Goal: Task Accomplishment & Management: Complete application form

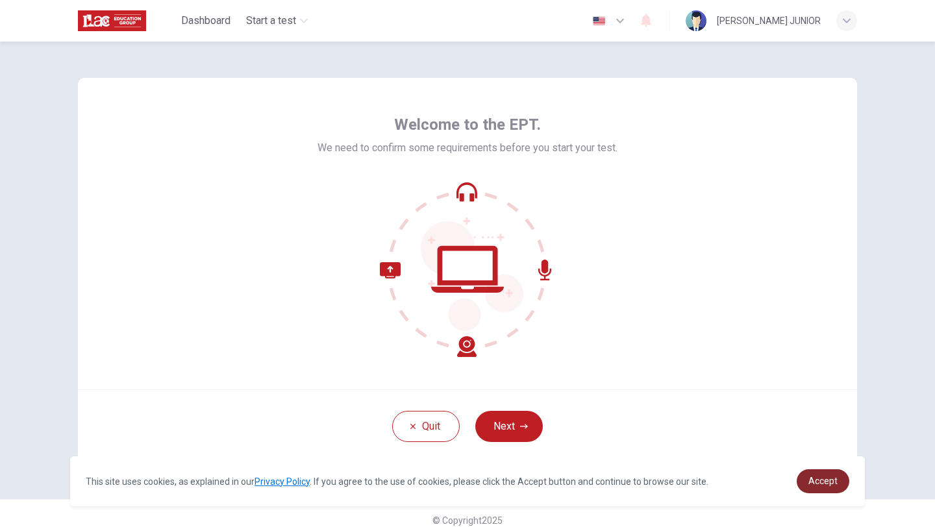
click at [821, 487] on link "Accept" at bounding box center [823, 482] width 53 height 24
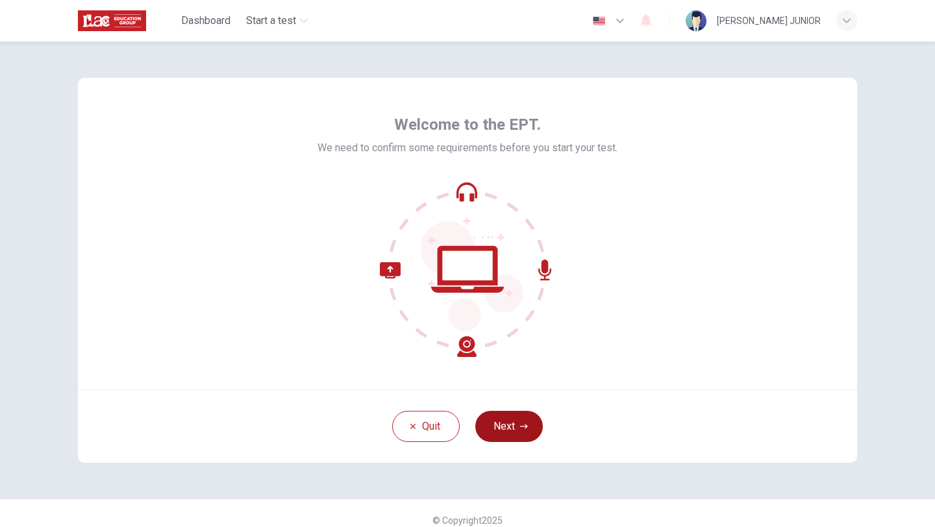
click at [509, 424] on button "Next" at bounding box center [510, 426] width 68 height 31
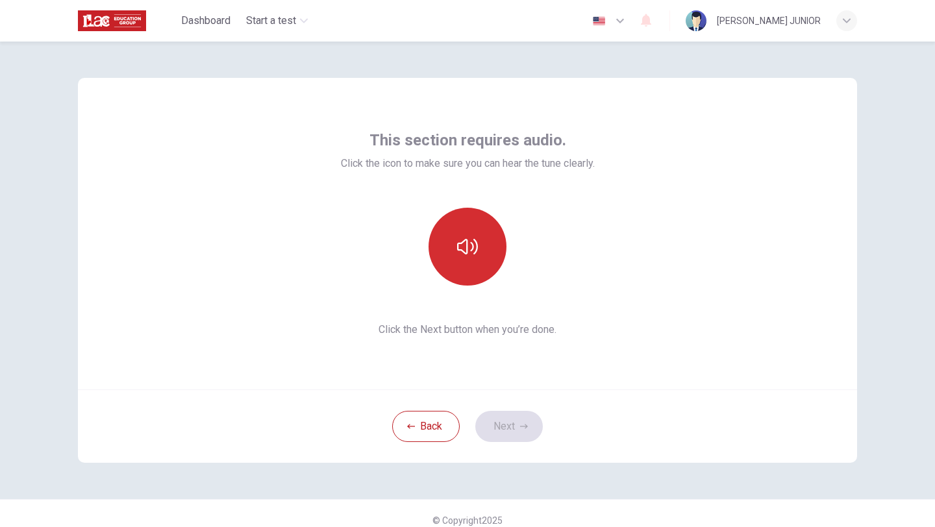
click at [467, 249] on icon "button" at bounding box center [467, 246] width 21 height 21
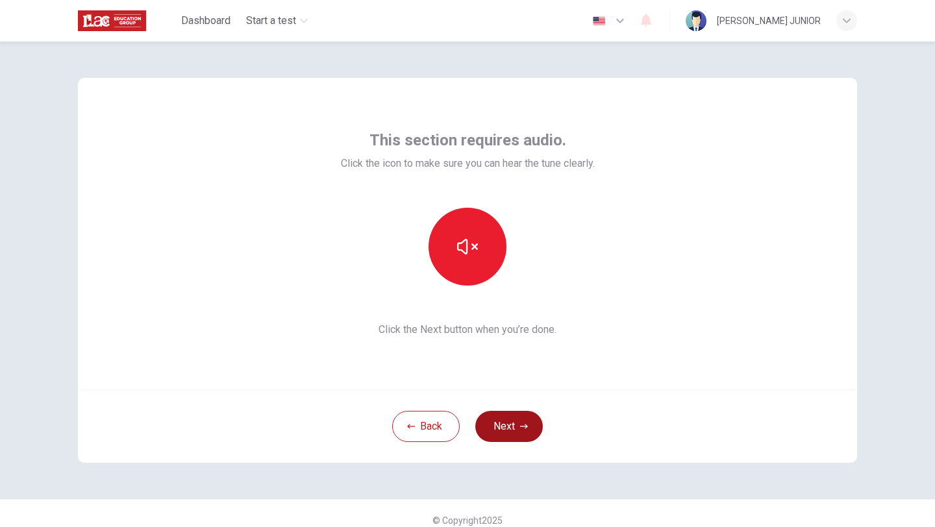
click at [515, 431] on button "Next" at bounding box center [510, 426] width 68 height 31
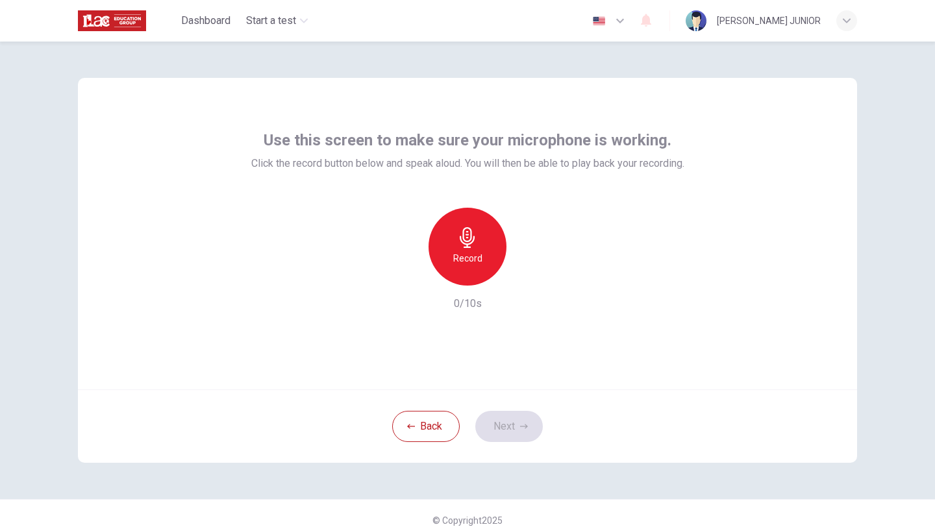
click at [471, 270] on div "Record" at bounding box center [468, 247] width 78 height 78
click at [520, 424] on icon "button" at bounding box center [524, 427] width 8 height 8
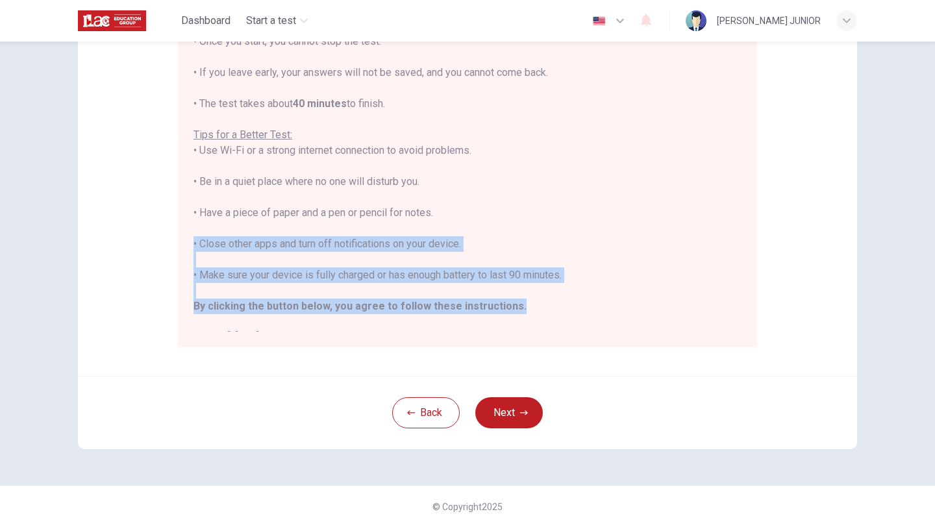
drag, startPoint x: 807, startPoint y: 249, endPoint x: 807, endPoint y: 305, distance: 55.9
click at [807, 305] on div "Disclaimer: You are about to start a Placement Test . Before You Start the Test…" at bounding box center [468, 129] width 780 height 493
click at [824, 286] on div "Disclaimer: You are about to start a Placement Test . Before You Start the Test…" at bounding box center [468, 129] width 780 height 493
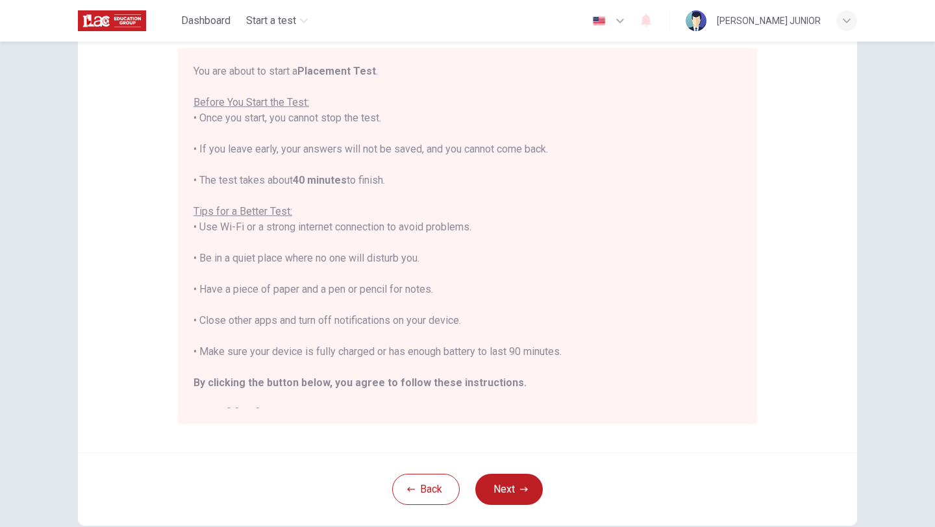
scroll to position [120, 0]
click at [511, 485] on button "Next" at bounding box center [510, 487] width 68 height 31
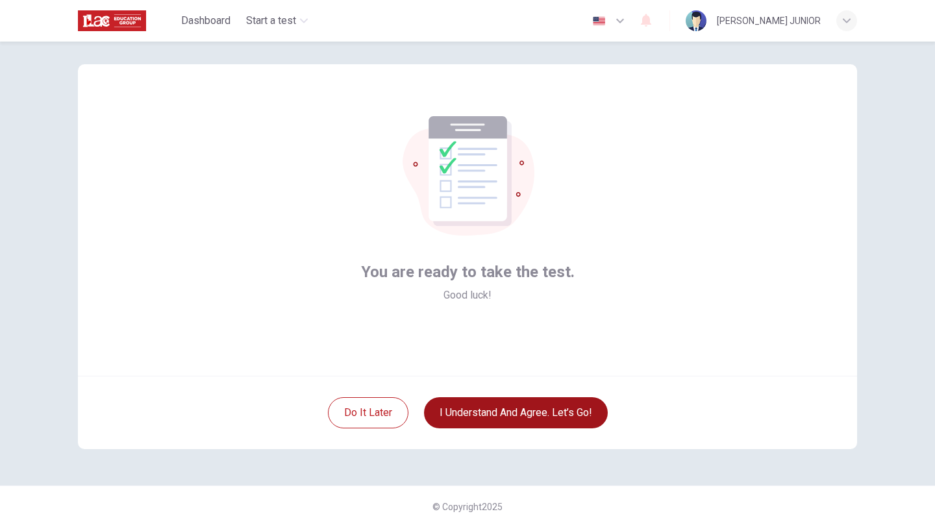
click at [504, 419] on button "I understand and agree. Let’s go!" at bounding box center [516, 413] width 184 height 31
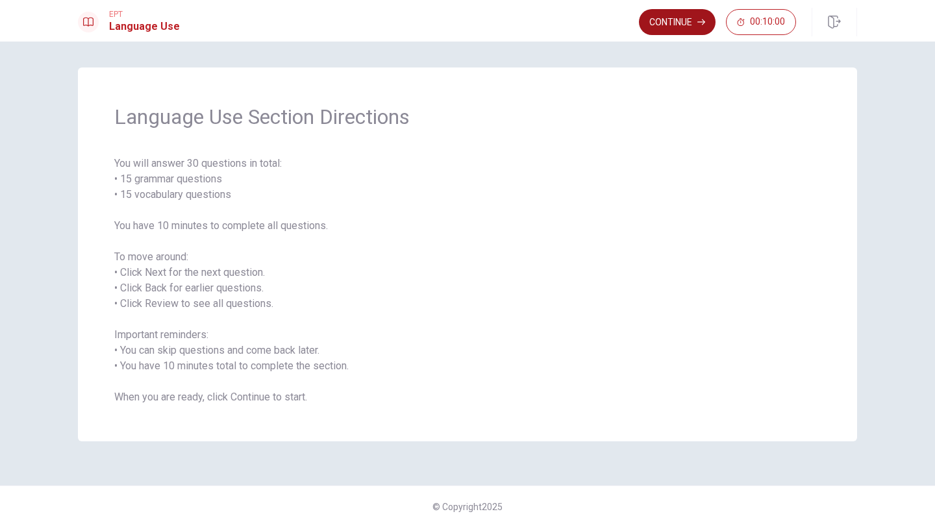
click at [663, 31] on button "Continue" at bounding box center [677, 22] width 77 height 26
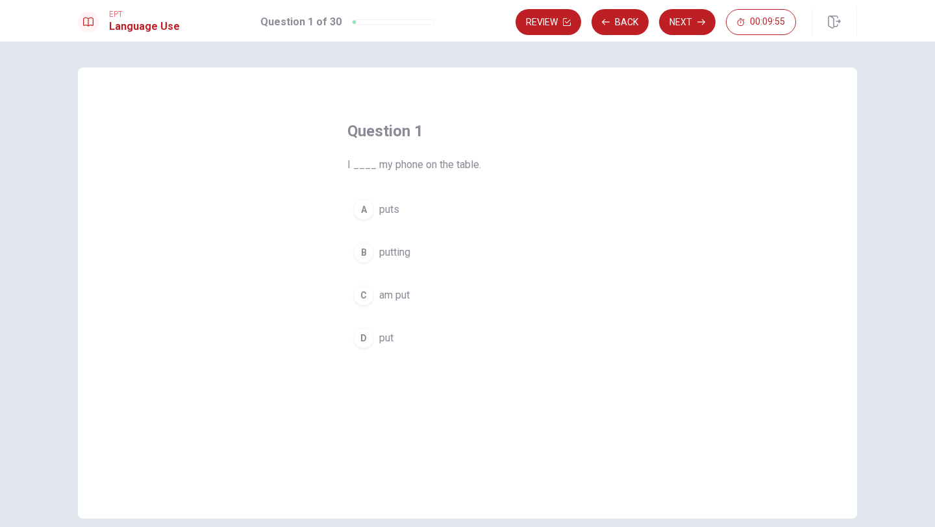
click at [358, 340] on div "D" at bounding box center [363, 338] width 21 height 21
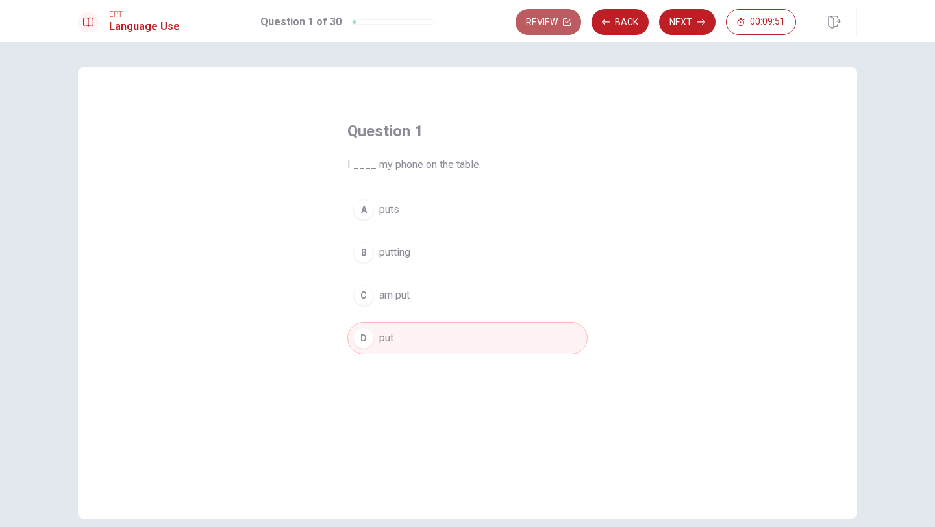
click at [539, 27] on button "Review" at bounding box center [549, 22] width 66 height 26
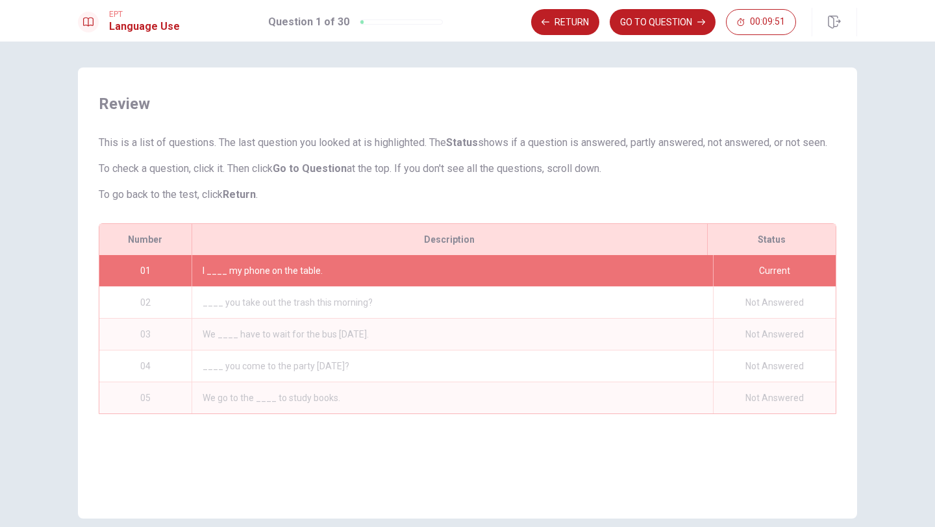
scroll to position [59, 0]
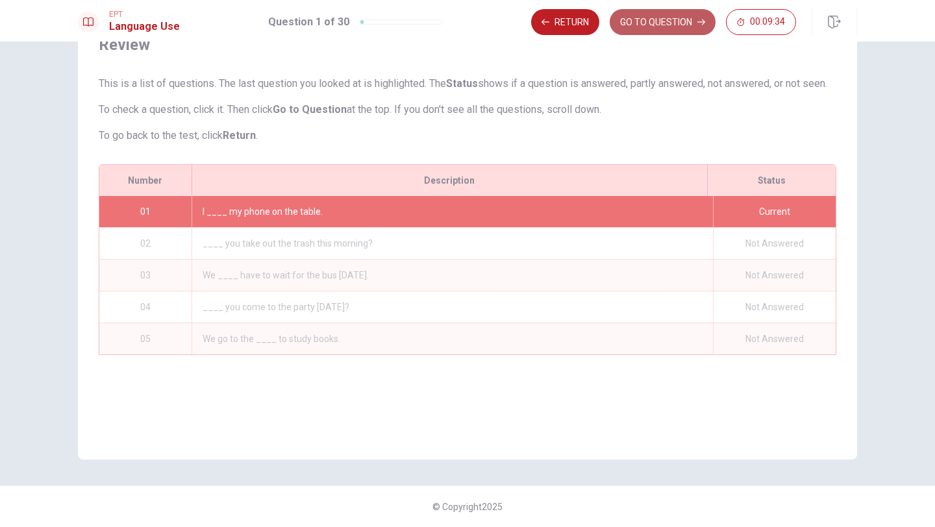
click at [631, 33] on button "GO TO QUESTION" at bounding box center [663, 22] width 106 height 26
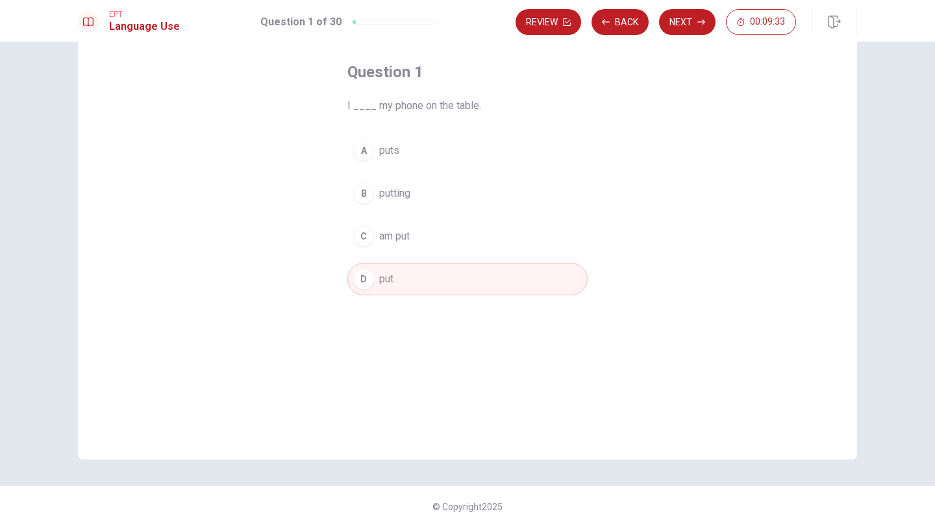
click at [413, 281] on button "D put" at bounding box center [468, 279] width 240 height 32
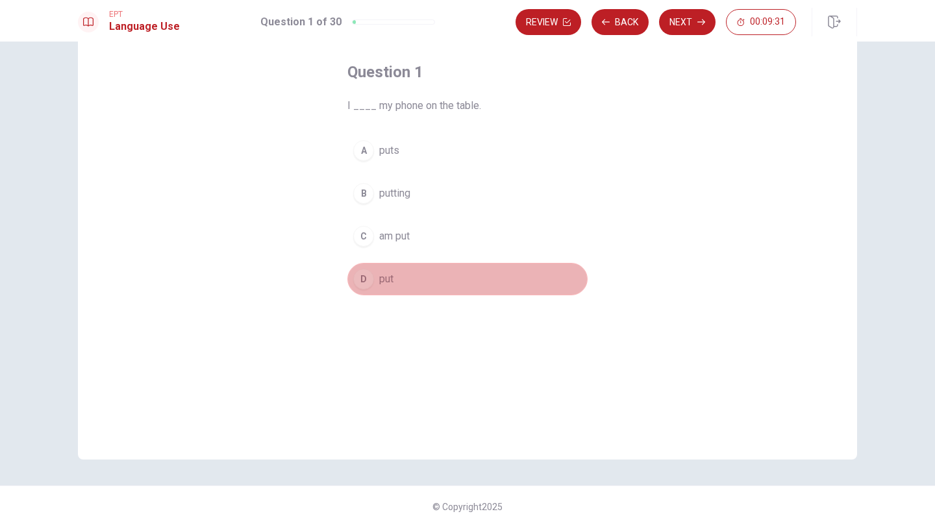
click at [413, 281] on button "D put" at bounding box center [468, 279] width 240 height 32
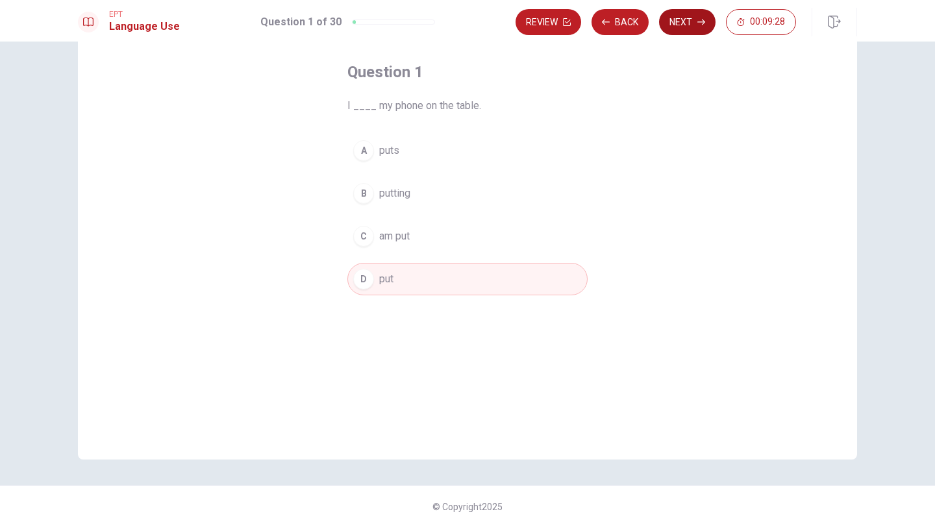
click at [685, 29] on button "Next" at bounding box center [687, 22] width 57 height 26
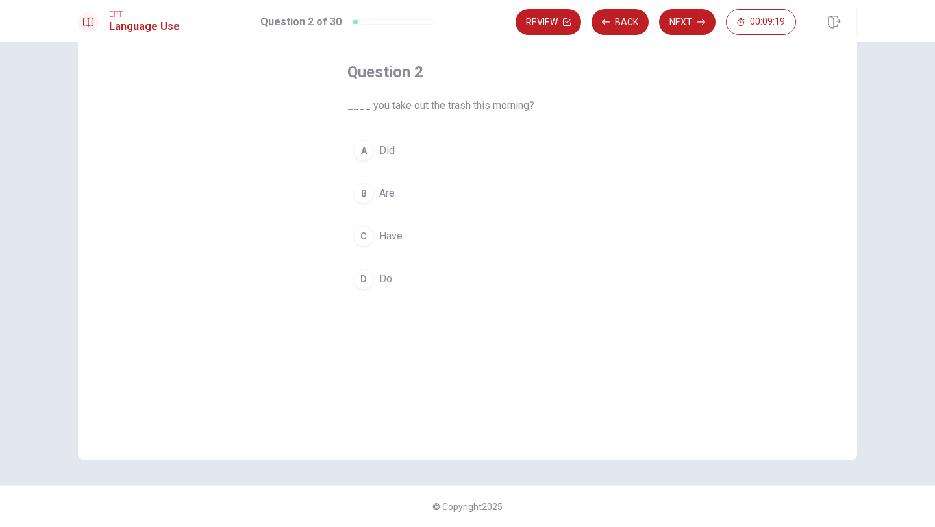
click at [361, 151] on div "A" at bounding box center [363, 150] width 21 height 21
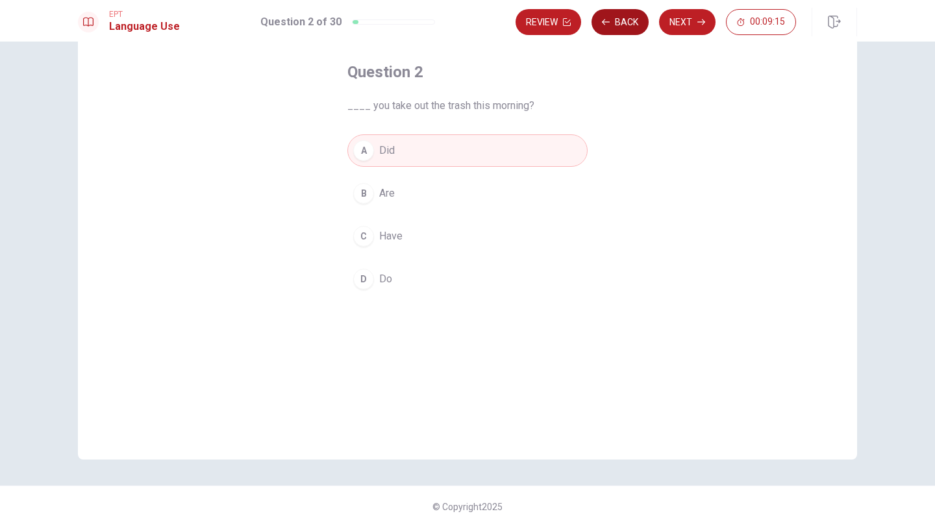
click at [637, 30] on button "Back" at bounding box center [620, 22] width 57 height 26
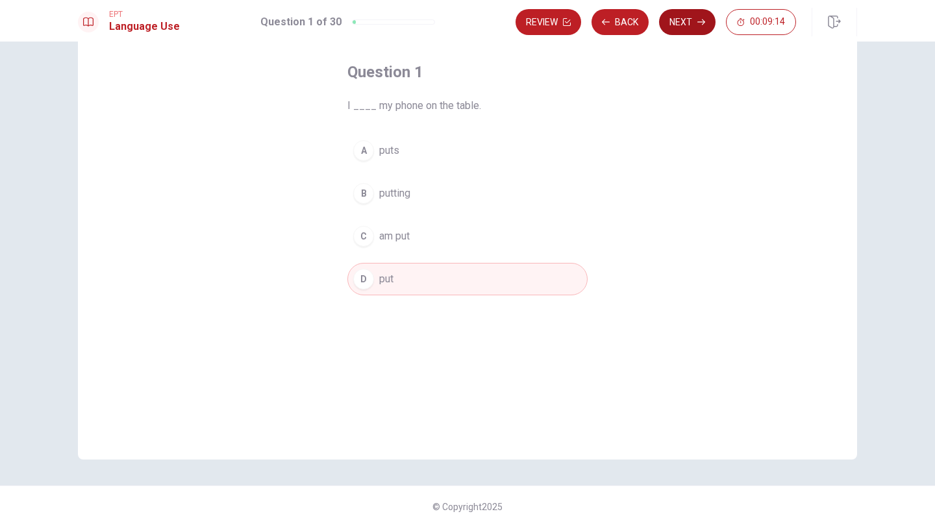
click at [683, 22] on button "Next" at bounding box center [687, 22] width 57 height 26
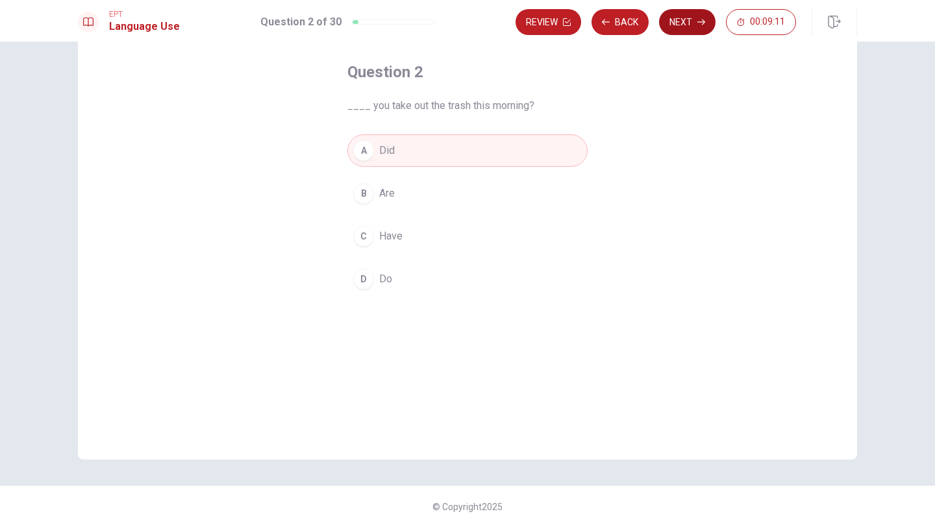
click at [683, 27] on button "Next" at bounding box center [687, 22] width 57 height 26
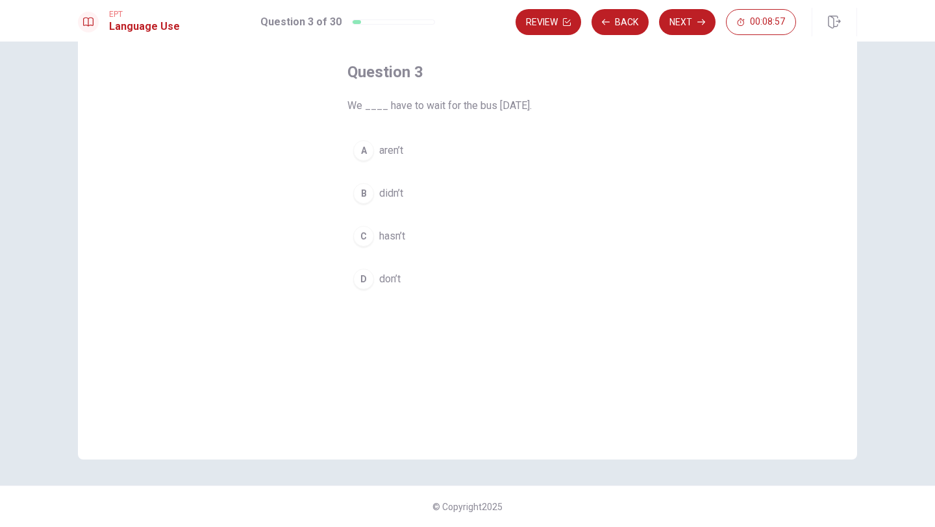
click at [361, 198] on div "B" at bounding box center [363, 193] width 21 height 21
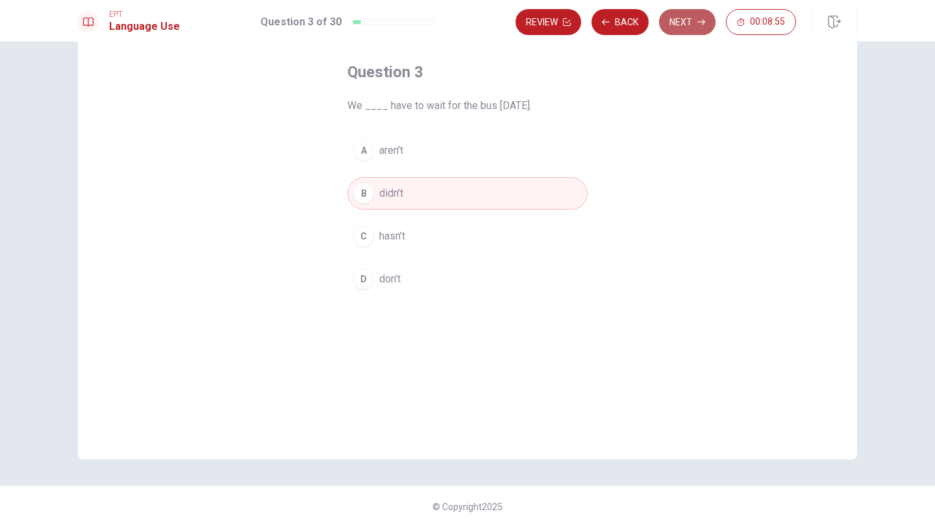
click at [688, 29] on button "Next" at bounding box center [687, 22] width 57 height 26
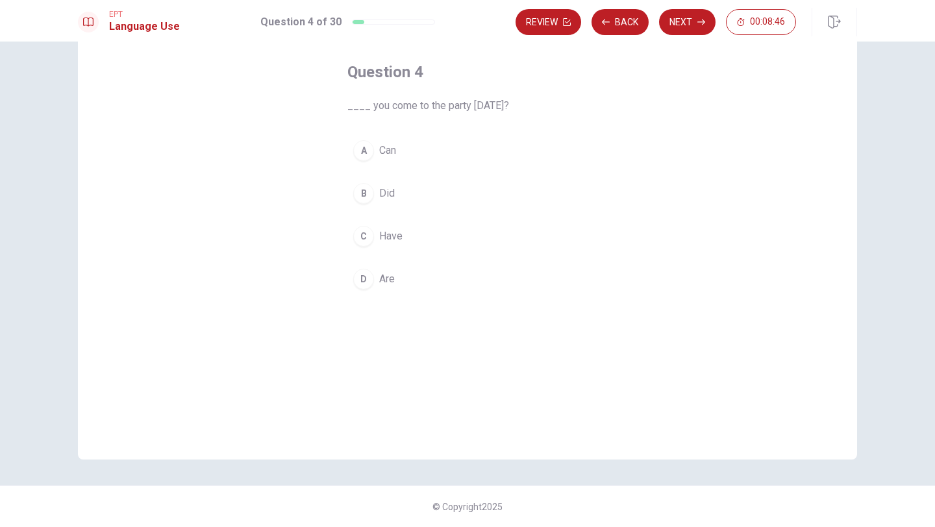
click at [363, 277] on div "D" at bounding box center [363, 279] width 21 height 21
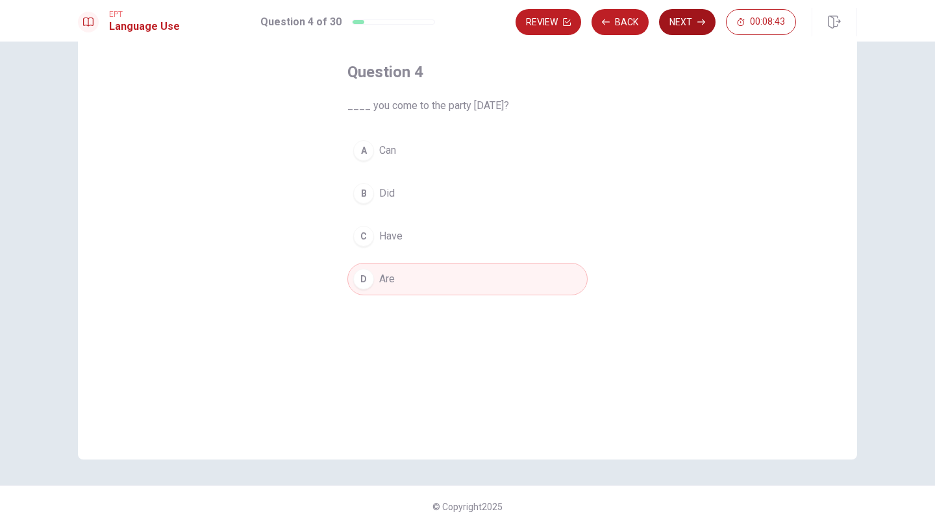
click at [686, 24] on button "Next" at bounding box center [687, 22] width 57 height 26
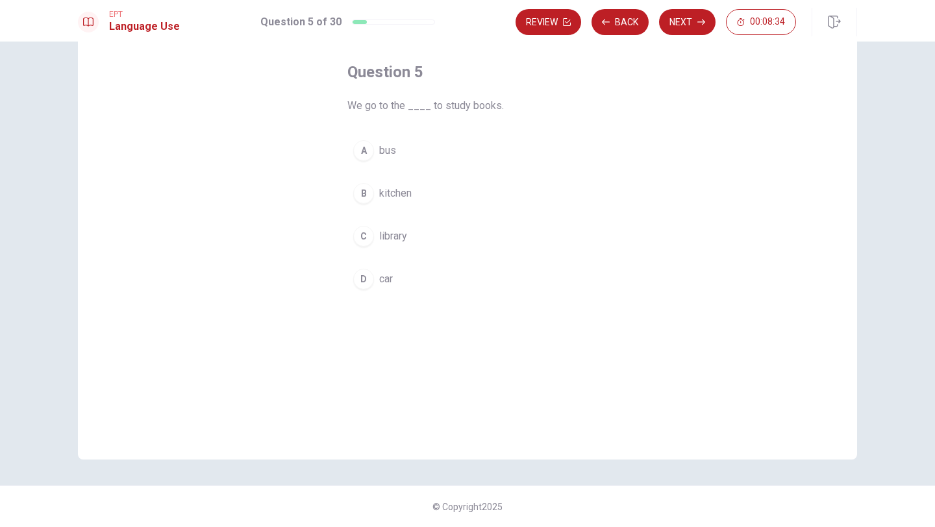
click at [361, 240] on div "C" at bounding box center [363, 236] width 21 height 21
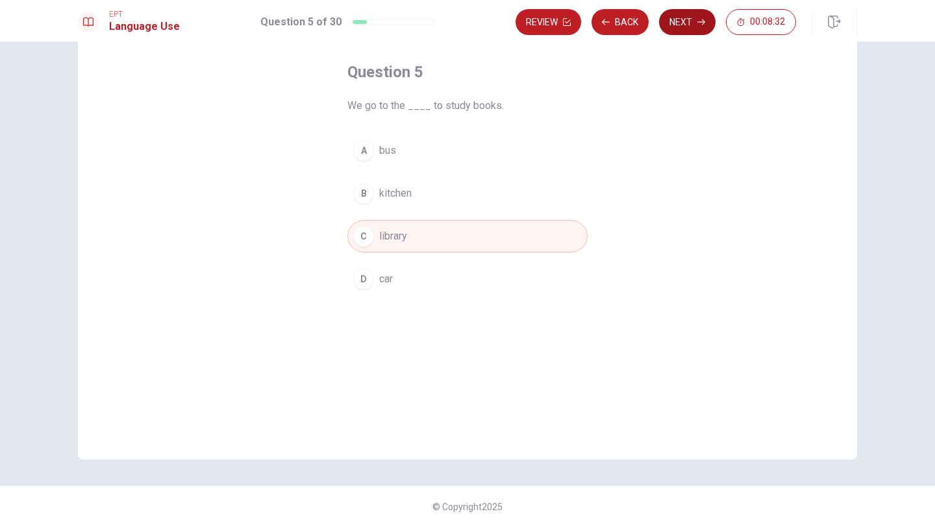
click at [691, 27] on button "Next" at bounding box center [687, 22] width 57 height 26
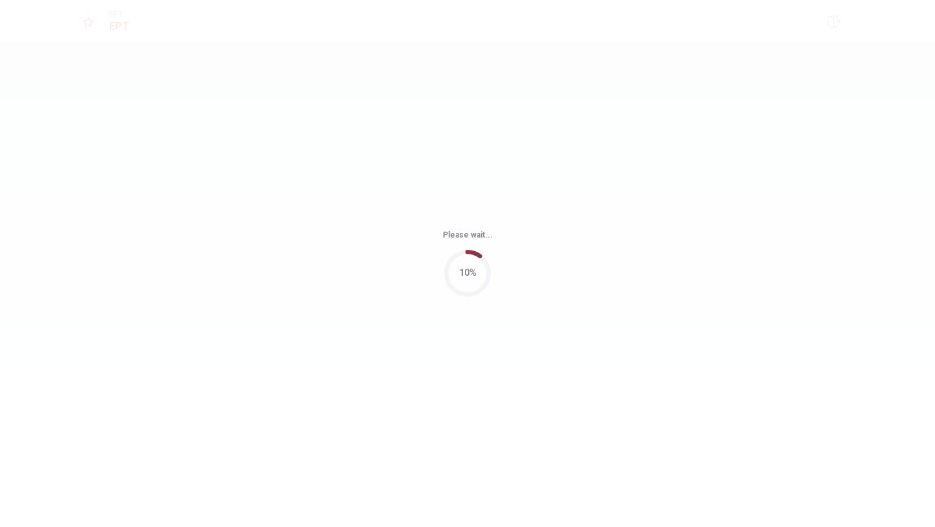
scroll to position [0, 0]
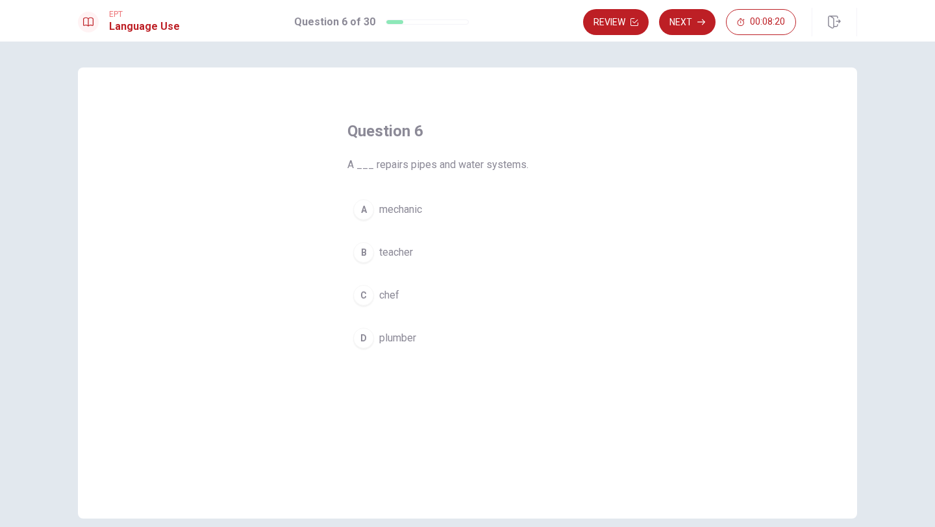
click at [362, 339] on div "D" at bounding box center [363, 338] width 21 height 21
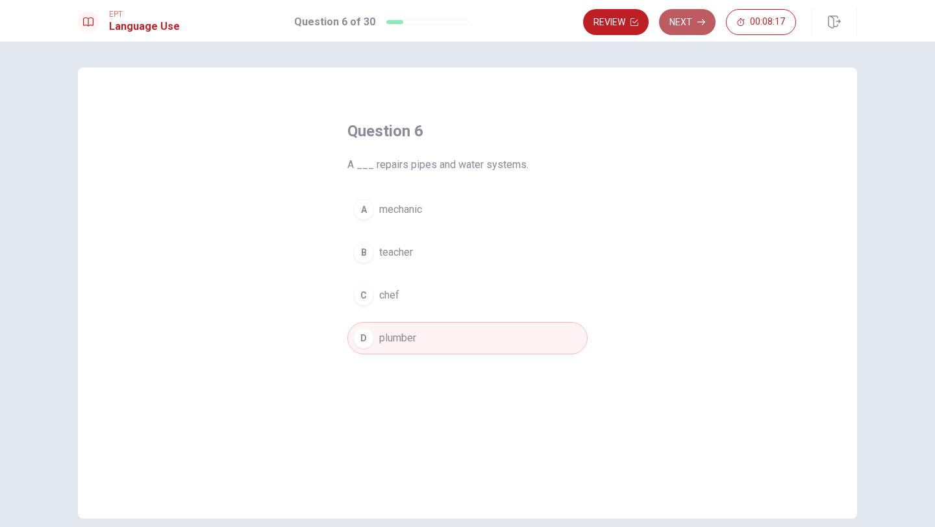
click at [683, 25] on button "Next" at bounding box center [687, 22] width 57 height 26
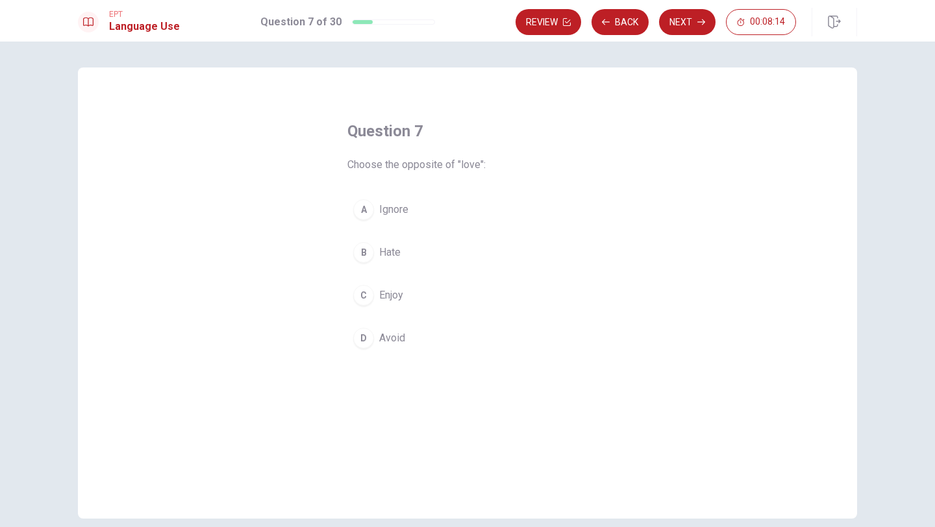
click at [414, 256] on button "B Hate" at bounding box center [468, 252] width 240 height 32
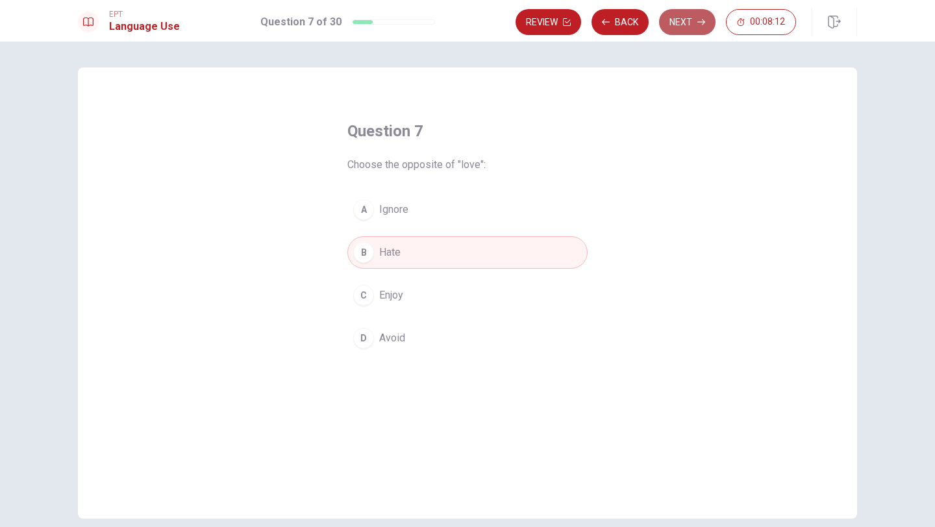
click at [689, 21] on button "Next" at bounding box center [687, 22] width 57 height 26
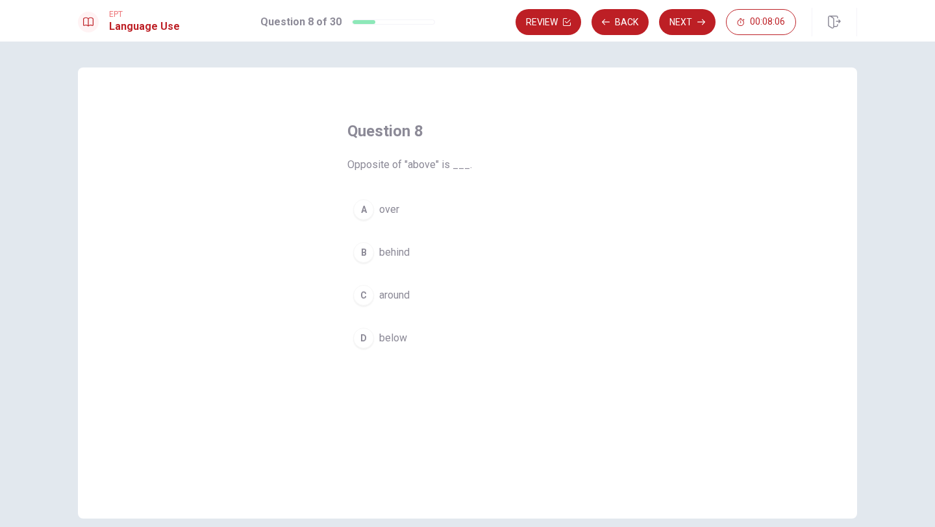
click at [381, 338] on span "below" at bounding box center [393, 339] width 28 height 16
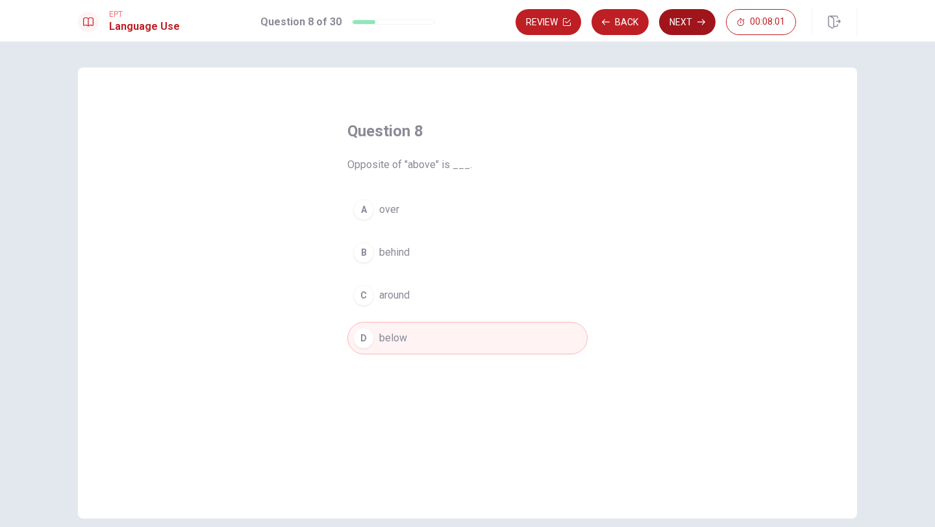
click at [685, 27] on button "Next" at bounding box center [687, 22] width 57 height 26
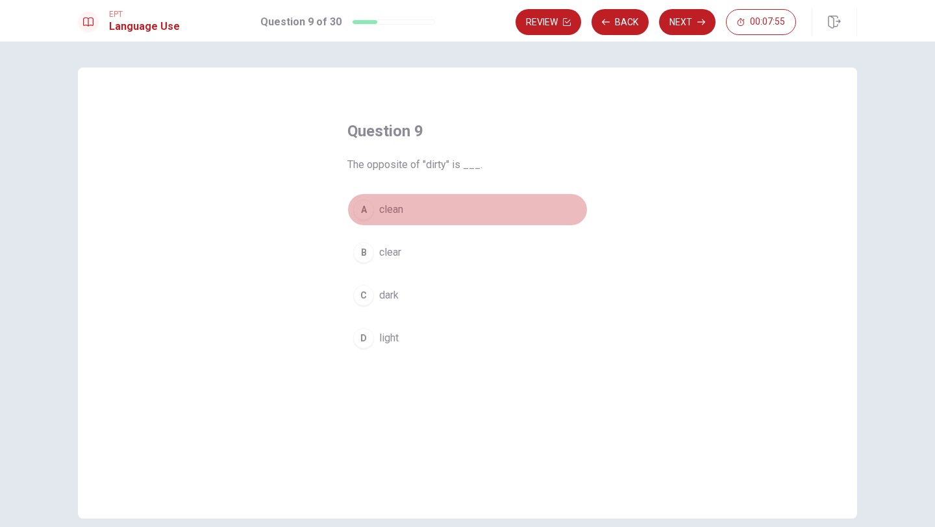
click at [394, 214] on span "clean" at bounding box center [391, 210] width 24 height 16
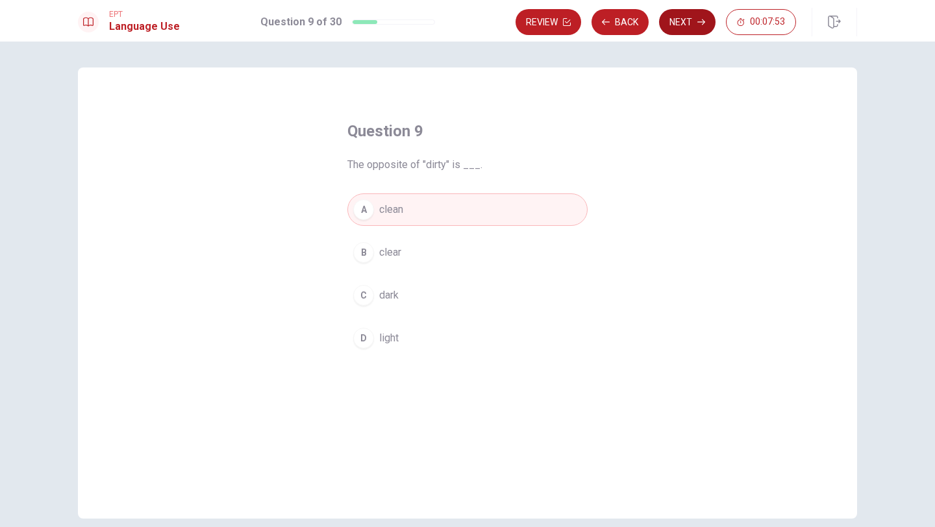
click at [681, 30] on button "Next" at bounding box center [687, 22] width 57 height 26
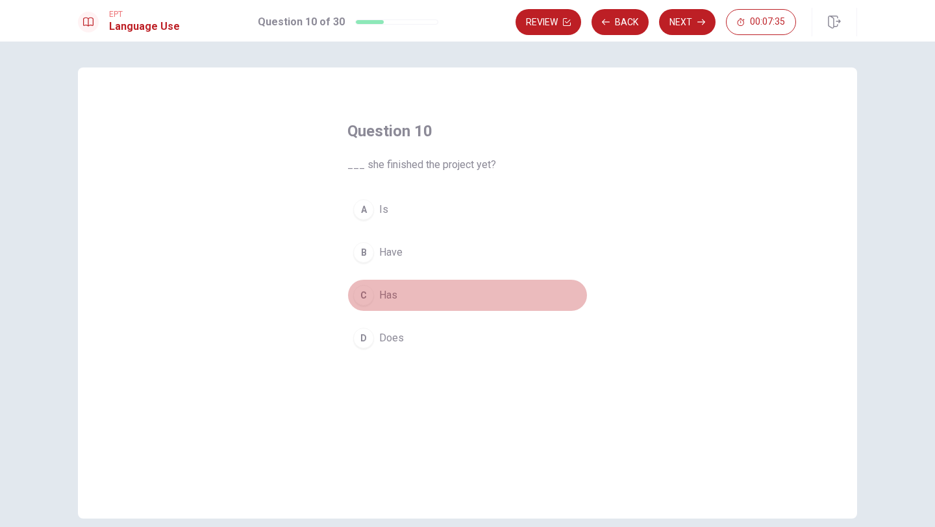
click at [400, 296] on button "C Has" at bounding box center [468, 295] width 240 height 32
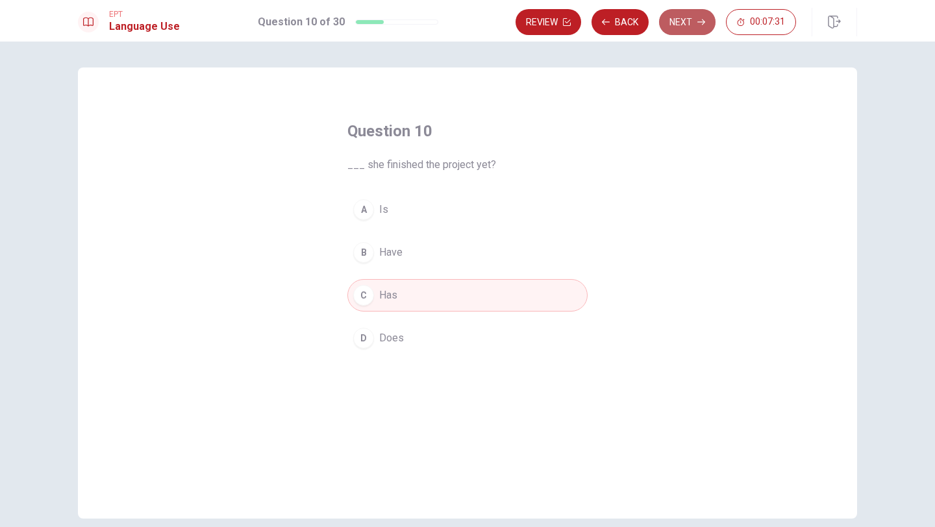
click at [689, 26] on button "Next" at bounding box center [687, 22] width 57 height 26
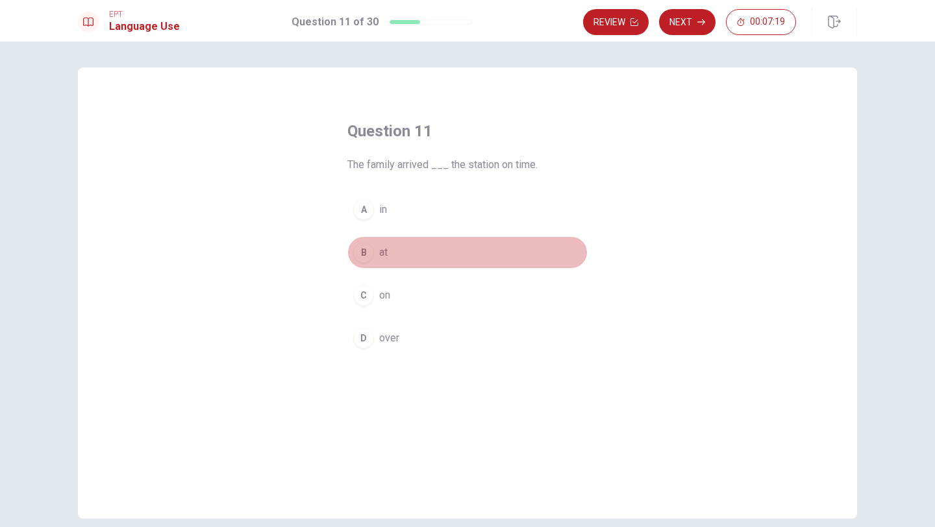
click at [379, 255] on span "at" at bounding box center [383, 253] width 8 height 16
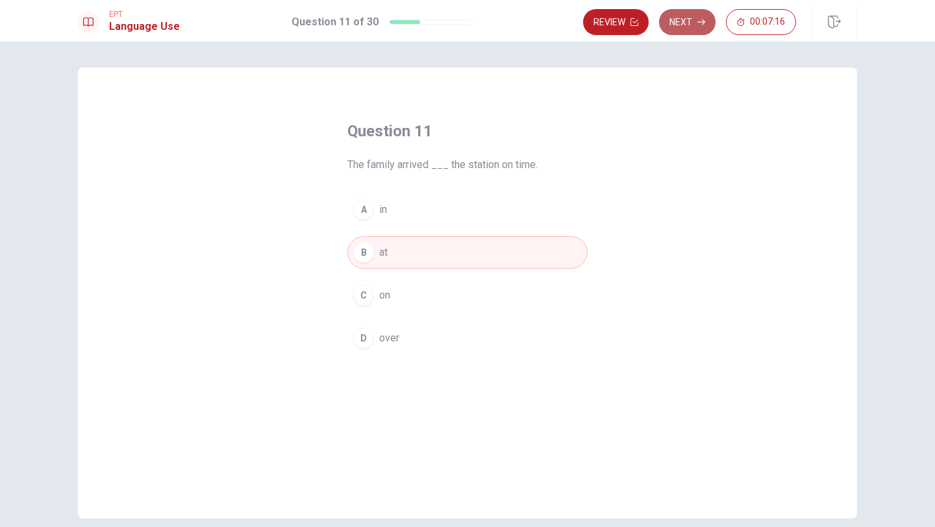
click at [682, 19] on button "Next" at bounding box center [687, 22] width 57 height 26
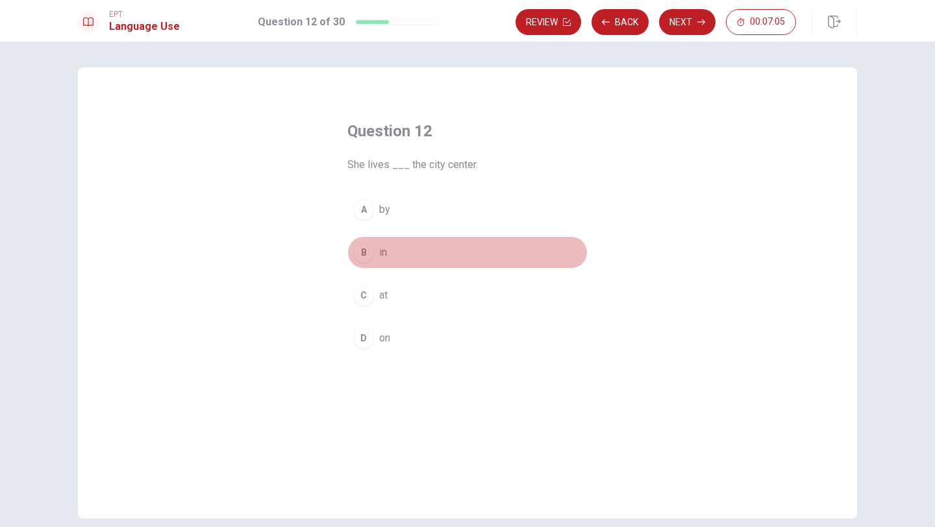
click at [379, 257] on span "in" at bounding box center [383, 253] width 8 height 16
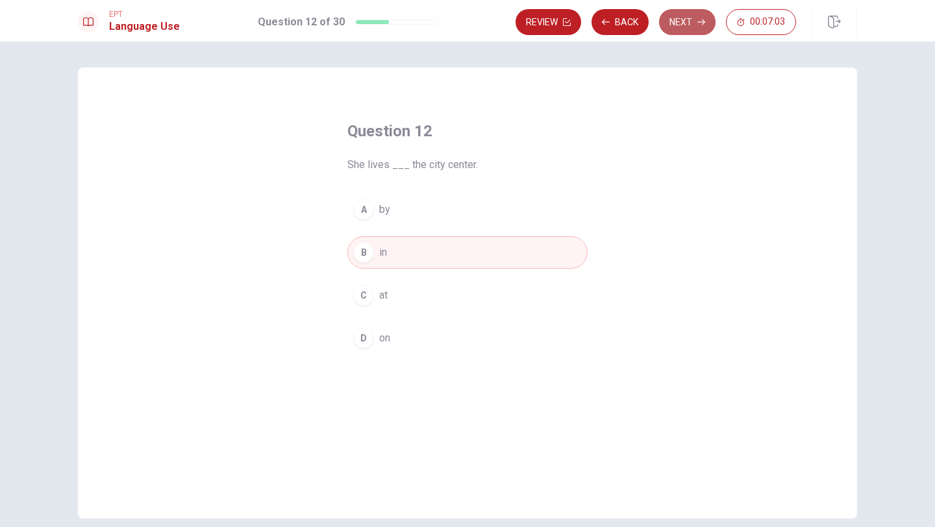
click at [691, 31] on button "Next" at bounding box center [687, 22] width 57 height 26
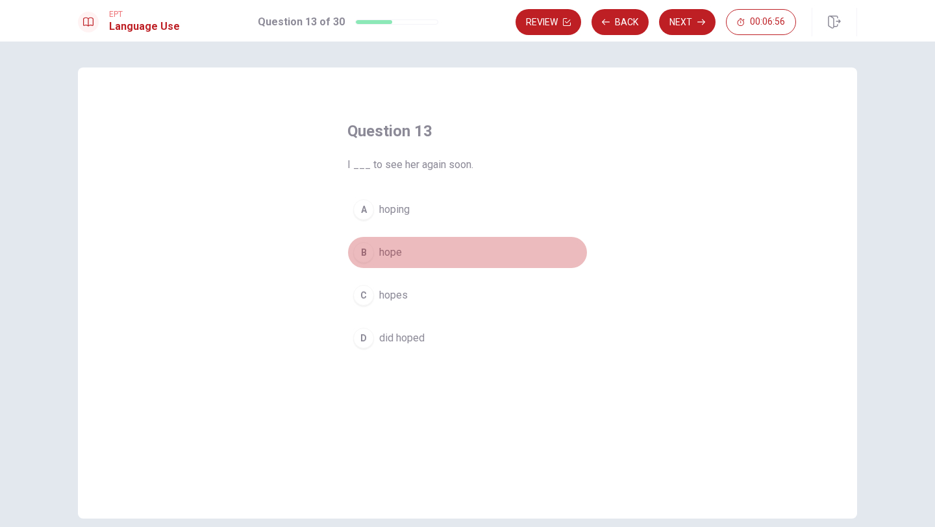
click at [392, 256] on span "hope" at bounding box center [390, 253] width 23 height 16
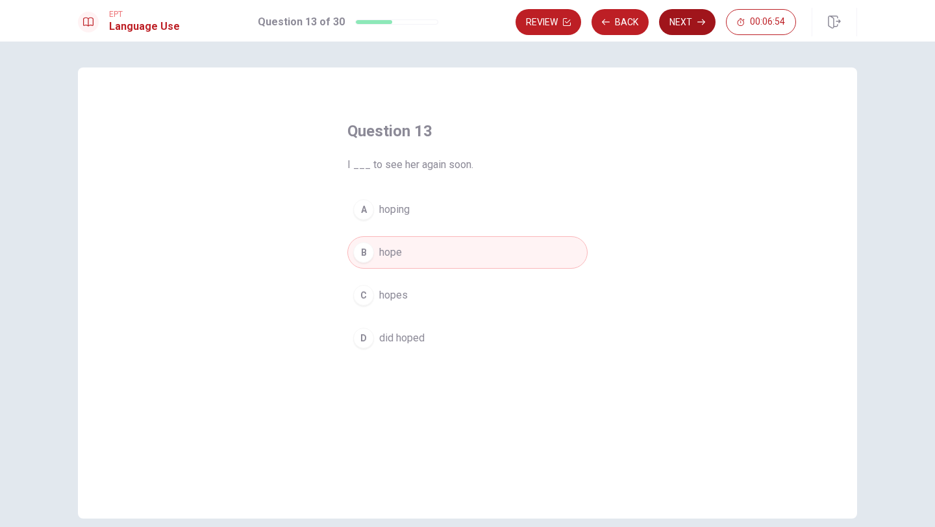
click at [692, 27] on button "Next" at bounding box center [687, 22] width 57 height 26
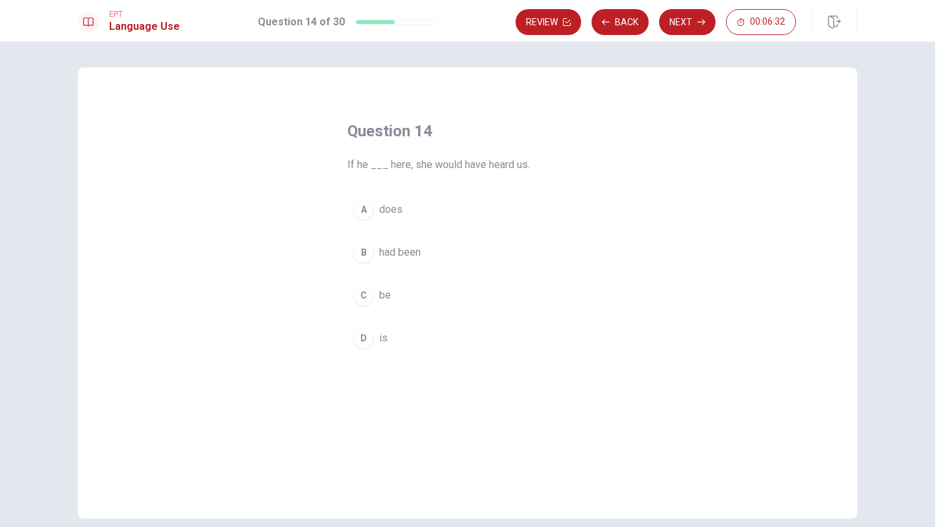
click at [397, 254] on span "had been" at bounding box center [400, 253] width 42 height 16
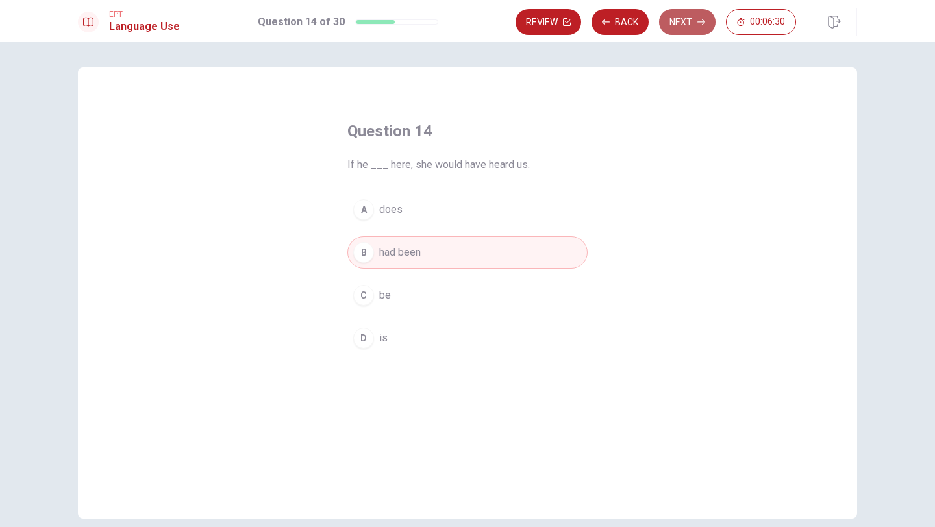
click at [687, 26] on button "Next" at bounding box center [687, 22] width 57 height 26
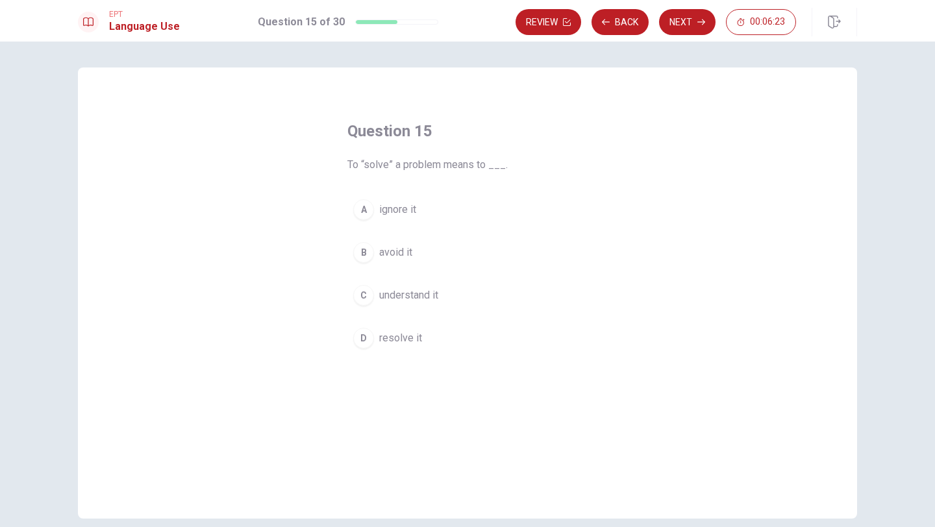
click at [397, 338] on span "resolve it" at bounding box center [400, 339] width 43 height 16
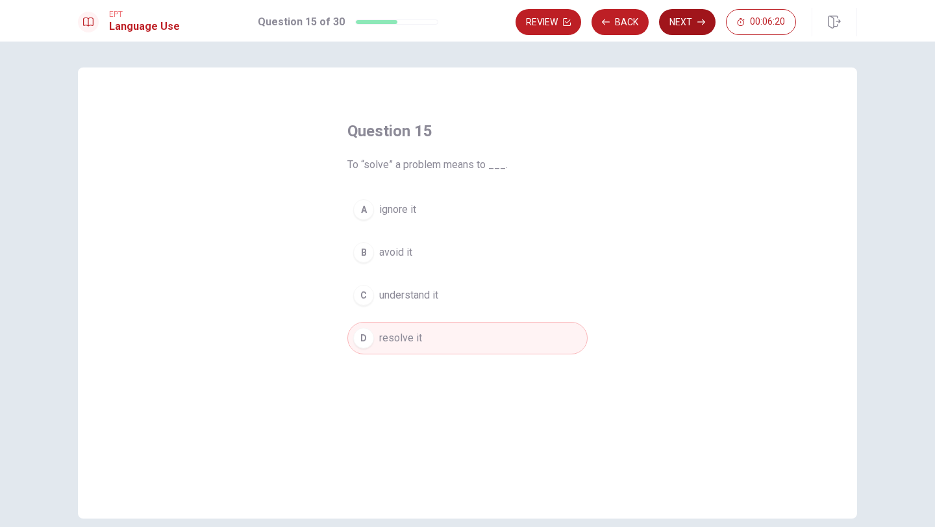
click at [683, 28] on button "Next" at bounding box center [687, 22] width 57 height 26
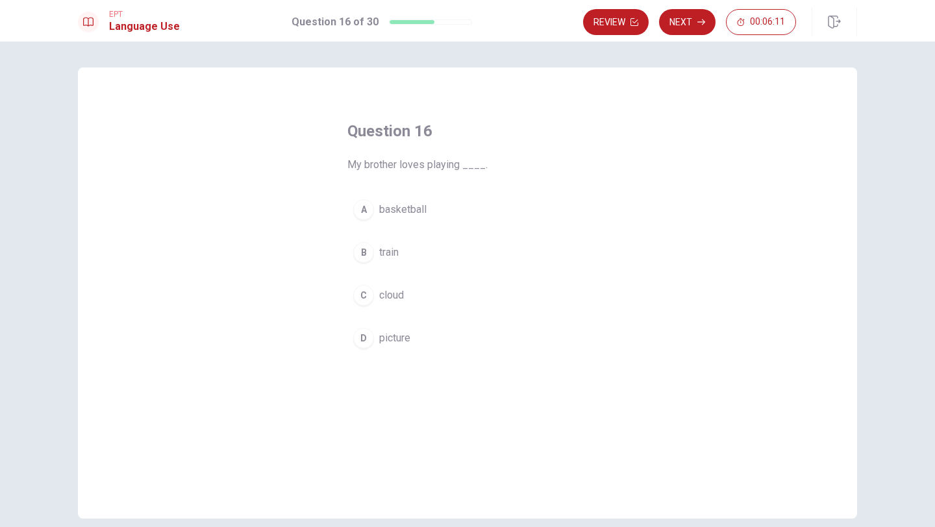
click at [411, 207] on span "basketball" at bounding box center [402, 210] width 47 height 16
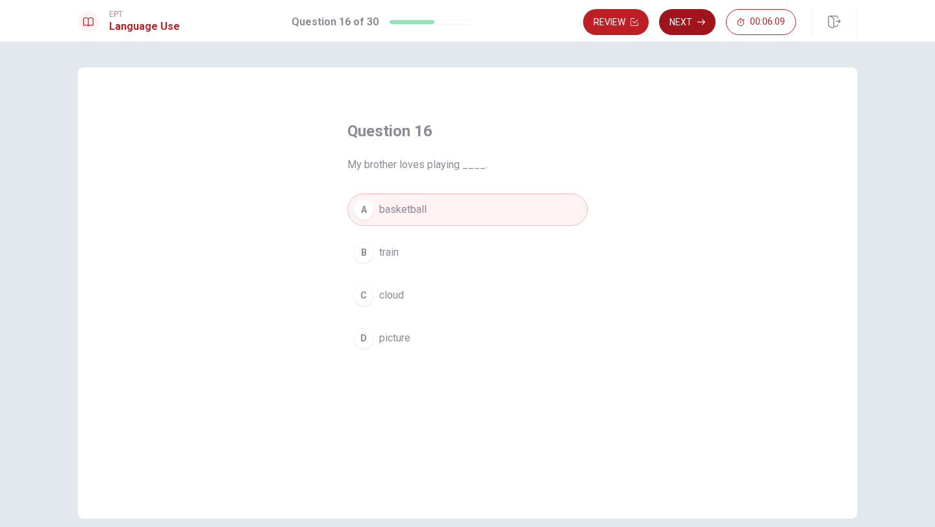
click at [685, 29] on button "Next" at bounding box center [687, 22] width 57 height 26
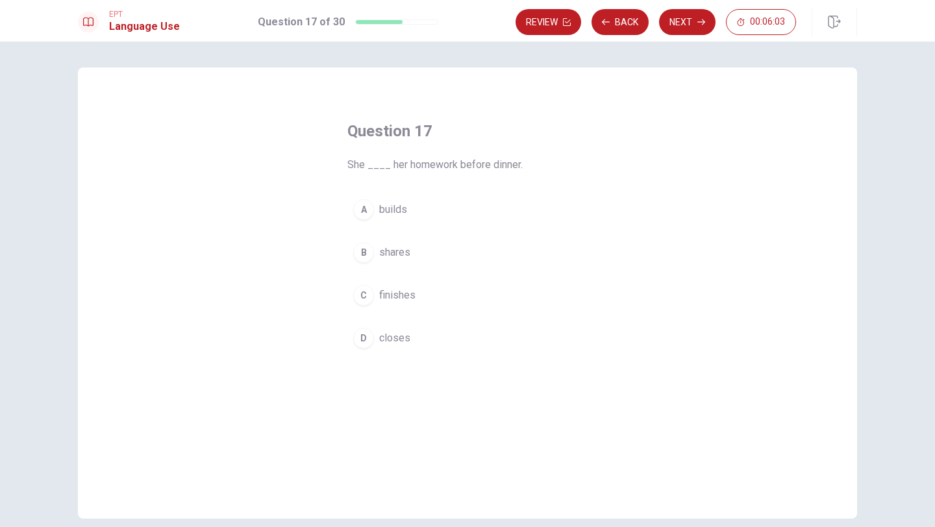
click at [407, 295] on span "finishes" at bounding box center [397, 296] width 36 height 16
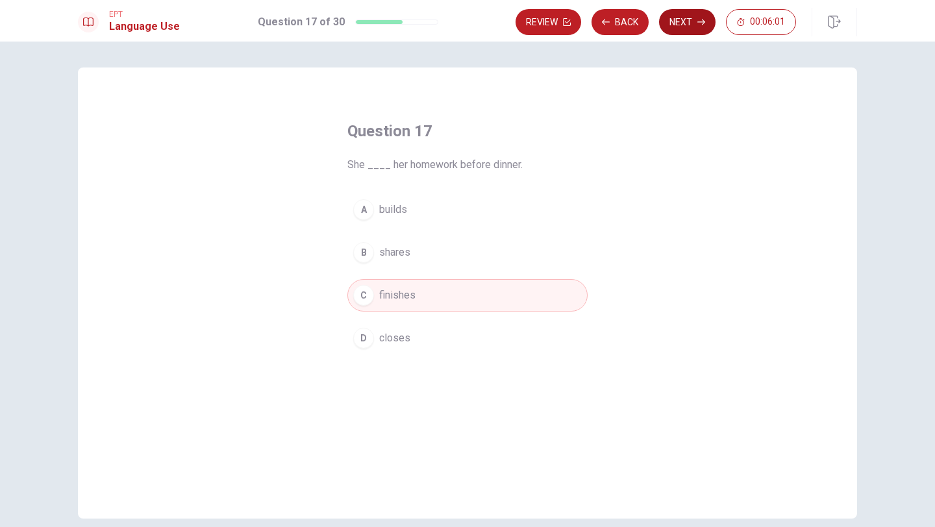
click at [685, 31] on button "Next" at bounding box center [687, 22] width 57 height 26
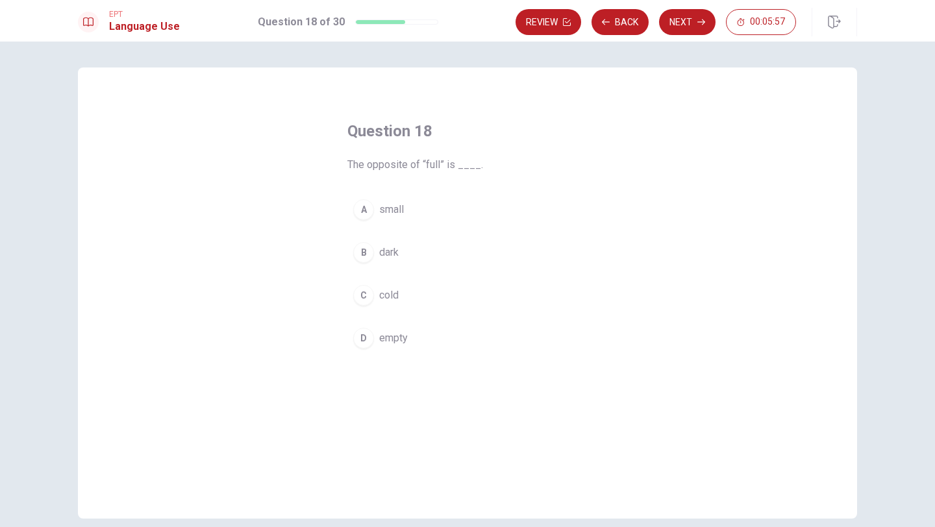
click at [379, 335] on span "empty" at bounding box center [393, 339] width 29 height 16
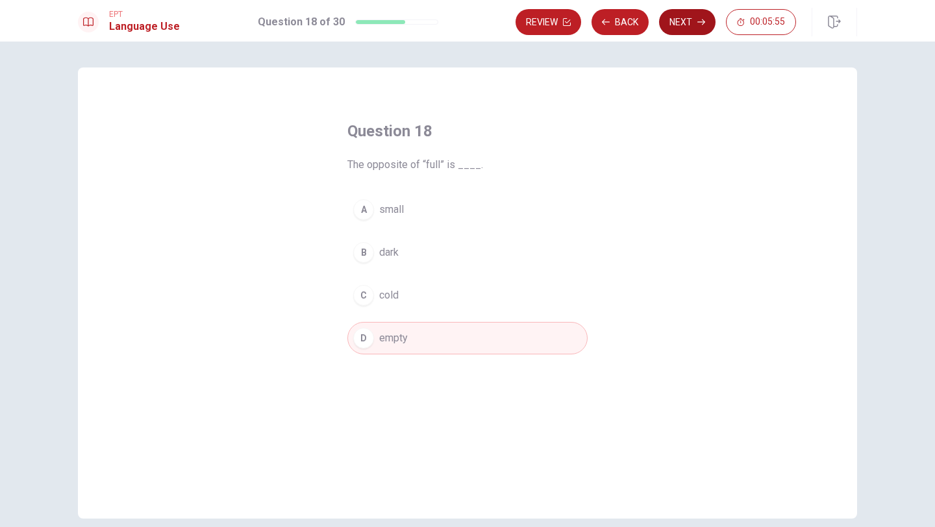
click at [686, 24] on button "Next" at bounding box center [687, 22] width 57 height 26
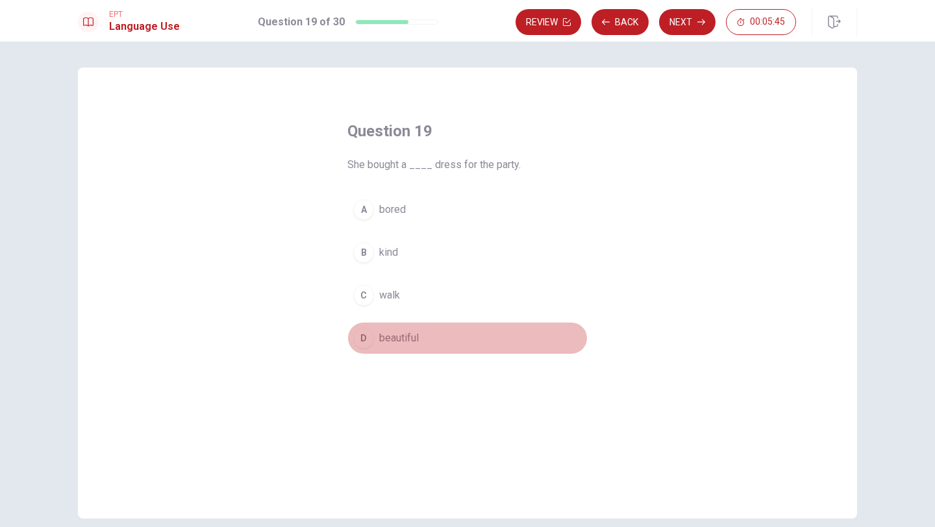
click at [395, 337] on span "beautiful" at bounding box center [399, 339] width 40 height 16
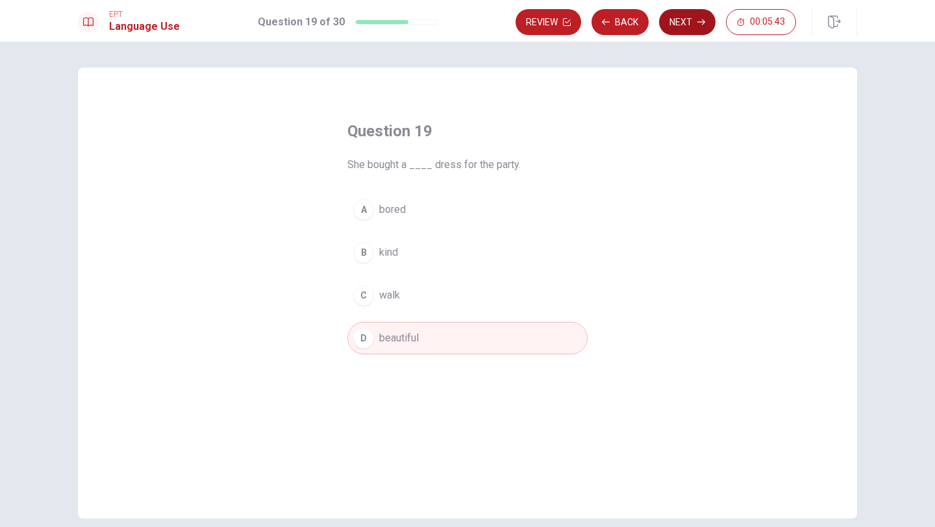
click at [694, 25] on button "Next" at bounding box center [687, 22] width 57 height 26
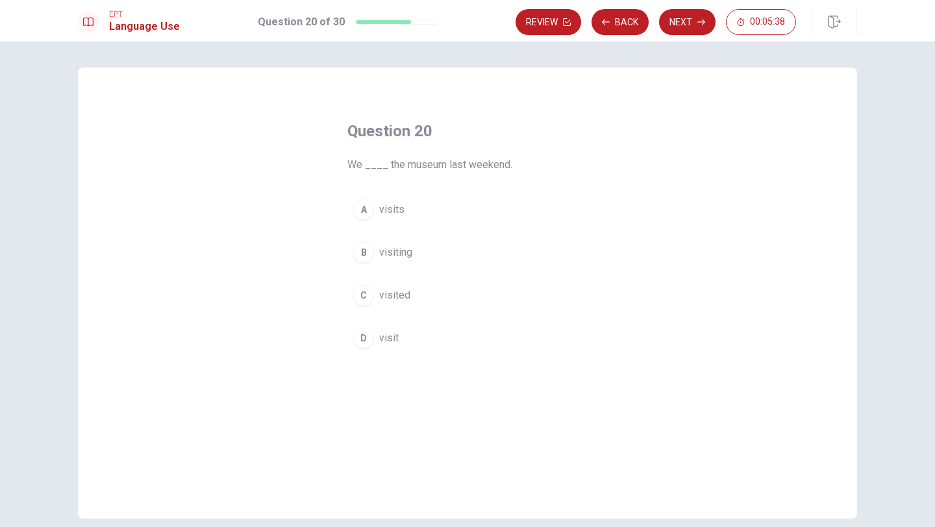
click at [407, 297] on button "C visited" at bounding box center [468, 295] width 240 height 32
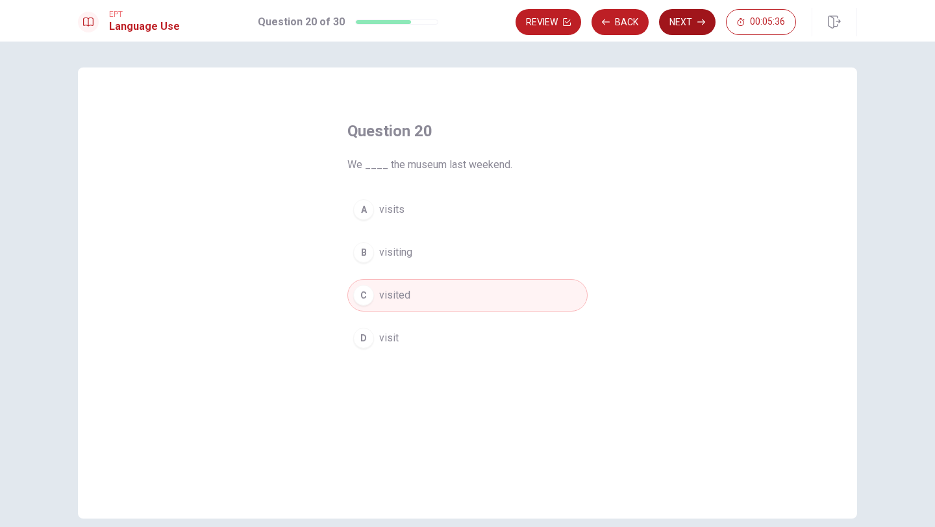
click at [696, 24] on button "Next" at bounding box center [687, 22] width 57 height 26
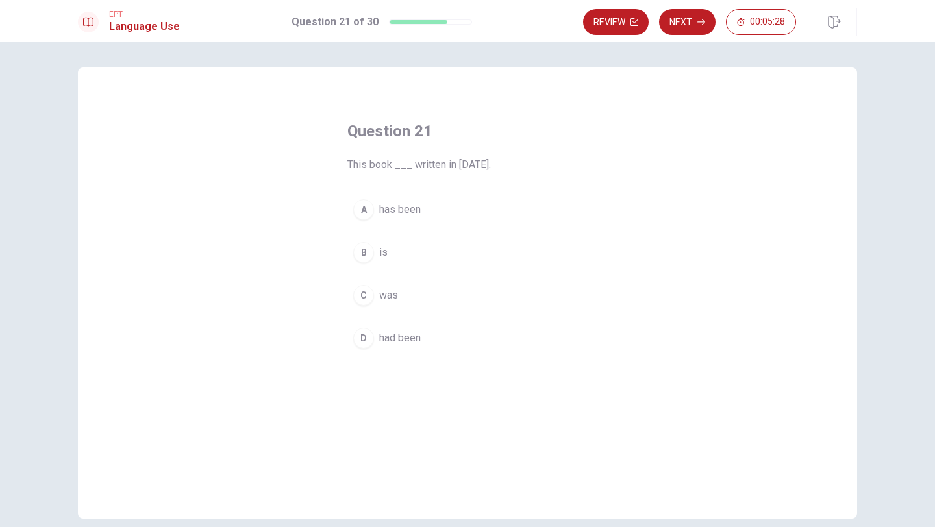
click at [383, 296] on span "was" at bounding box center [388, 296] width 19 height 16
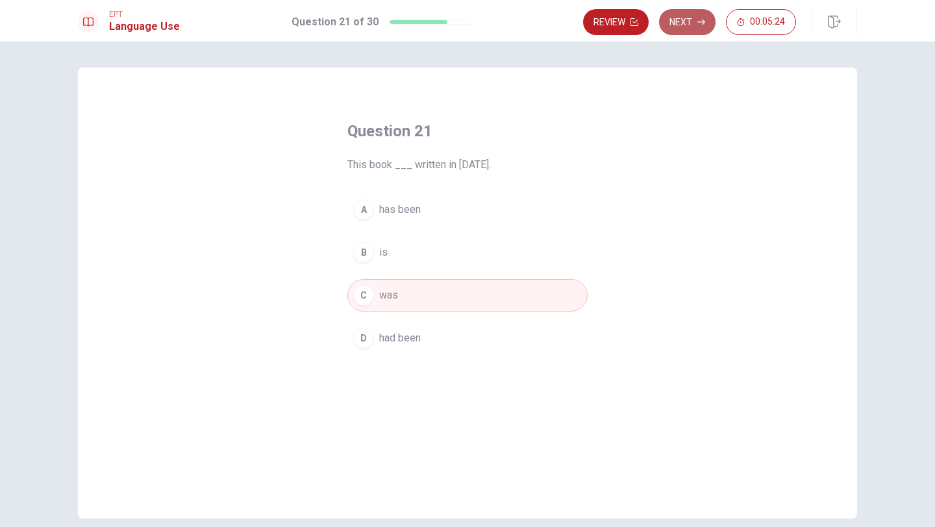
click at [691, 25] on button "Next" at bounding box center [687, 22] width 57 height 26
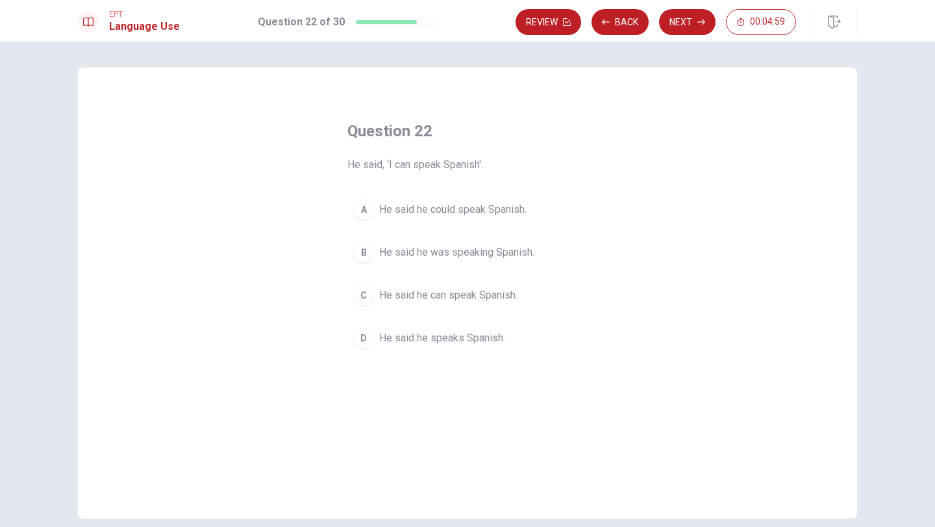
click at [462, 340] on span "He said he speaks Spanish." at bounding box center [442, 339] width 126 height 16
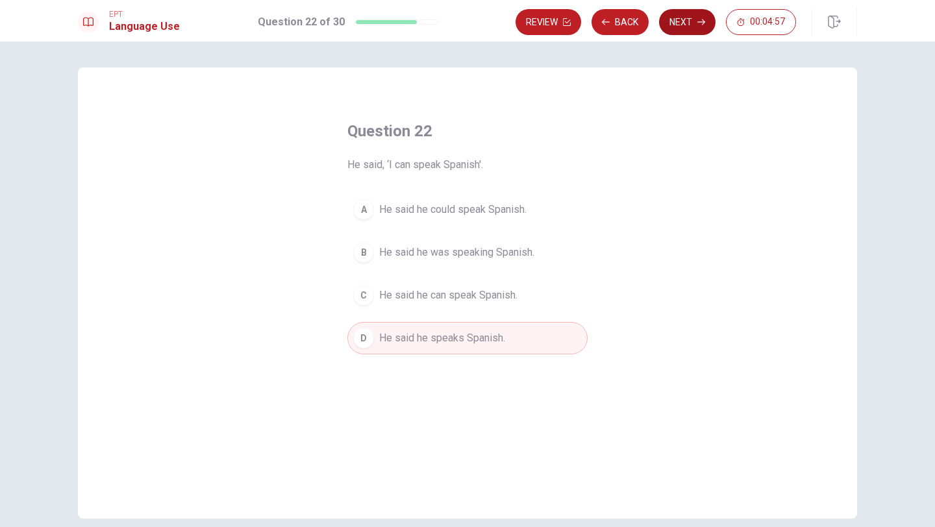
click at [701, 25] on icon "button" at bounding box center [702, 22] width 8 height 8
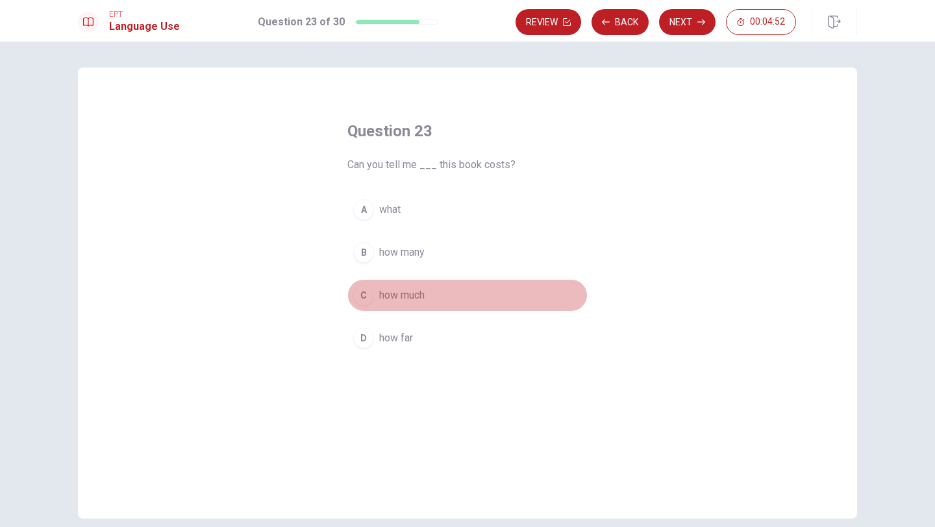
click at [409, 299] on span "how much" at bounding box center [401, 296] width 45 height 16
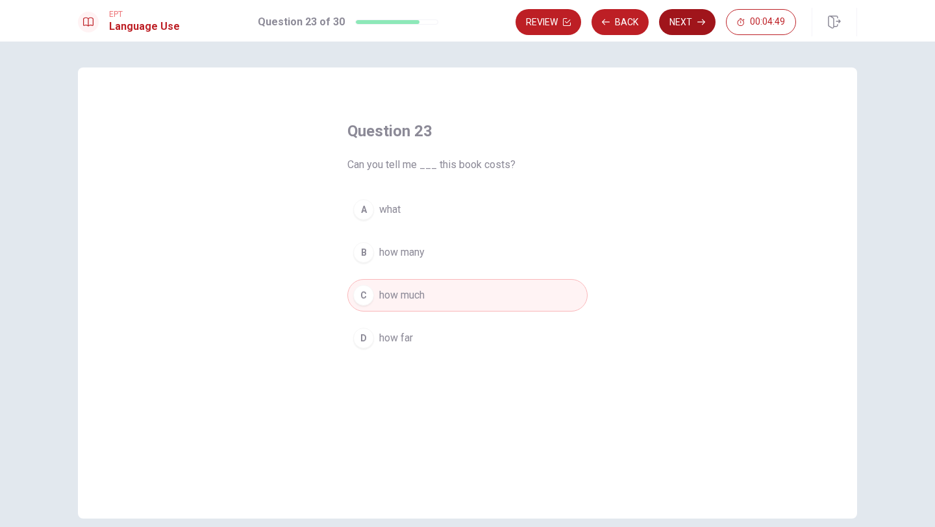
click at [678, 27] on button "Next" at bounding box center [687, 22] width 57 height 26
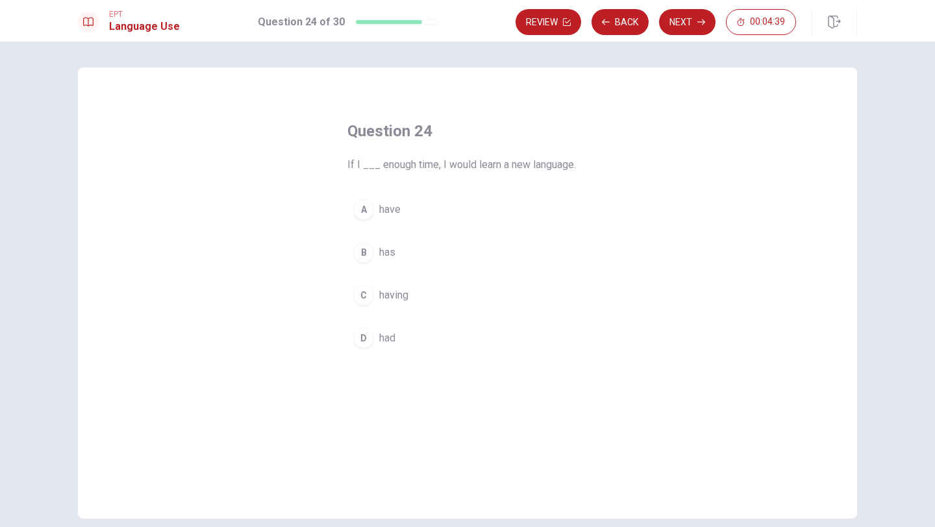
click at [388, 342] on span "had" at bounding box center [387, 339] width 16 height 16
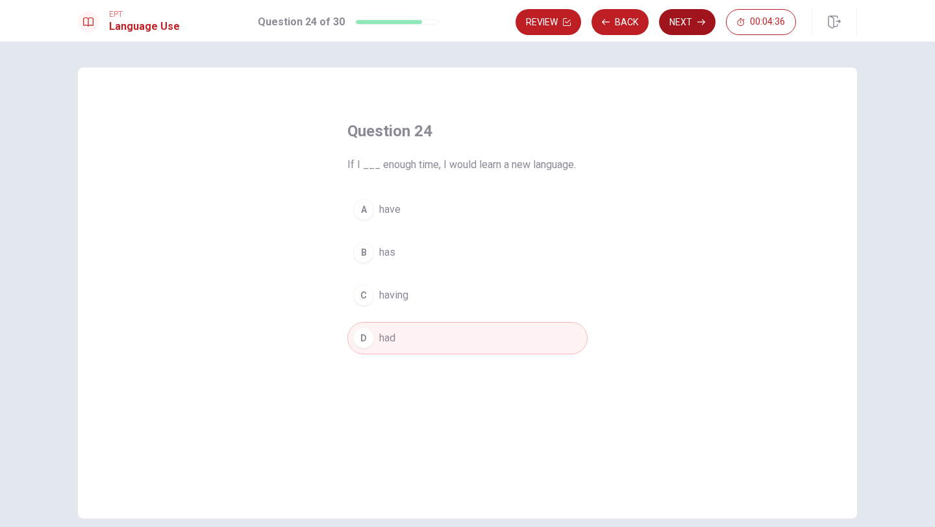
click at [693, 27] on button "Next" at bounding box center [687, 22] width 57 height 26
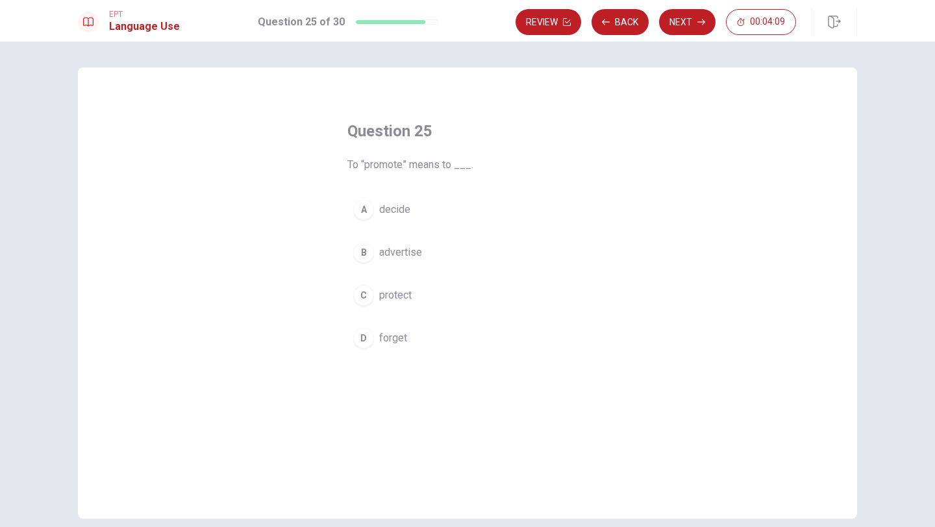
click at [398, 213] on span "decide" at bounding box center [394, 210] width 31 height 16
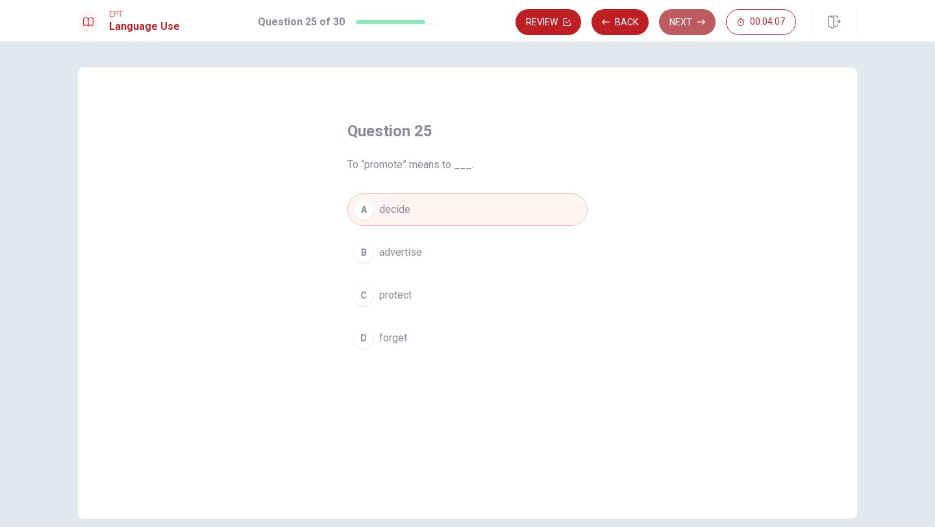
click at [692, 32] on button "Next" at bounding box center [687, 22] width 57 height 26
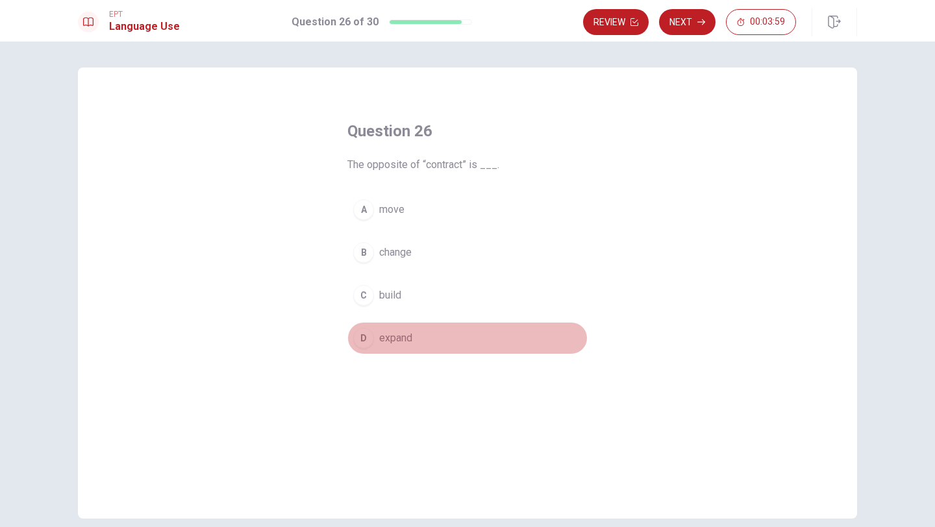
click at [394, 340] on span "expand" at bounding box center [395, 339] width 33 height 16
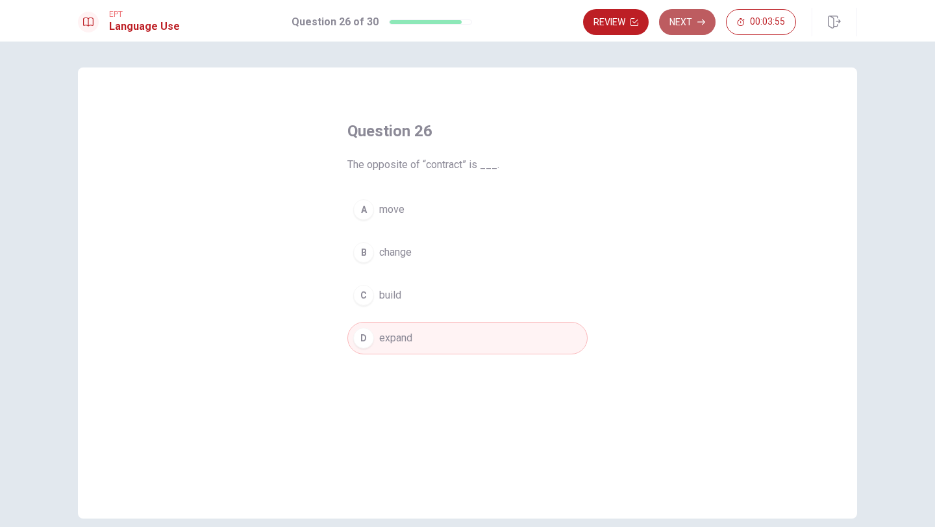
click at [681, 31] on button "Next" at bounding box center [687, 22] width 57 height 26
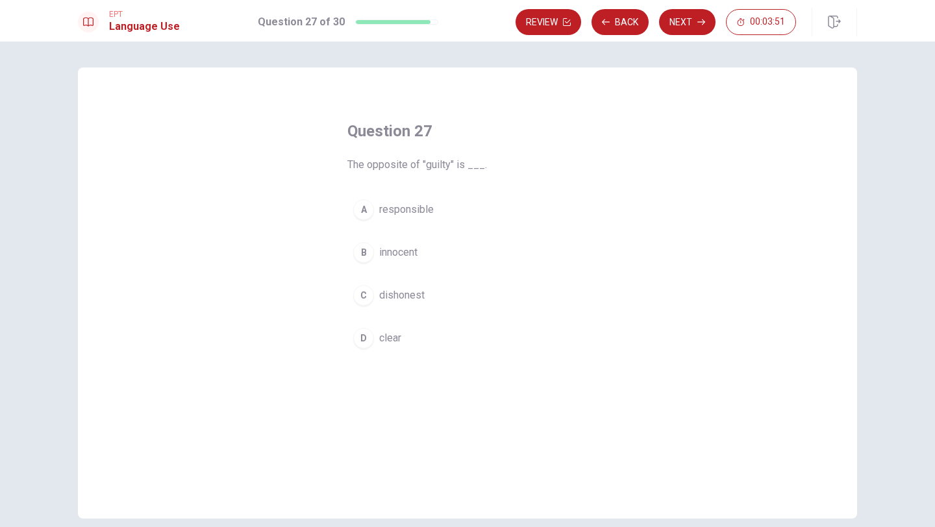
click at [400, 256] on span "innocent" at bounding box center [398, 253] width 38 height 16
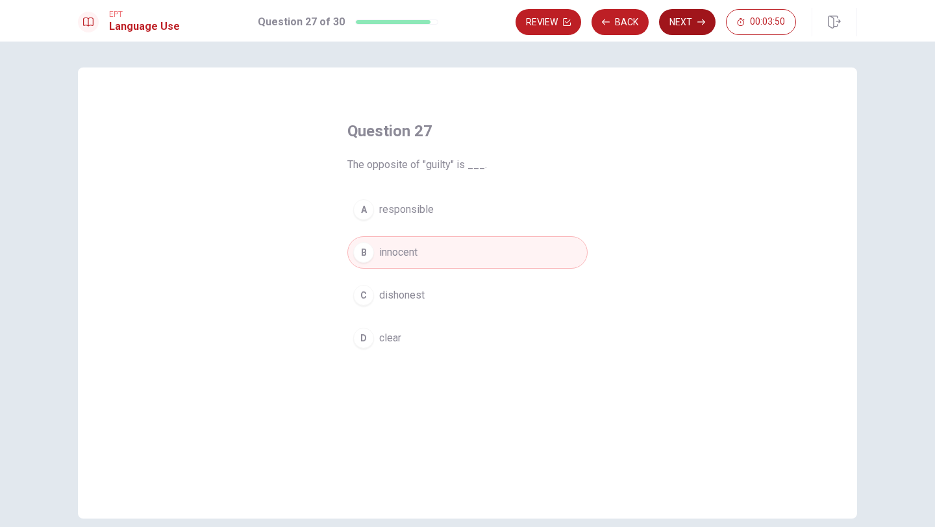
click at [682, 25] on button "Next" at bounding box center [687, 22] width 57 height 26
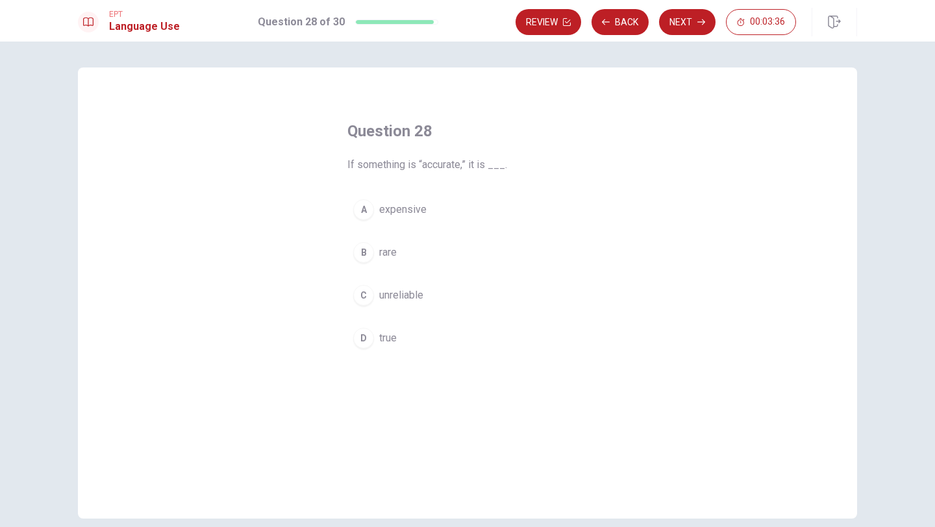
click at [392, 339] on span "true" at bounding box center [388, 339] width 18 height 16
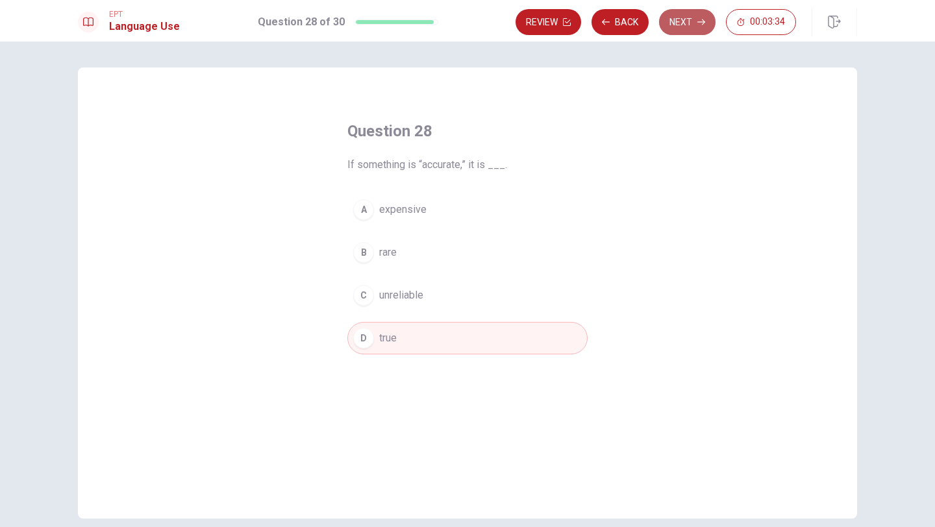
click at [686, 24] on button "Next" at bounding box center [687, 22] width 57 height 26
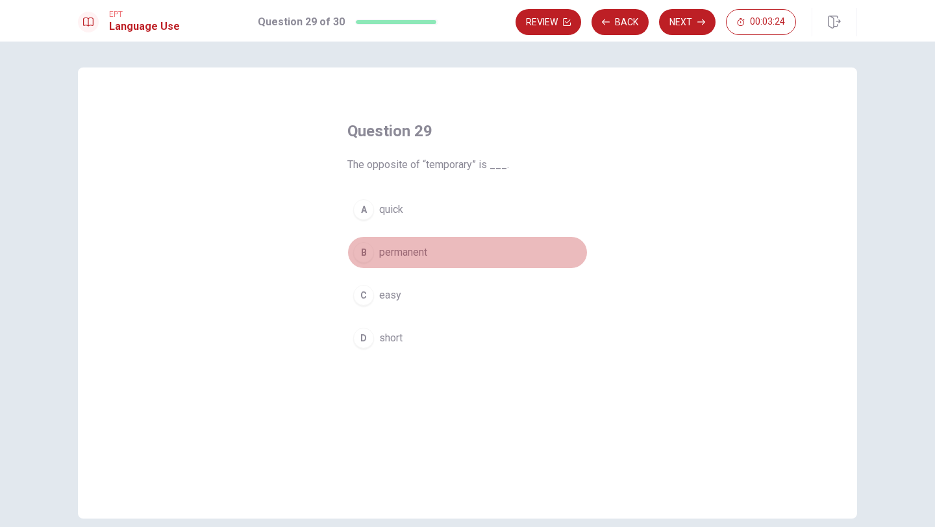
click at [403, 251] on span "permanent" at bounding box center [403, 253] width 48 height 16
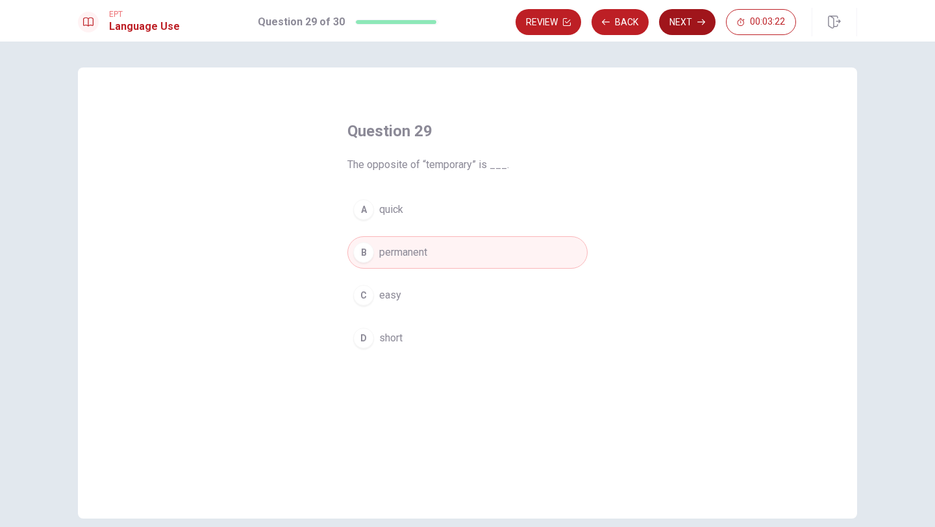
click at [680, 26] on button "Next" at bounding box center [687, 22] width 57 height 26
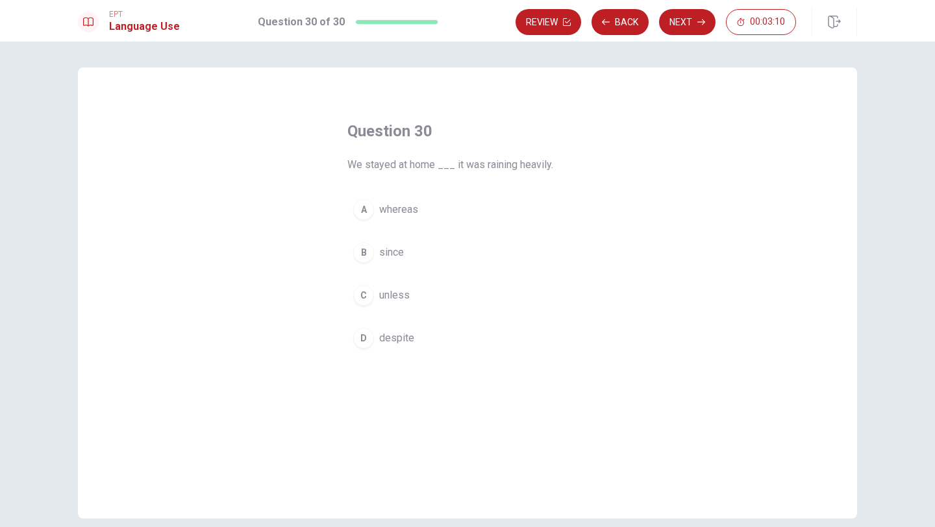
click at [400, 338] on span "despite" at bounding box center [396, 339] width 35 height 16
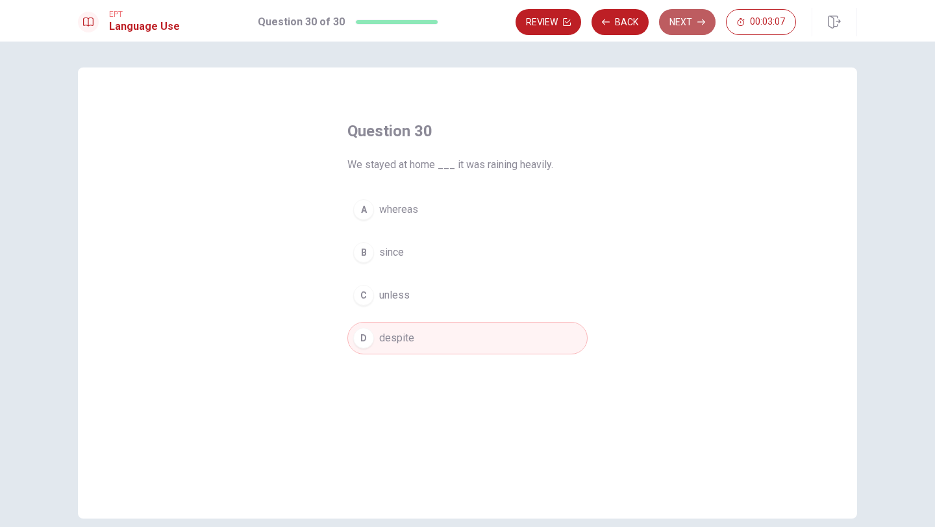
click at [691, 27] on button "Next" at bounding box center [687, 22] width 57 height 26
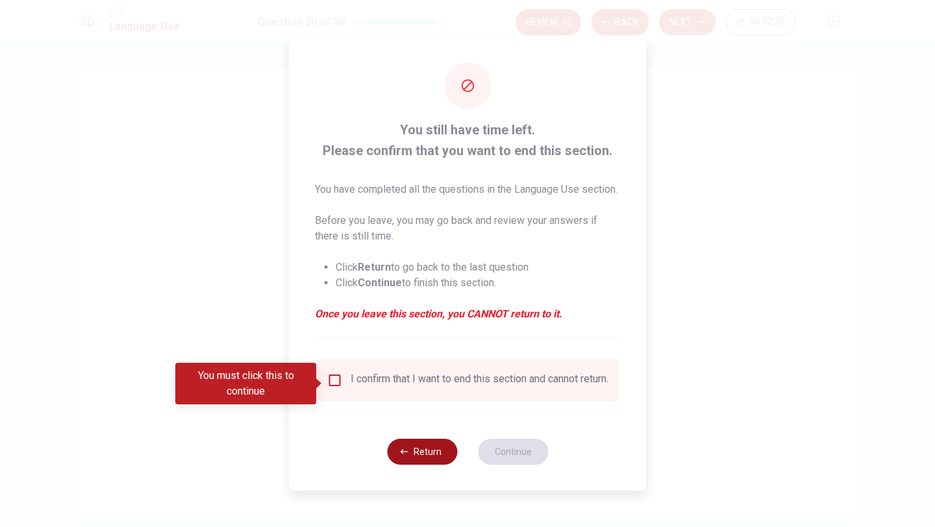
click at [413, 463] on button "Return" at bounding box center [422, 452] width 70 height 26
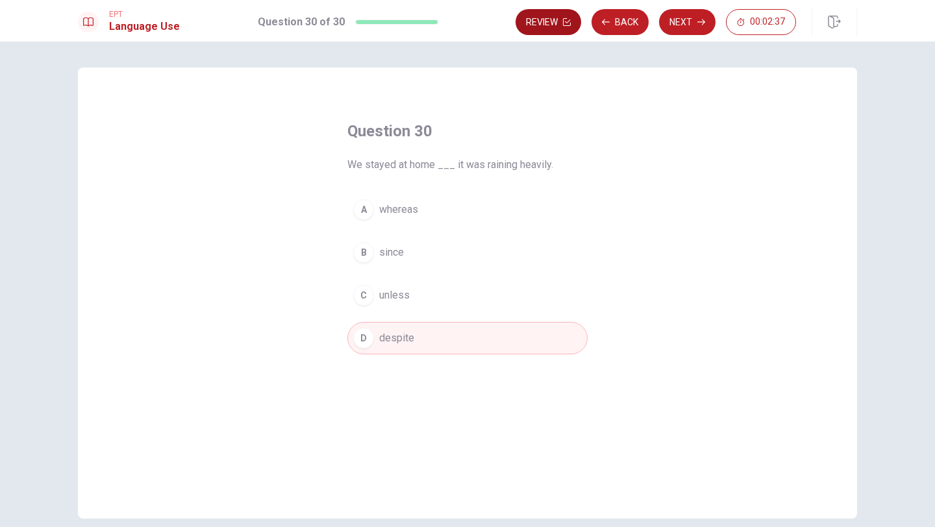
click at [544, 23] on button "Review" at bounding box center [549, 22] width 66 height 26
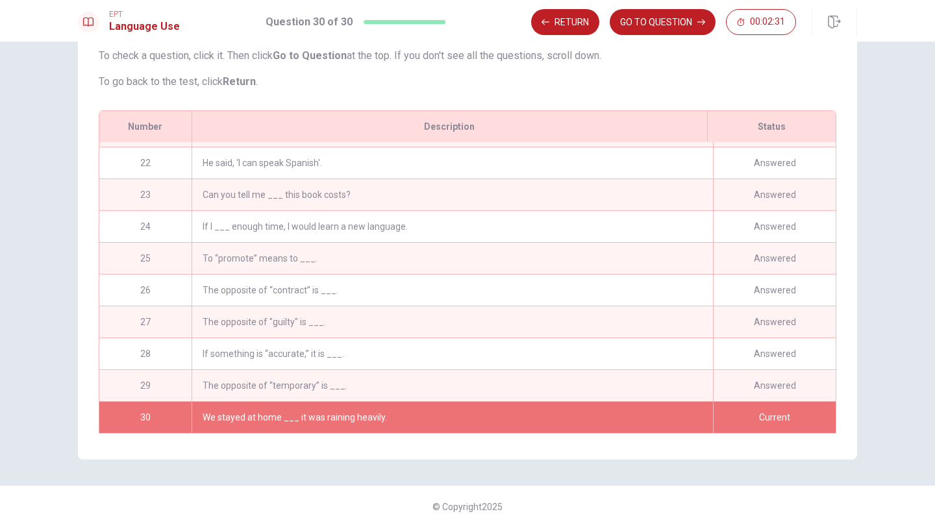
scroll to position [670, 0]
click at [642, 29] on button "GO TO QUESTION" at bounding box center [663, 22] width 106 height 26
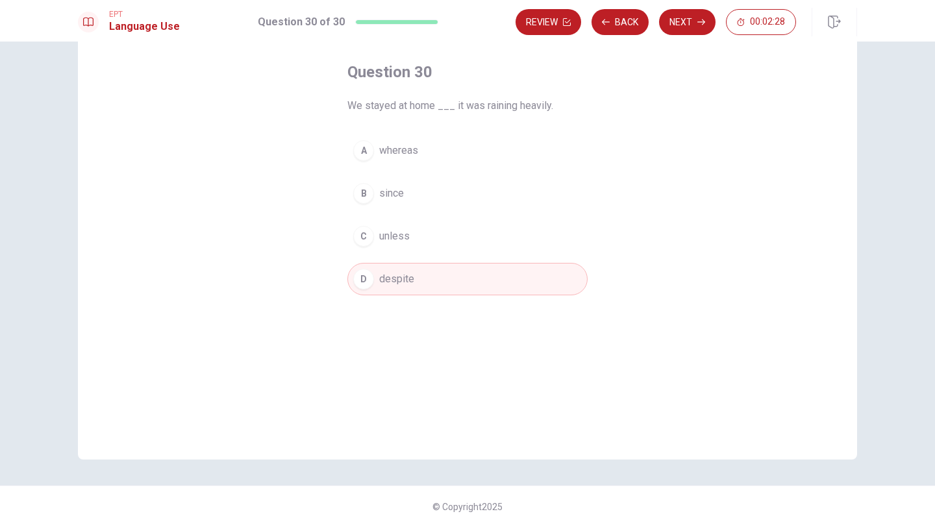
scroll to position [59, 0]
click at [422, 283] on button "D despite" at bounding box center [468, 279] width 240 height 32
click at [687, 25] on button "Next" at bounding box center [687, 22] width 57 height 26
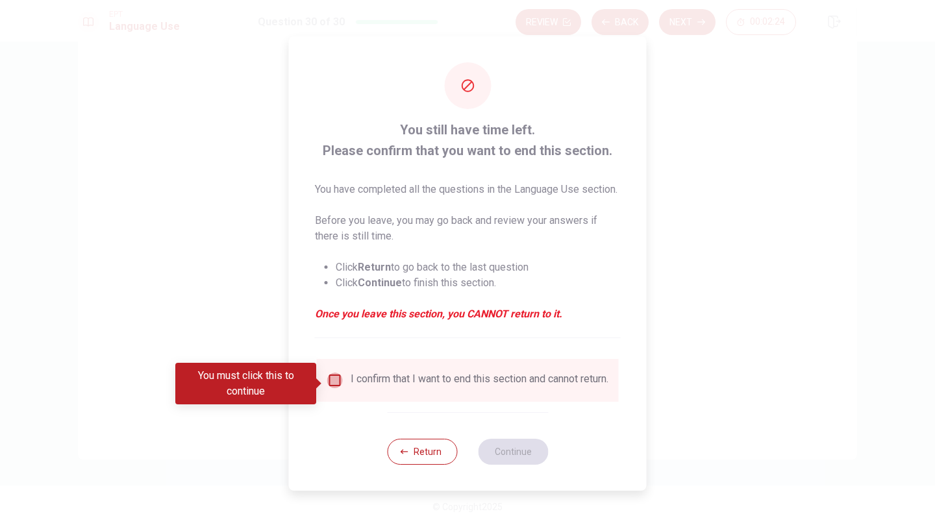
click at [335, 385] on input "You must click this to continue" at bounding box center [335, 381] width 16 height 16
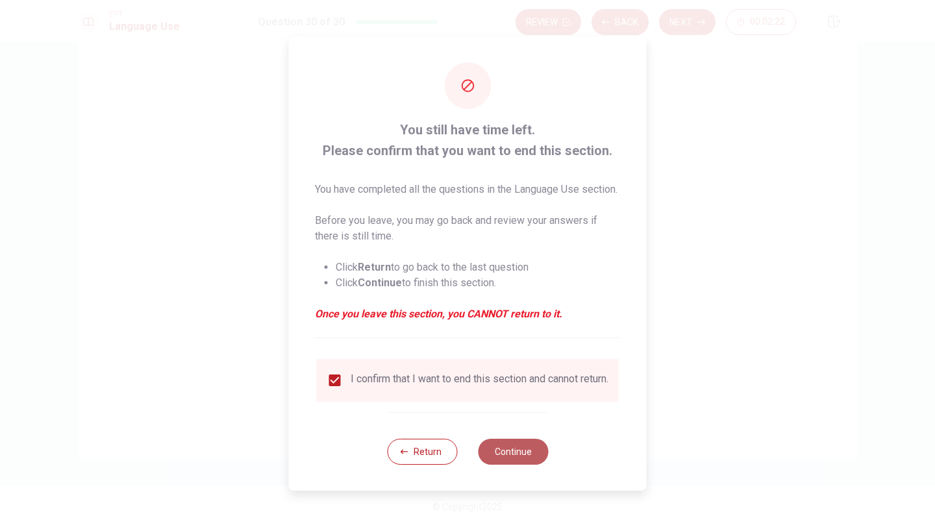
click at [520, 463] on button "Continue" at bounding box center [513, 452] width 70 height 26
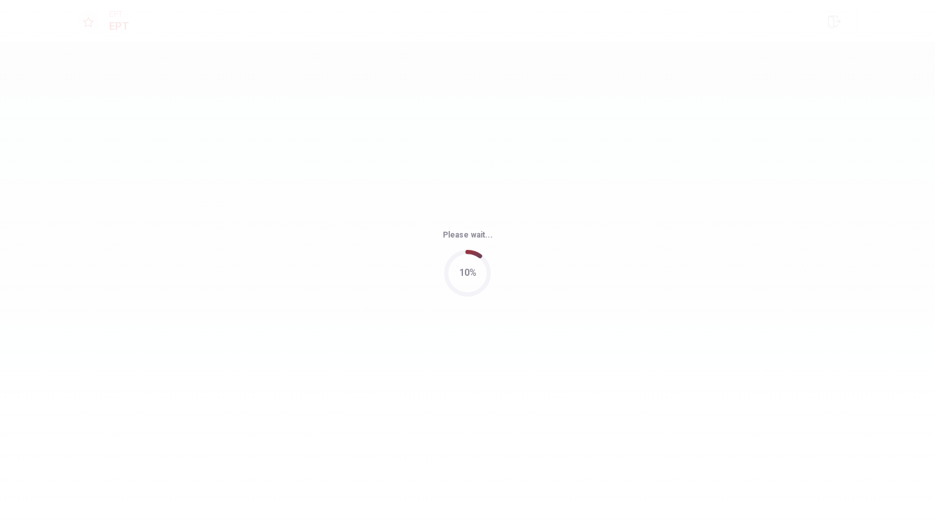
scroll to position [0, 0]
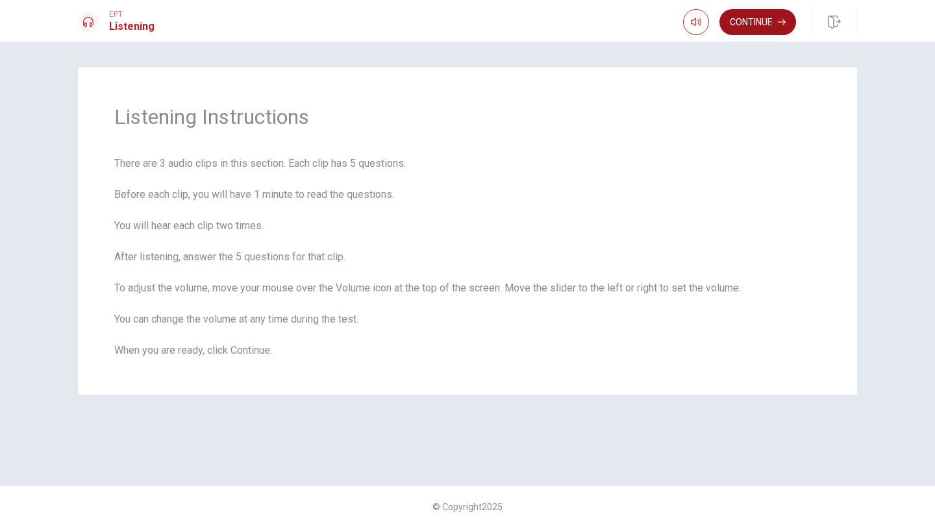
click at [756, 28] on button "Continue" at bounding box center [758, 22] width 77 height 26
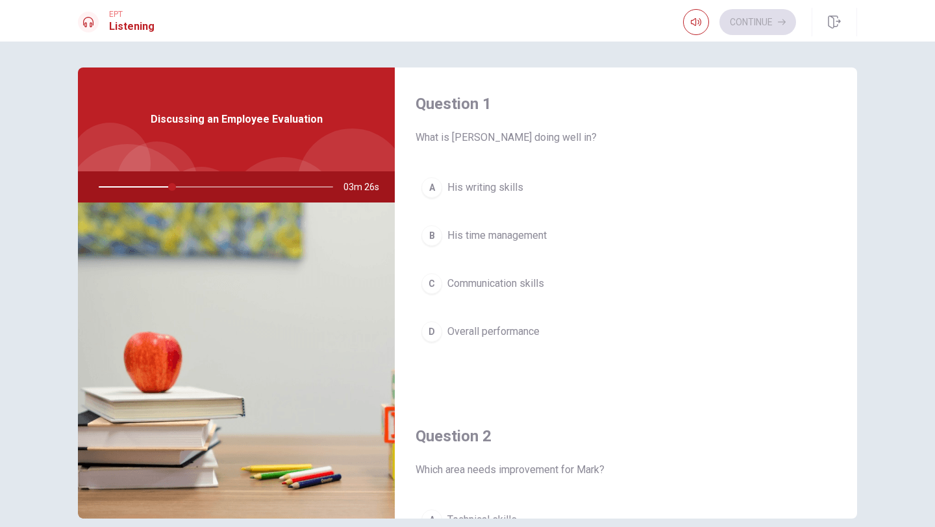
click at [531, 337] on span "Overall performance" at bounding box center [494, 332] width 92 height 16
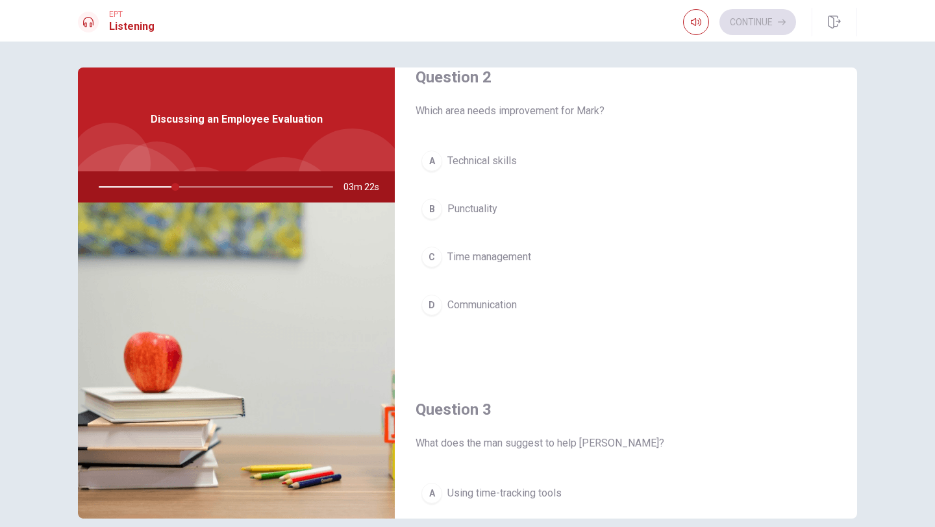
scroll to position [368, 0]
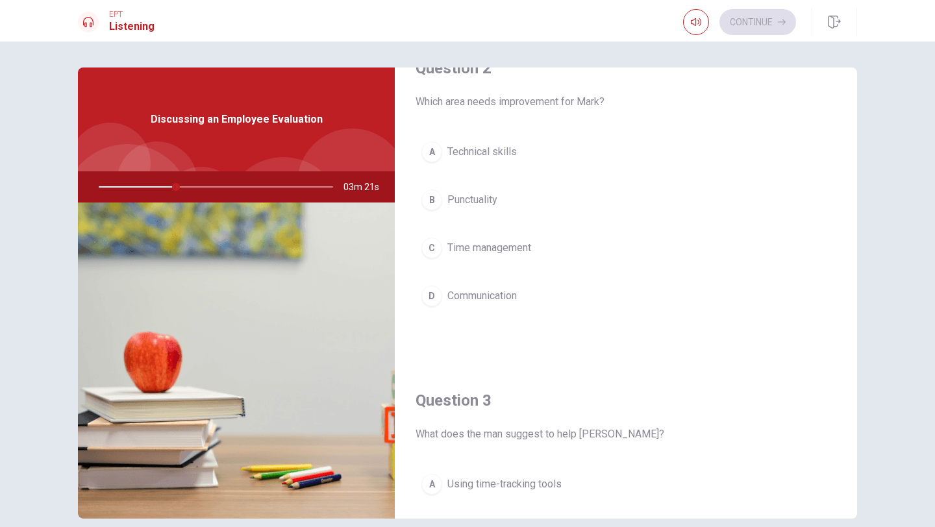
click at [560, 249] on button "C Time management" at bounding box center [626, 248] width 421 height 32
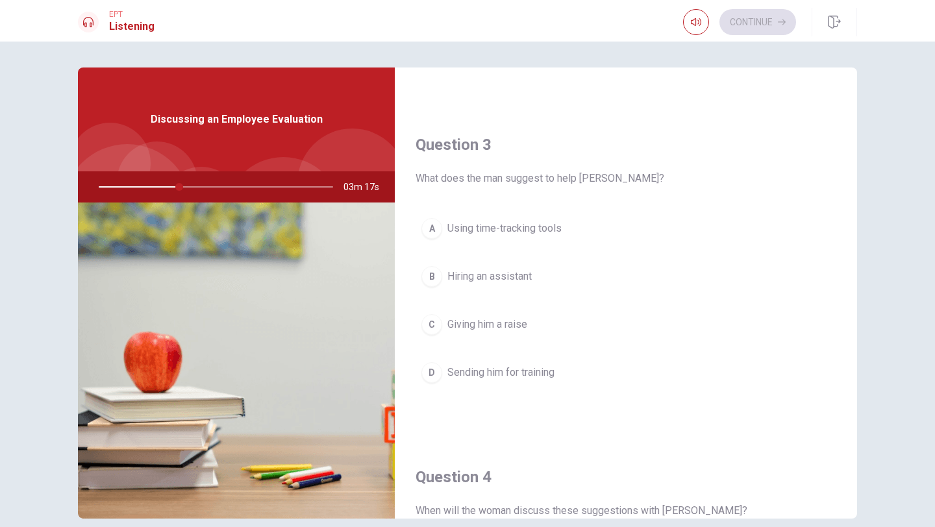
scroll to position [627, 0]
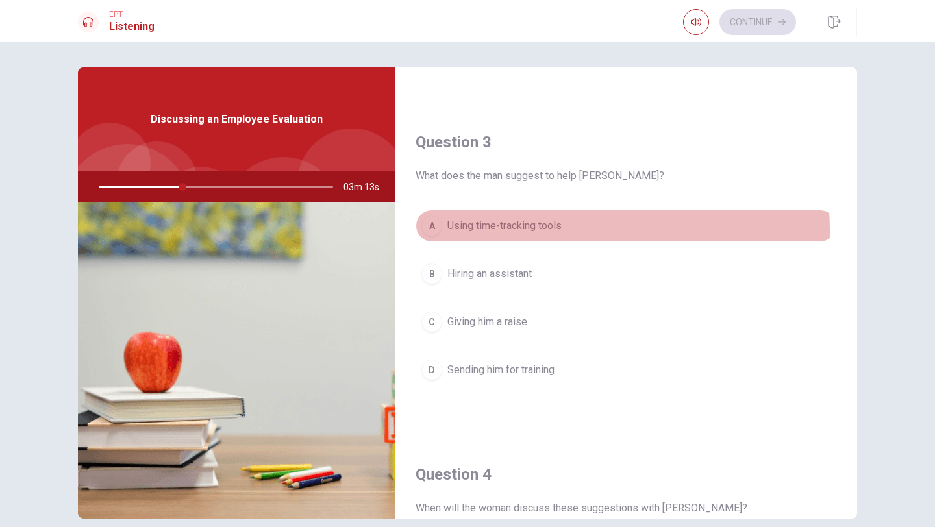
click at [503, 231] on span "Using time-tracking tools" at bounding box center [505, 226] width 114 height 16
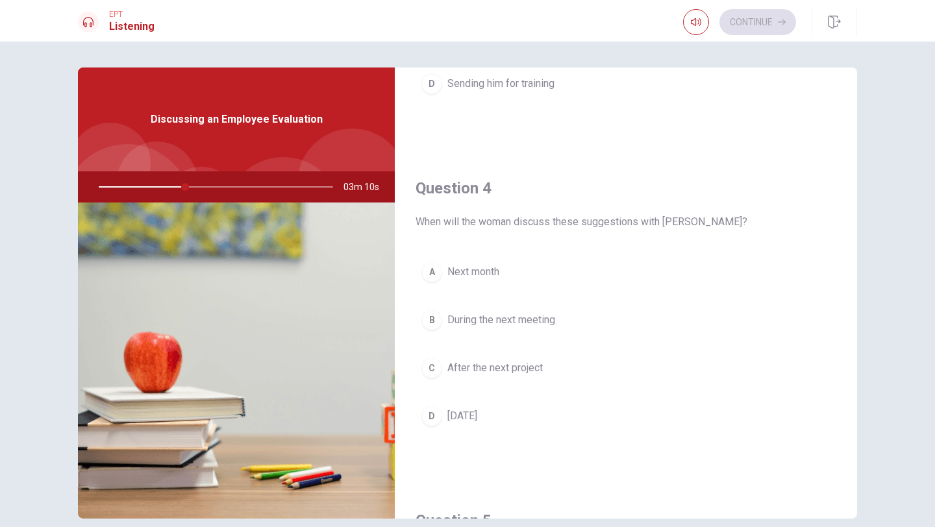
scroll to position [928, 0]
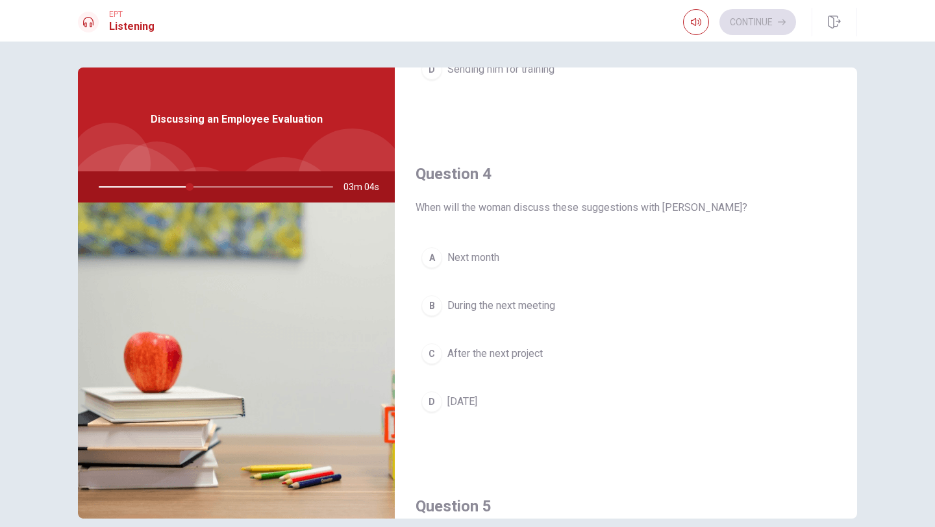
click at [524, 312] on span "During the next meeting" at bounding box center [502, 306] width 108 height 16
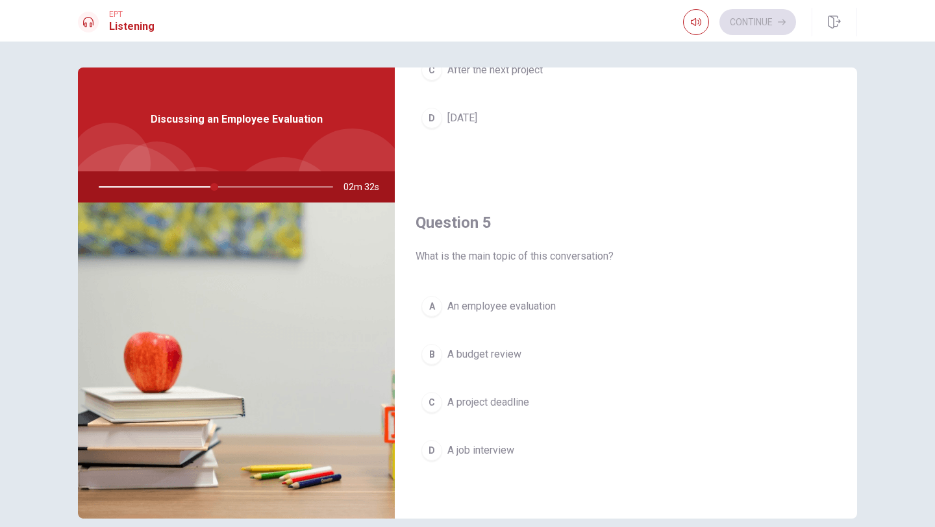
scroll to position [1209, 0]
click at [432, 312] on div "A" at bounding box center [432, 309] width 21 height 21
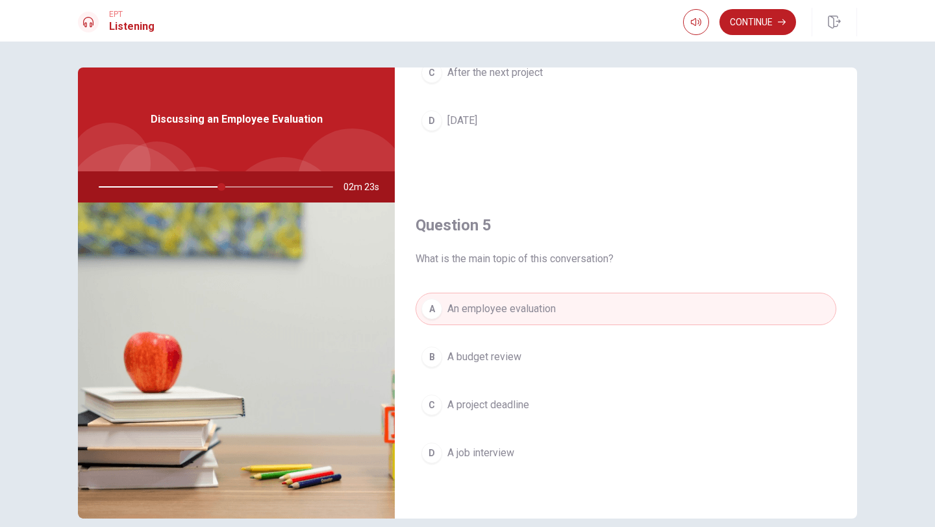
scroll to position [1212, 0]
click at [760, 26] on button "Continue" at bounding box center [758, 22] width 77 height 26
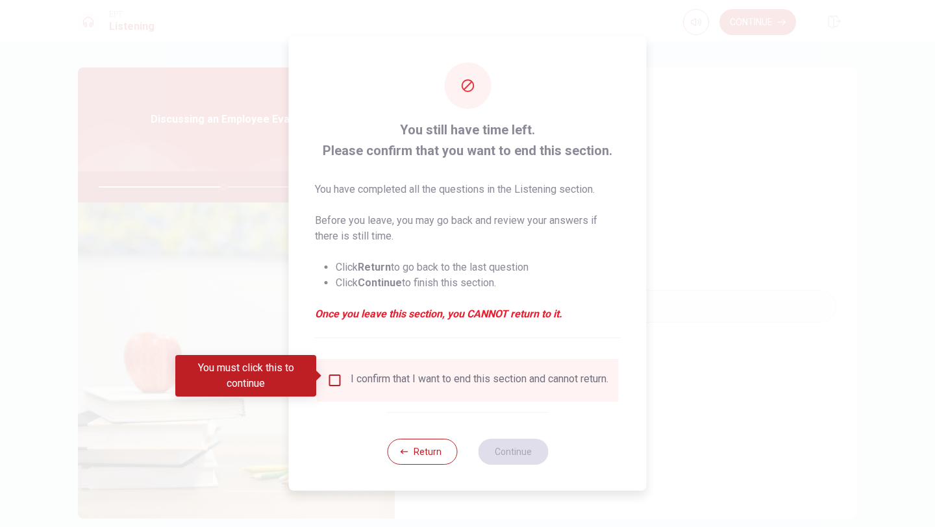
click at [333, 376] on input "You must click this to continue" at bounding box center [335, 381] width 16 height 16
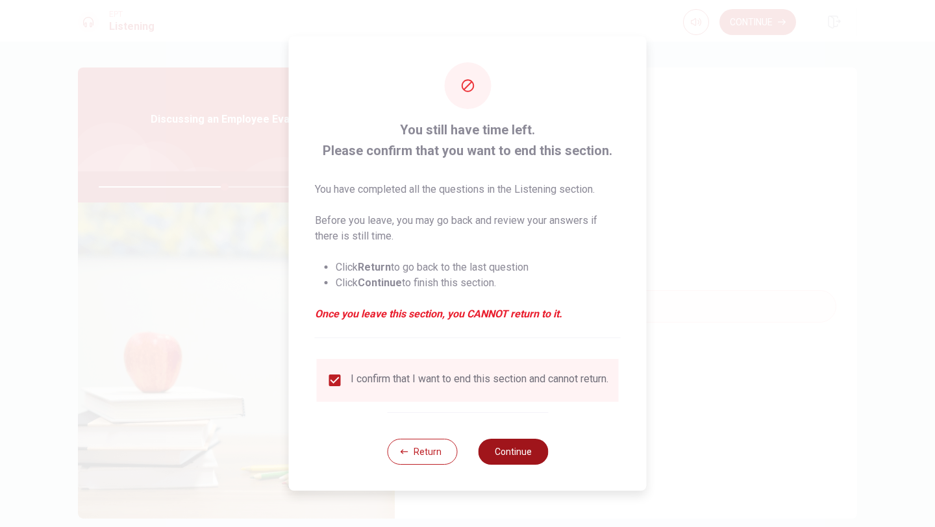
click at [505, 454] on button "Continue" at bounding box center [513, 452] width 70 height 26
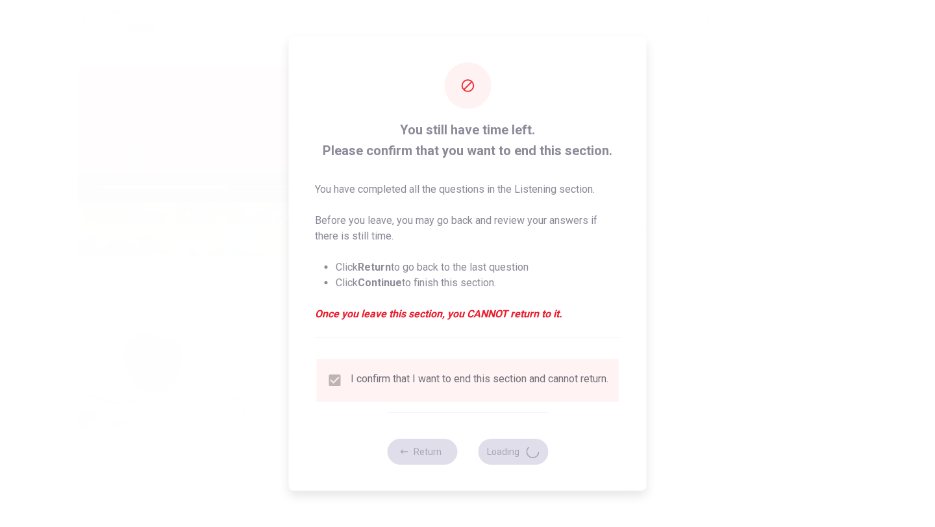
type input "54"
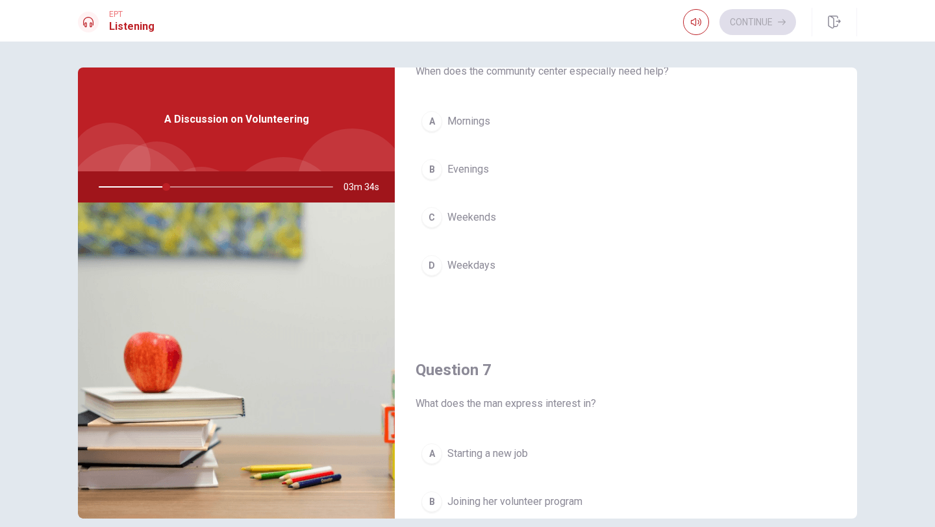
scroll to position [71, 0]
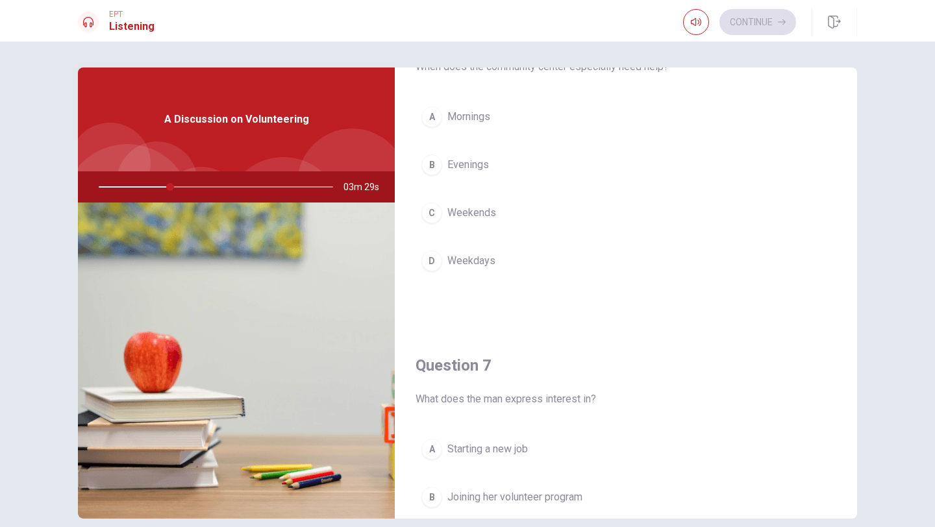
click at [489, 219] on span "Weekends" at bounding box center [472, 213] width 49 height 16
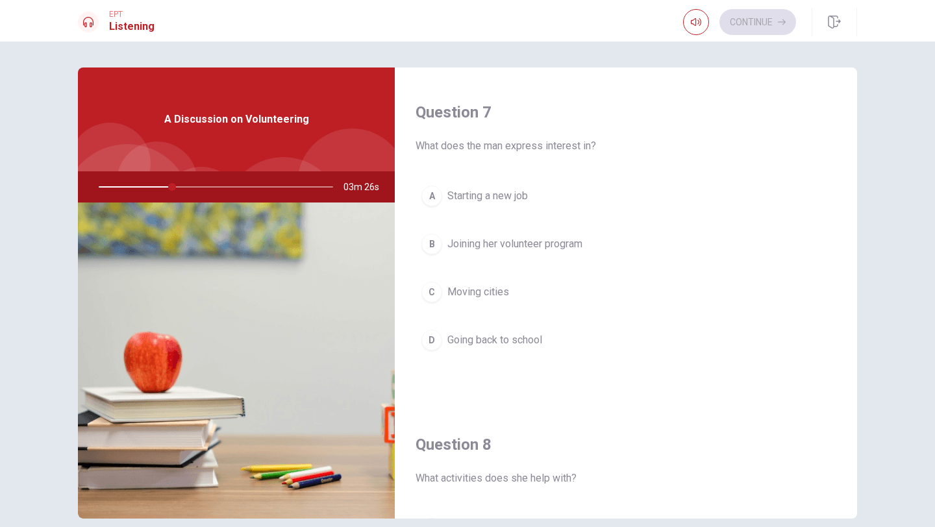
scroll to position [331, 0]
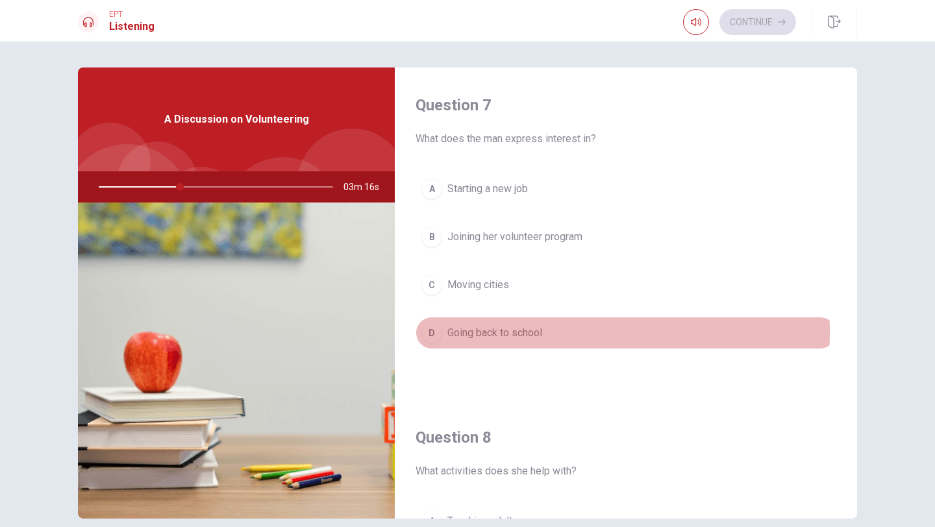
click at [507, 331] on span "Going back to school" at bounding box center [495, 333] width 95 height 16
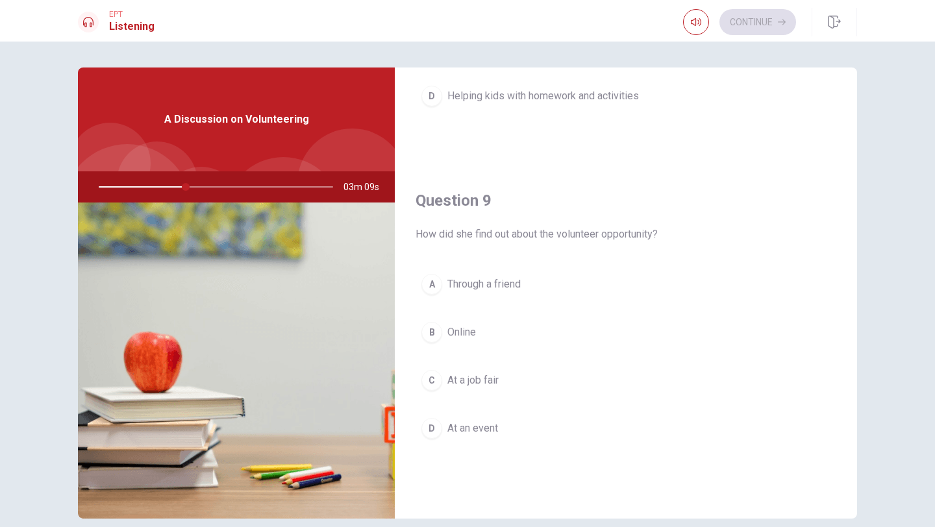
scroll to position [918, 0]
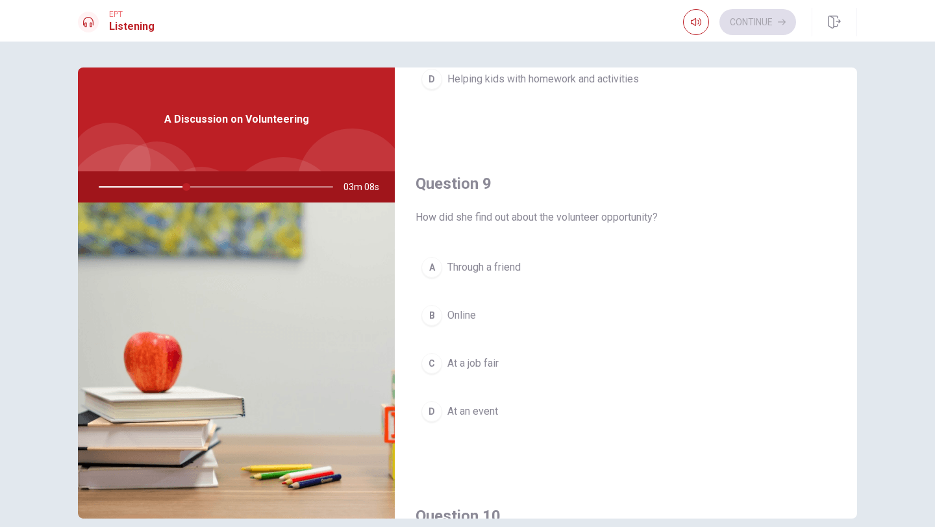
click at [462, 314] on span "Online" at bounding box center [462, 316] width 29 height 16
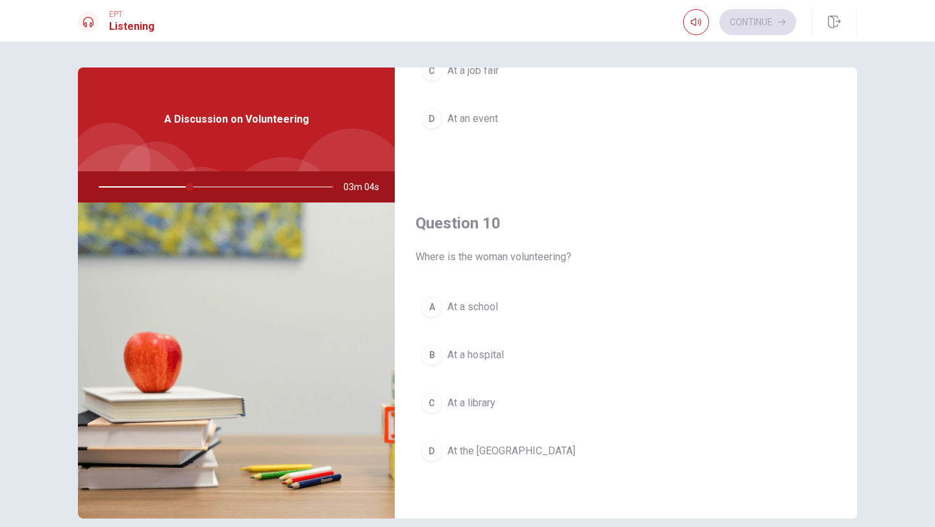
scroll to position [1212, 0]
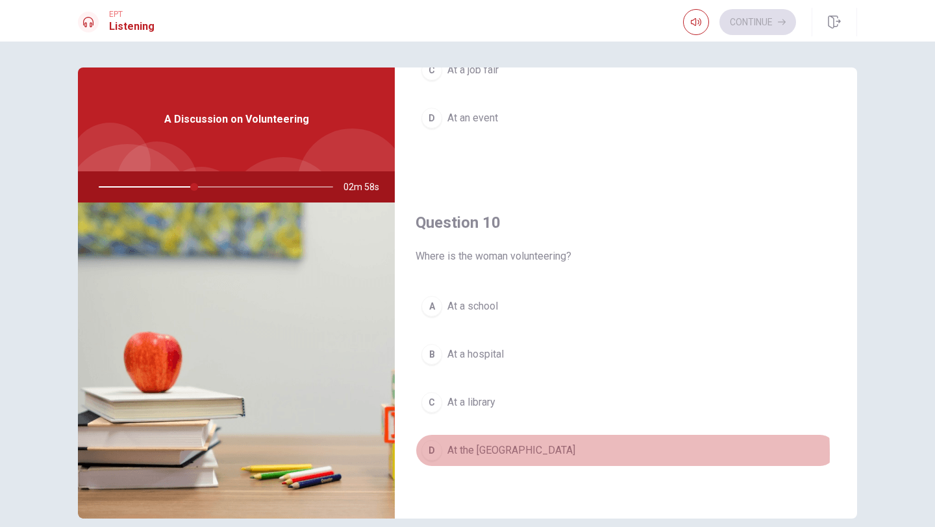
click at [483, 454] on span "At the [GEOGRAPHIC_DATA]" at bounding box center [512, 451] width 128 height 16
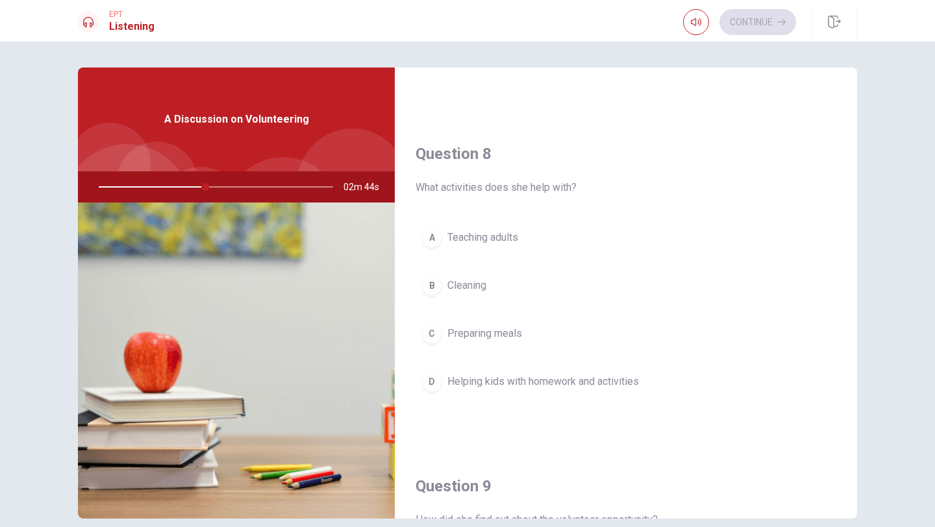
scroll to position [620, 0]
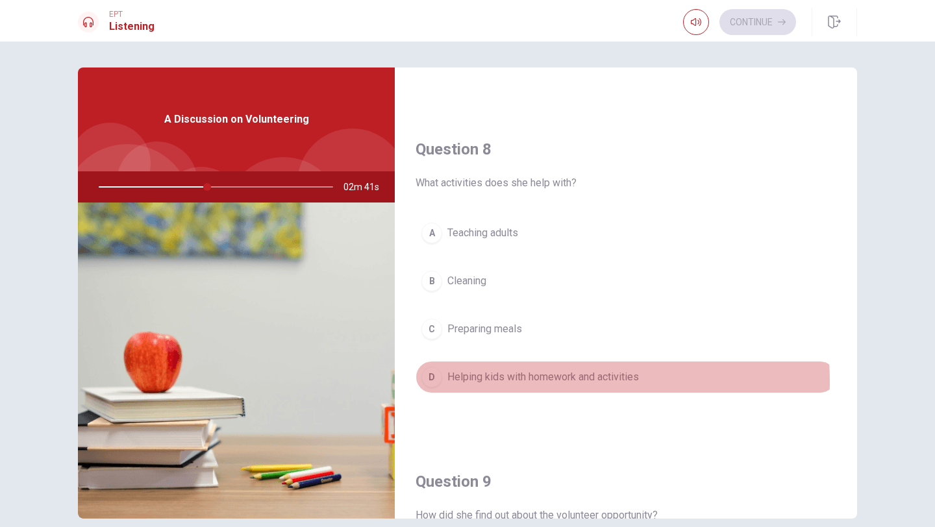
click at [553, 381] on span "Helping kids with homework and activities" at bounding box center [544, 378] width 192 height 16
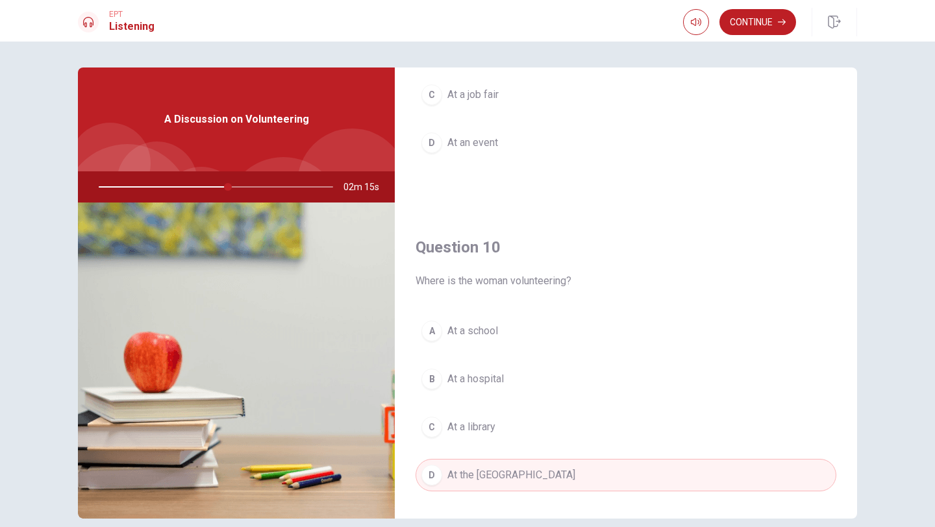
scroll to position [1189, 0]
click at [470, 329] on span "At a school" at bounding box center [473, 329] width 51 height 16
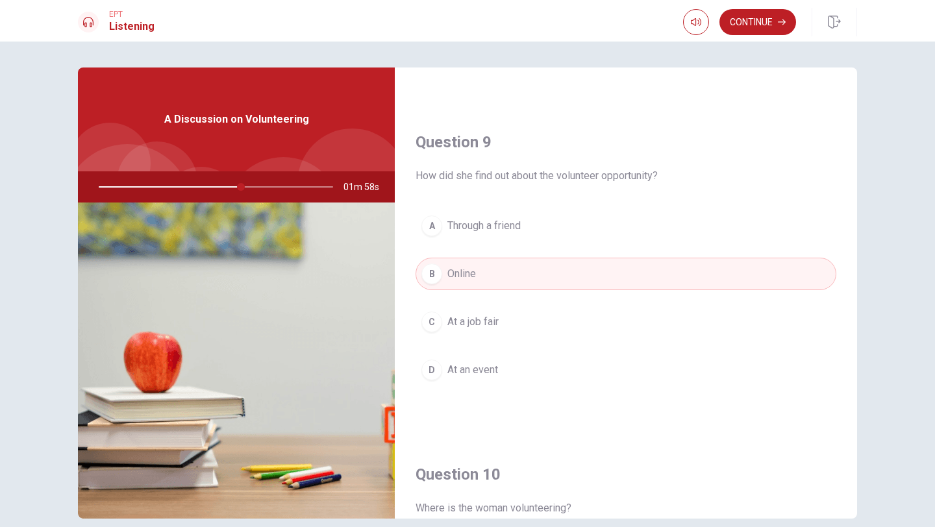
scroll to position [958, 0]
drag, startPoint x: 242, startPoint y: 190, endPoint x: 205, endPoint y: 188, distance: 37.1
click at [205, 188] on div at bounding box center [213, 187] width 260 height 31
click at [210, 188] on div at bounding box center [213, 187] width 260 height 31
drag, startPoint x: 240, startPoint y: 187, endPoint x: 209, endPoint y: 187, distance: 30.5
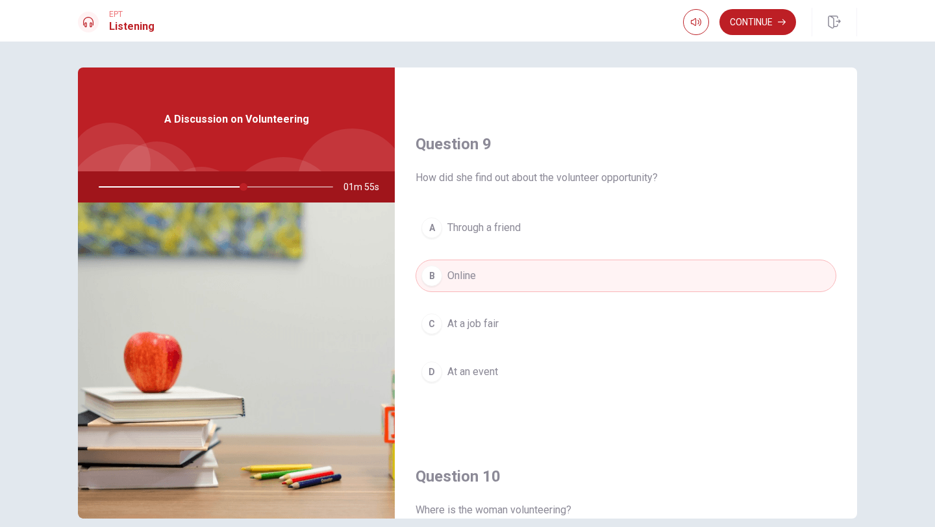
click at [209, 187] on div at bounding box center [213, 187] width 260 height 31
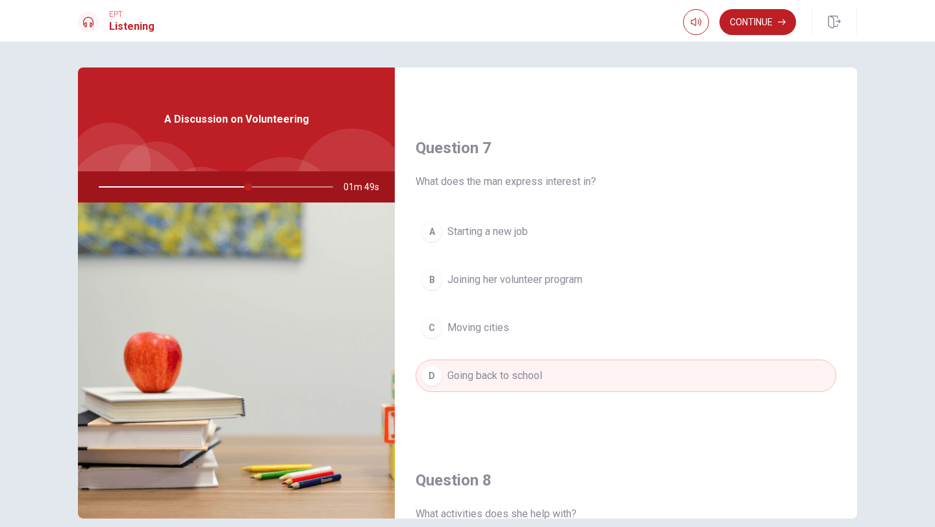
scroll to position [291, 0]
click at [495, 283] on span "Joining her volunteer program" at bounding box center [515, 278] width 135 height 16
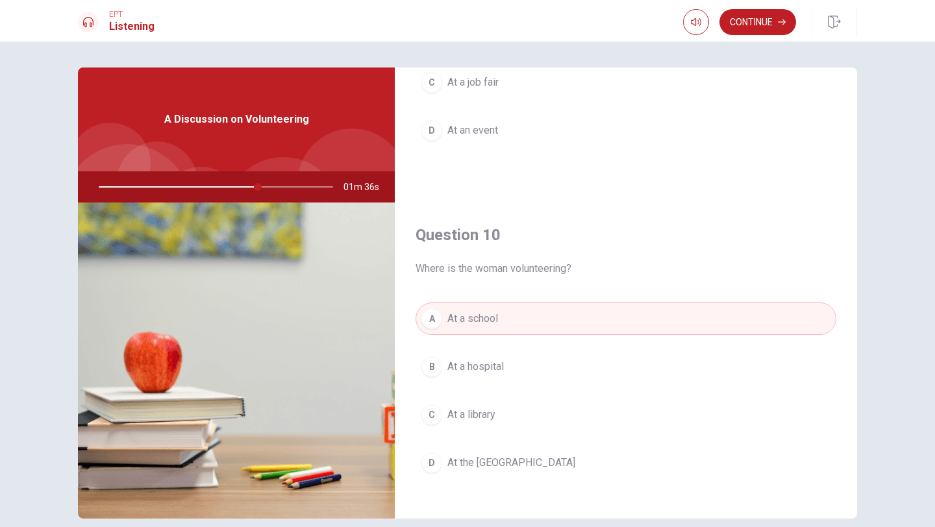
scroll to position [1212, 0]
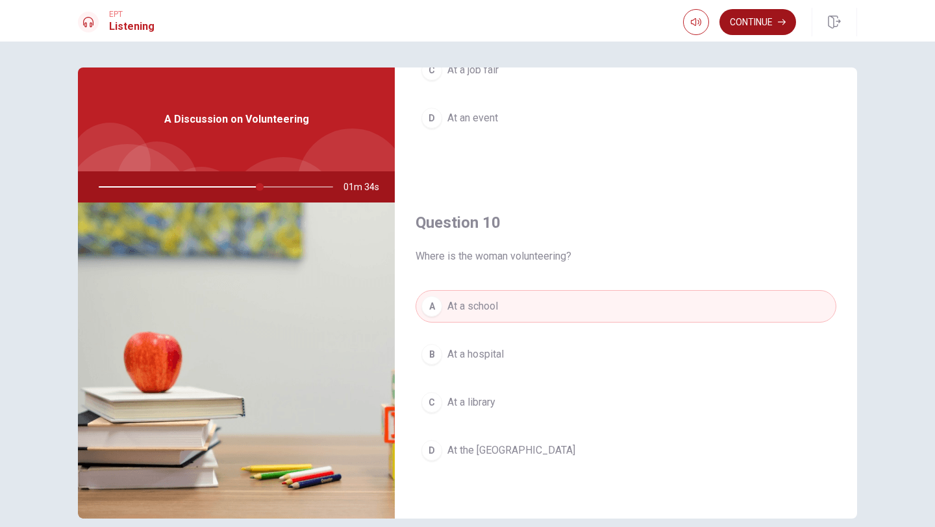
click at [765, 30] on button "Continue" at bounding box center [758, 22] width 77 height 26
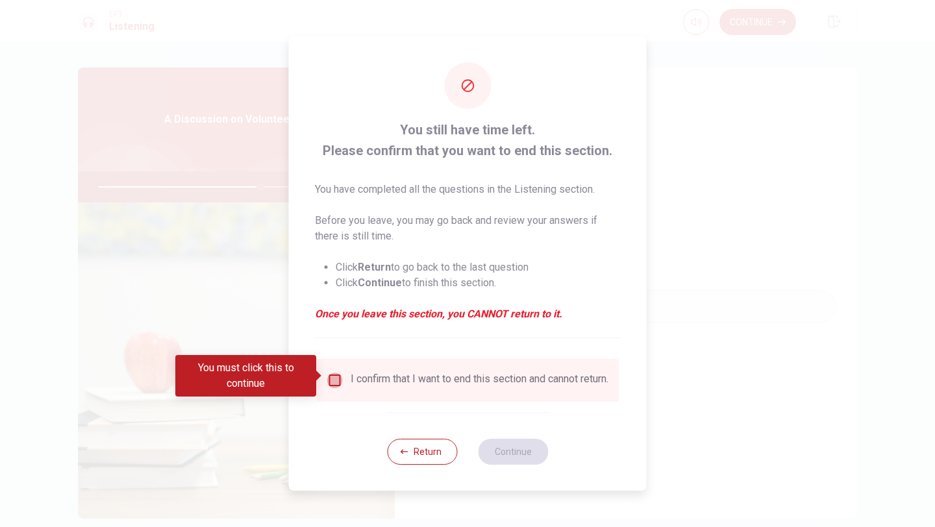
click at [331, 377] on input "You must click this to continue" at bounding box center [335, 381] width 16 height 16
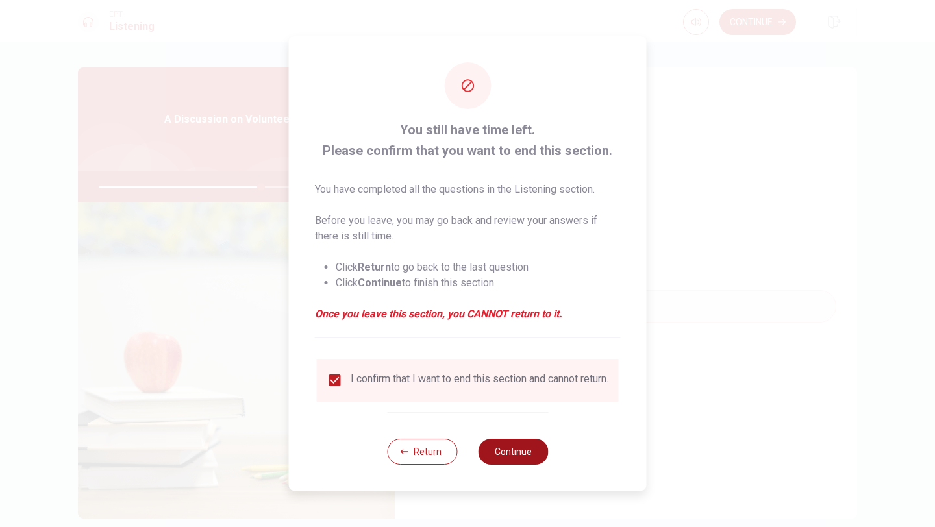
click at [500, 463] on button "Continue" at bounding box center [513, 452] width 70 height 26
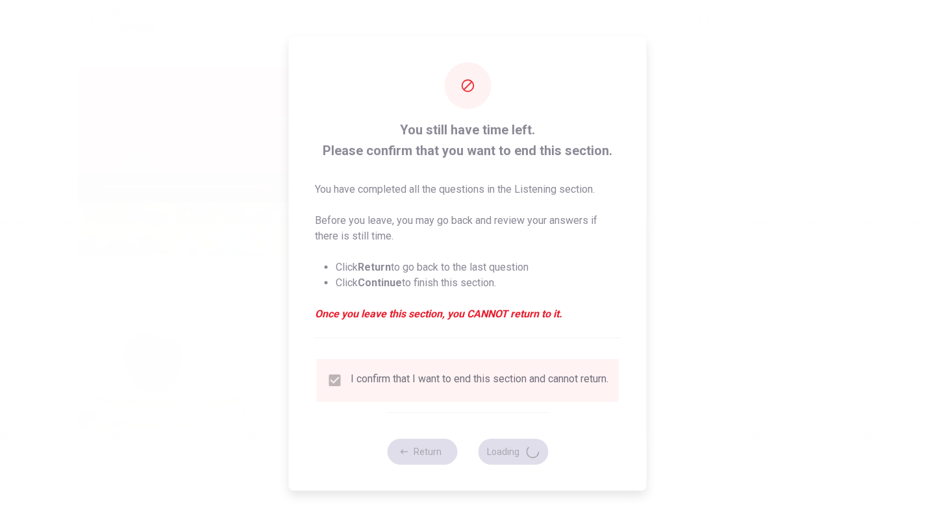
type input "70"
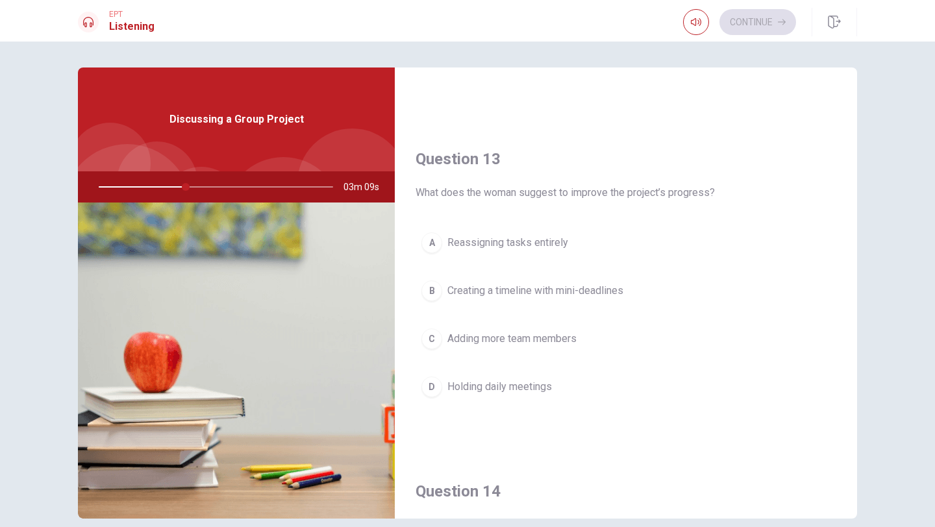
scroll to position [631, 0]
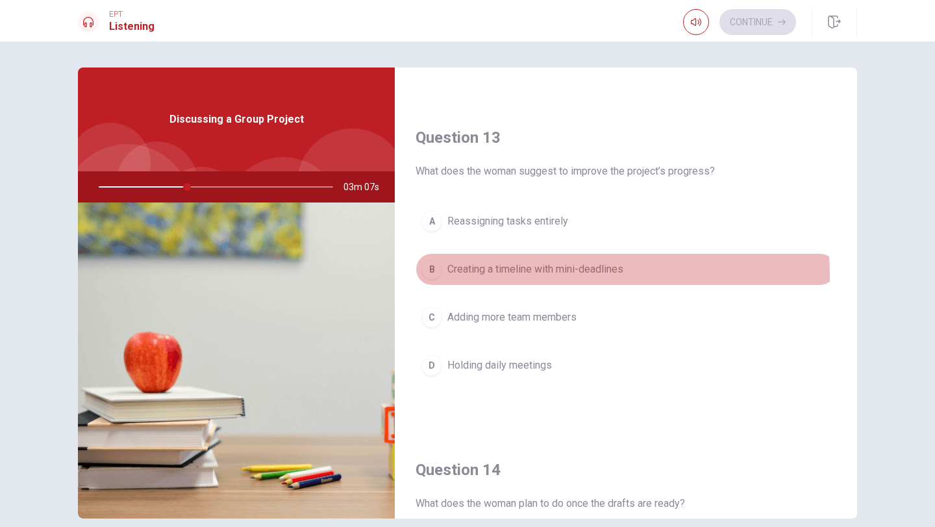
click at [533, 276] on span "Creating a timeline with mini-deadlines" at bounding box center [536, 270] width 176 height 16
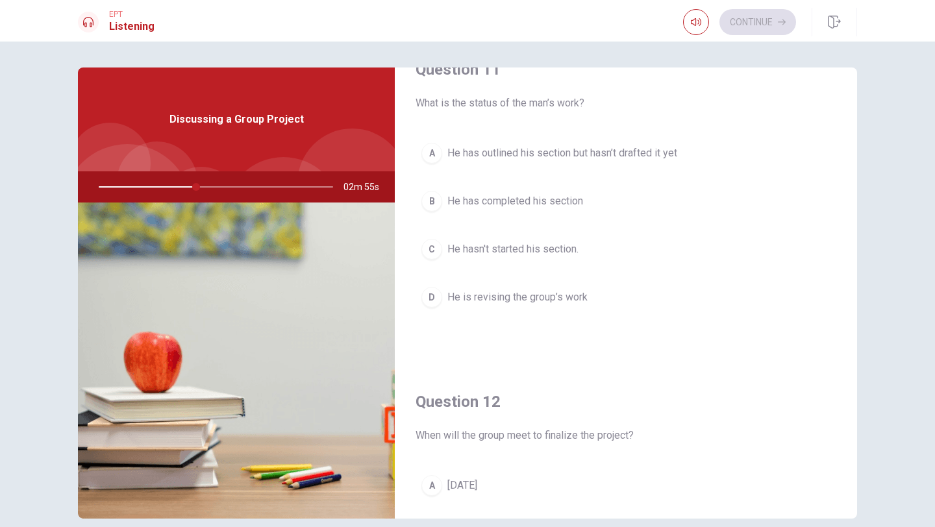
scroll to position [22, 0]
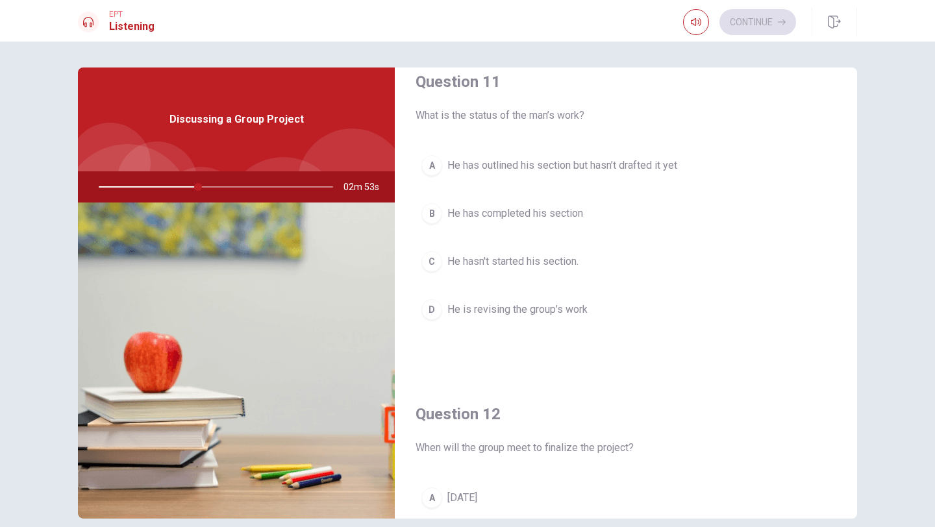
click at [639, 170] on span "He has outlined his section but hasn’t drafted it yet" at bounding box center [563, 166] width 230 height 16
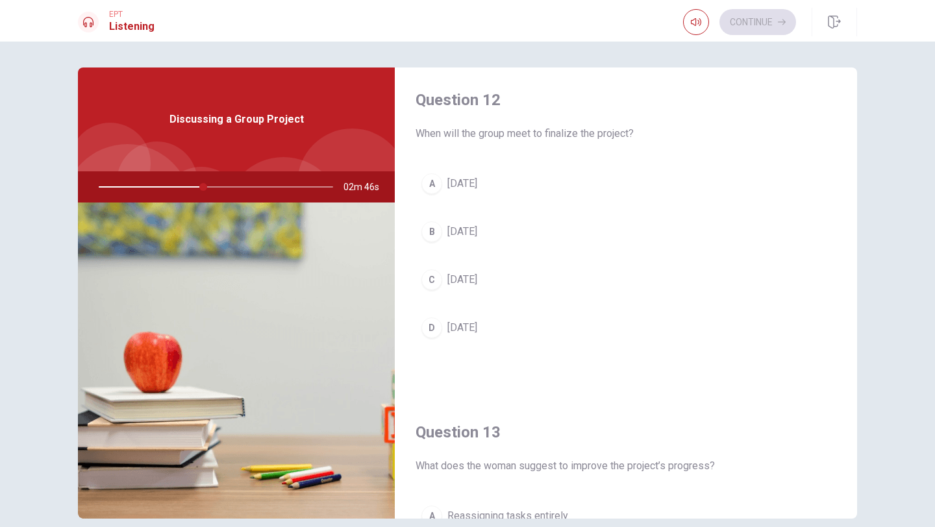
scroll to position [332, 0]
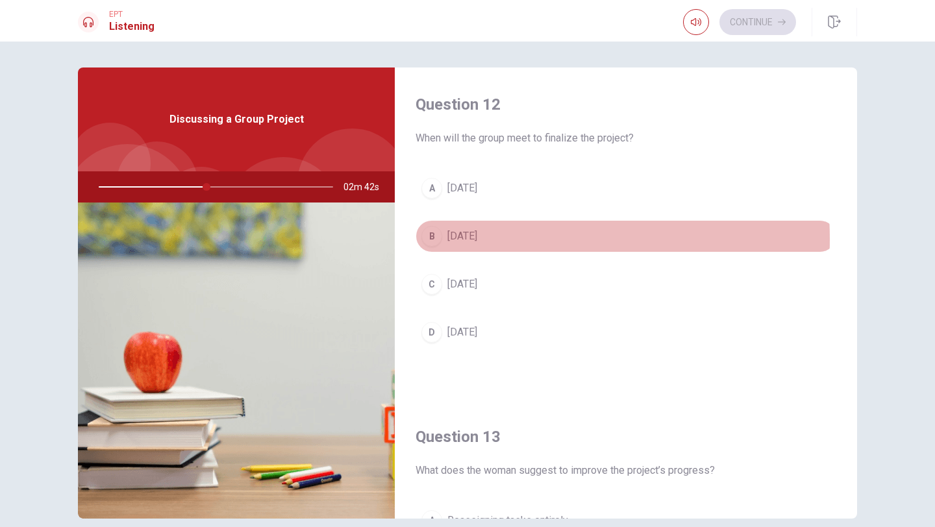
click at [466, 239] on span "[DATE]" at bounding box center [463, 237] width 30 height 16
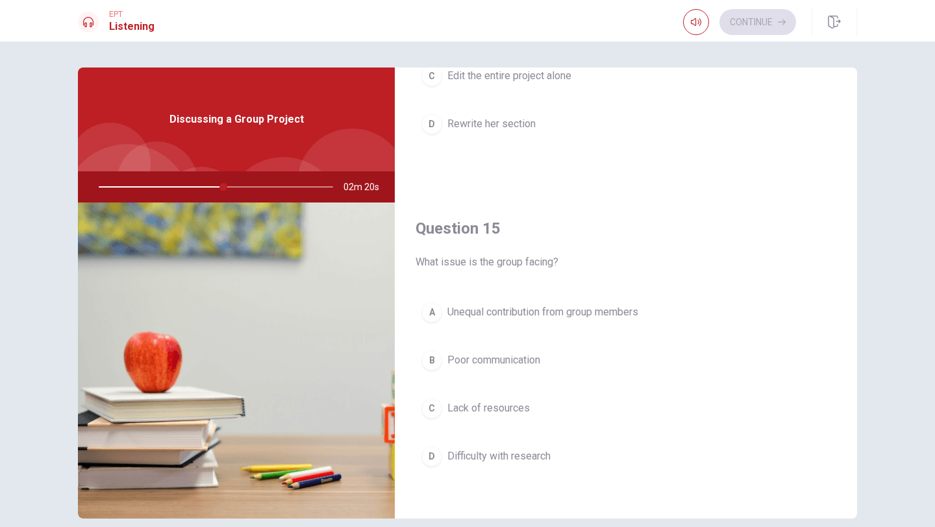
scroll to position [1212, 0]
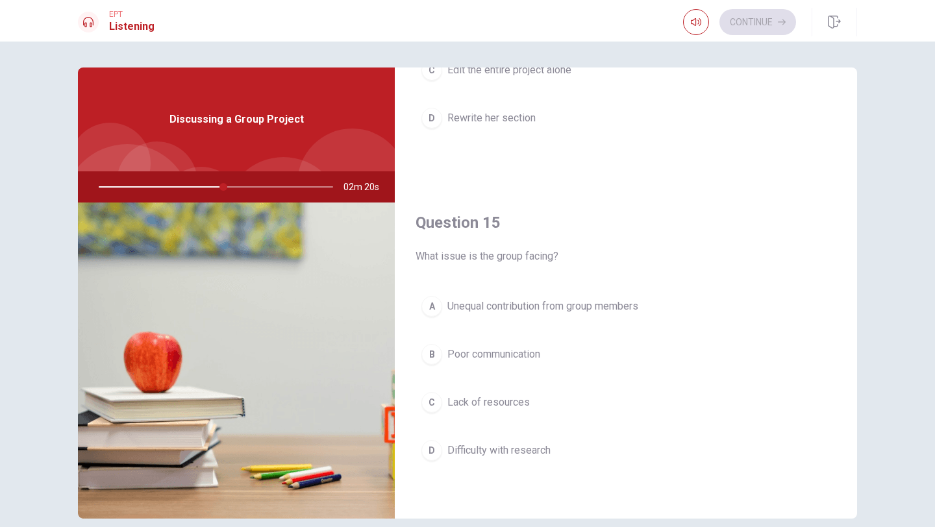
drag, startPoint x: 854, startPoint y: 344, endPoint x: 845, endPoint y: 421, distance: 77.2
click at [845, 421] on div "Question 11 What is the status of the man’s work? A He has outlined his section…" at bounding box center [626, 293] width 463 height 451
click at [579, 311] on span "Unequal contribution from group members" at bounding box center [543, 307] width 191 height 16
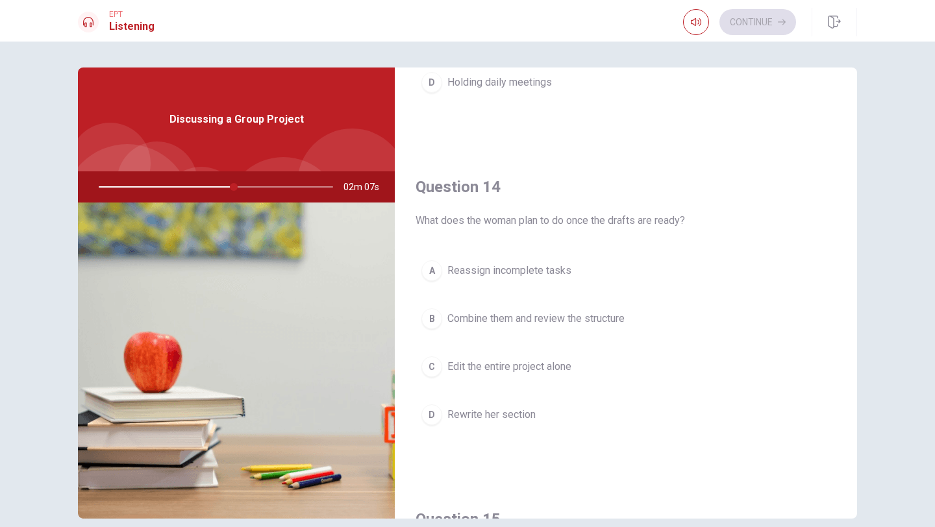
scroll to position [924, 0]
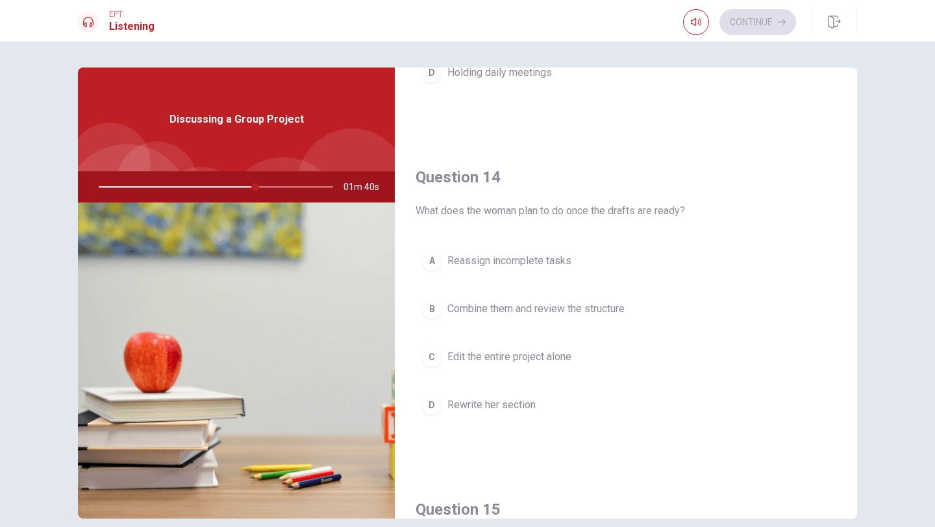
click at [546, 312] on span "Combine them and review the structure" at bounding box center [536, 309] width 177 height 16
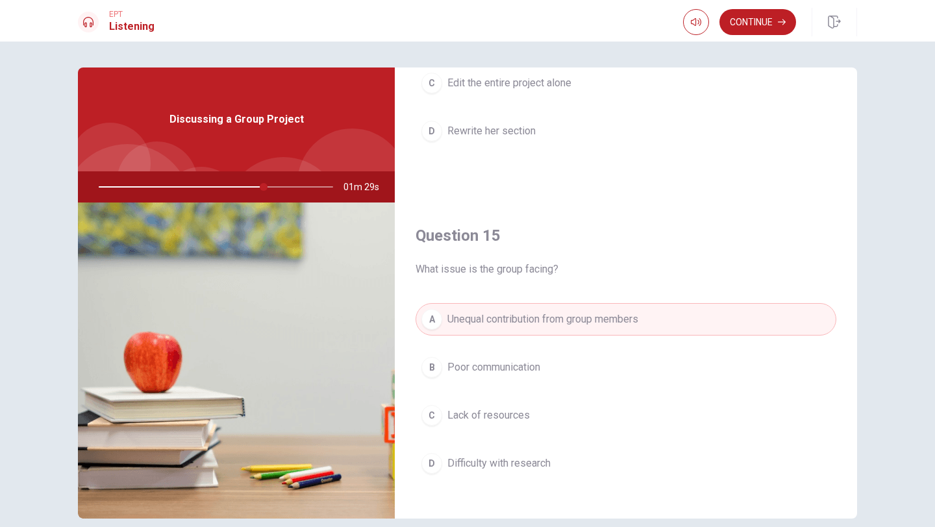
scroll to position [1212, 0]
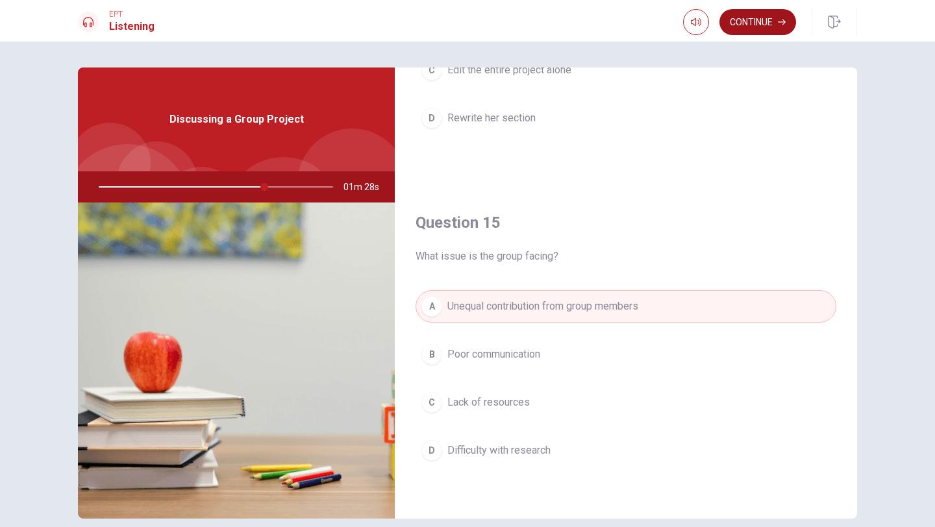
click at [761, 24] on button "Continue" at bounding box center [758, 22] width 77 height 26
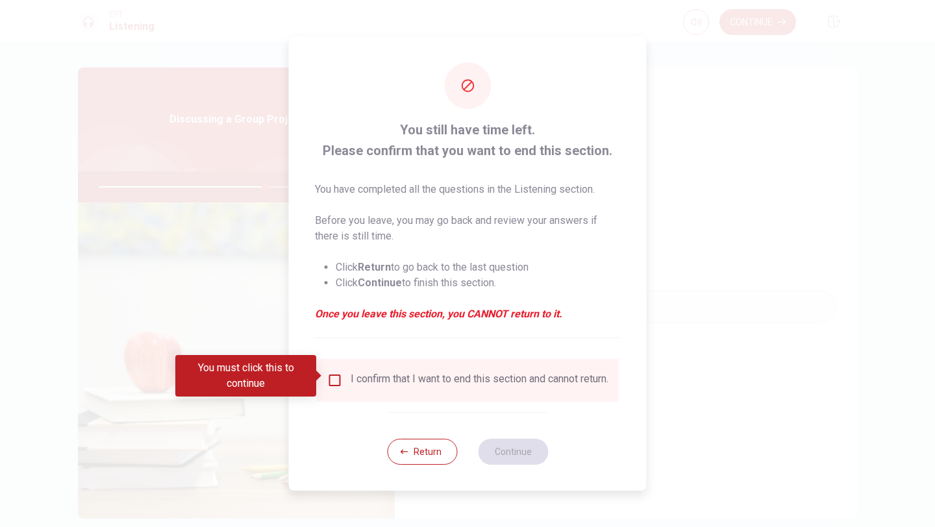
click at [333, 379] on input "You must click this to continue" at bounding box center [335, 381] width 16 height 16
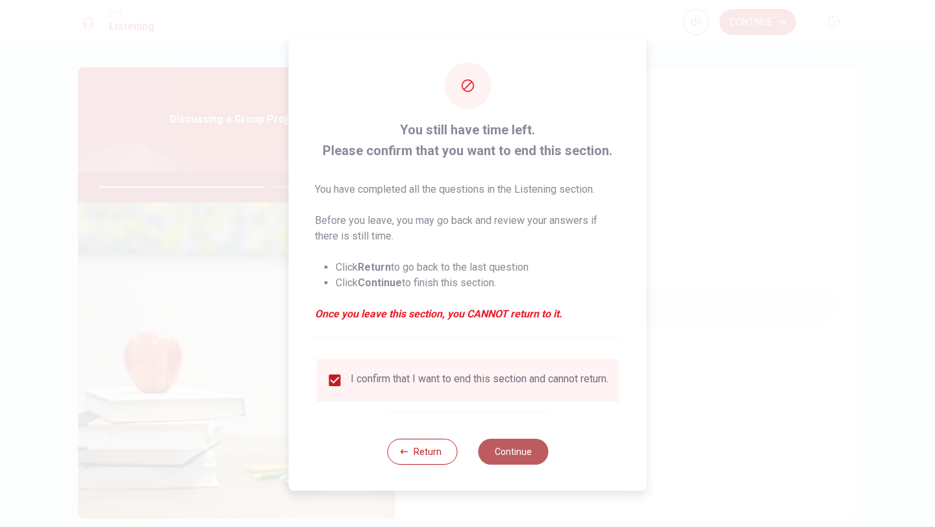
click at [505, 453] on button "Continue" at bounding box center [513, 452] width 70 height 26
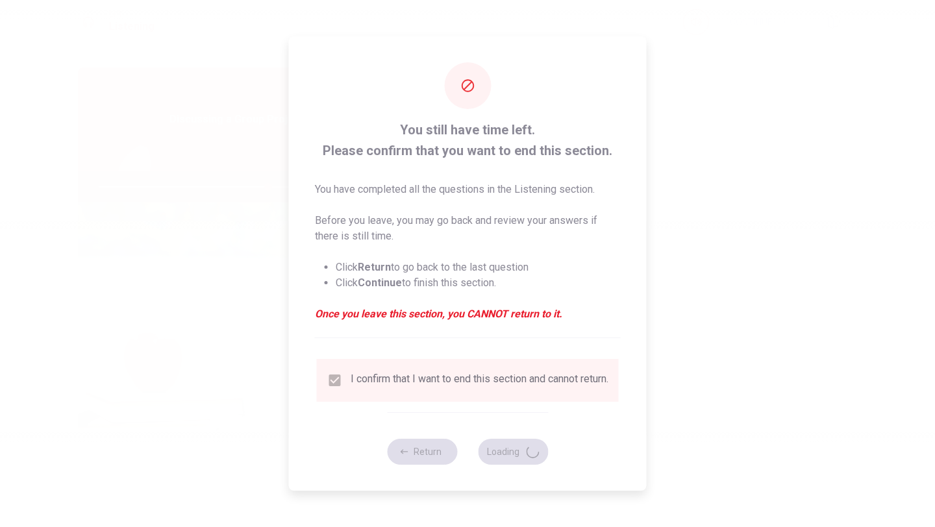
type input "73"
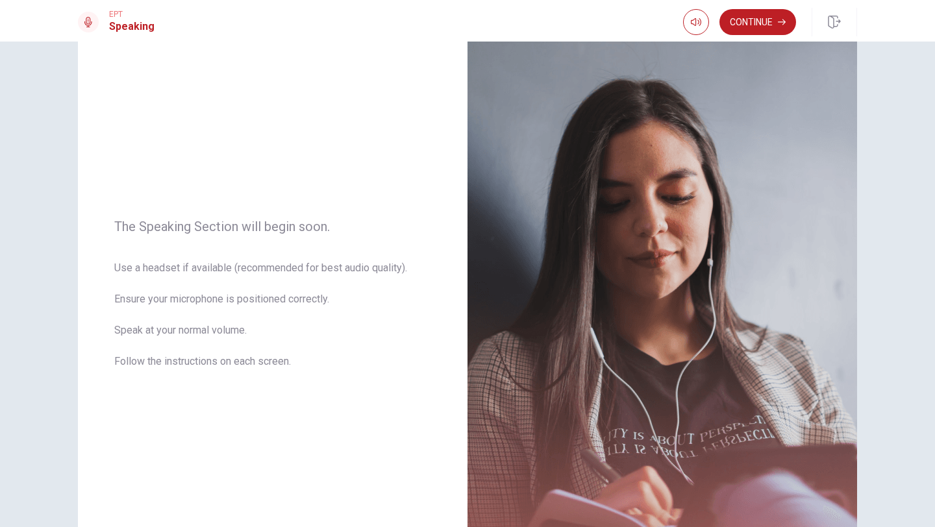
scroll to position [53, 0]
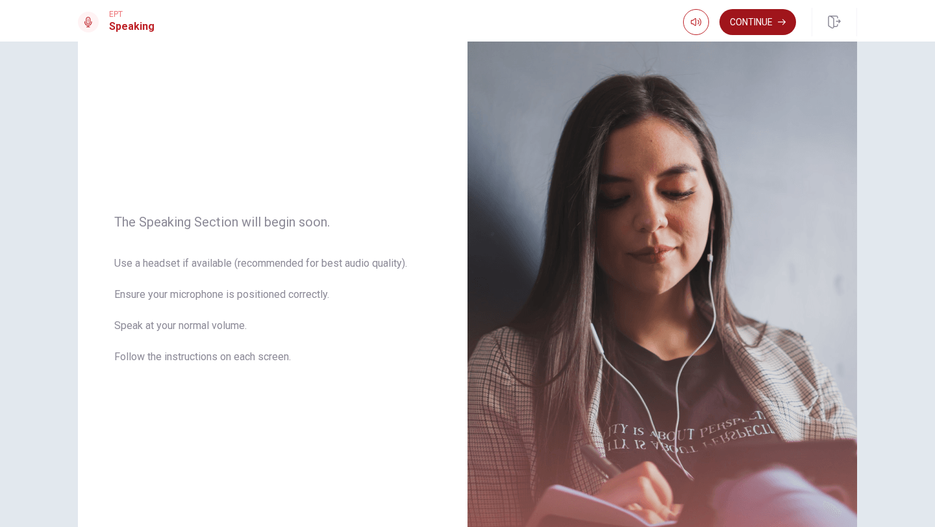
click at [764, 23] on button "Continue" at bounding box center [758, 22] width 77 height 26
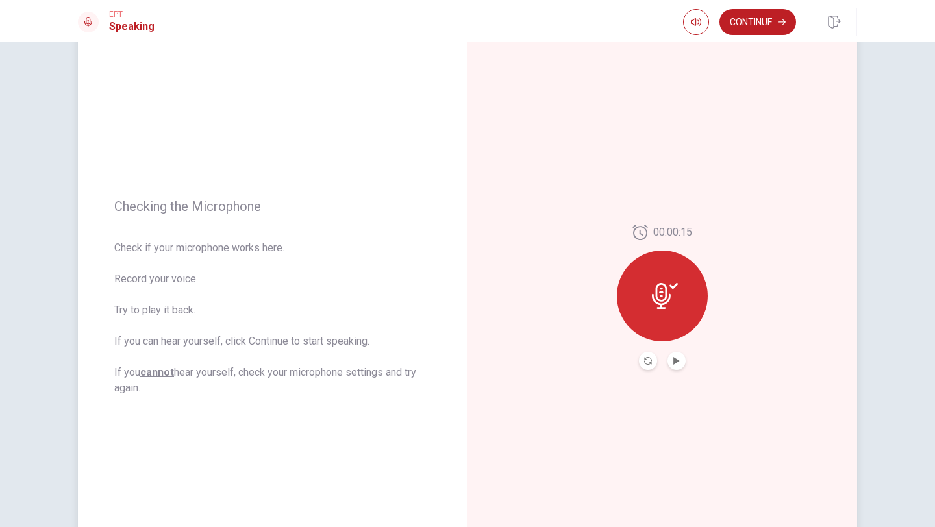
click at [678, 361] on button "Play Audio" at bounding box center [677, 361] width 18 height 18
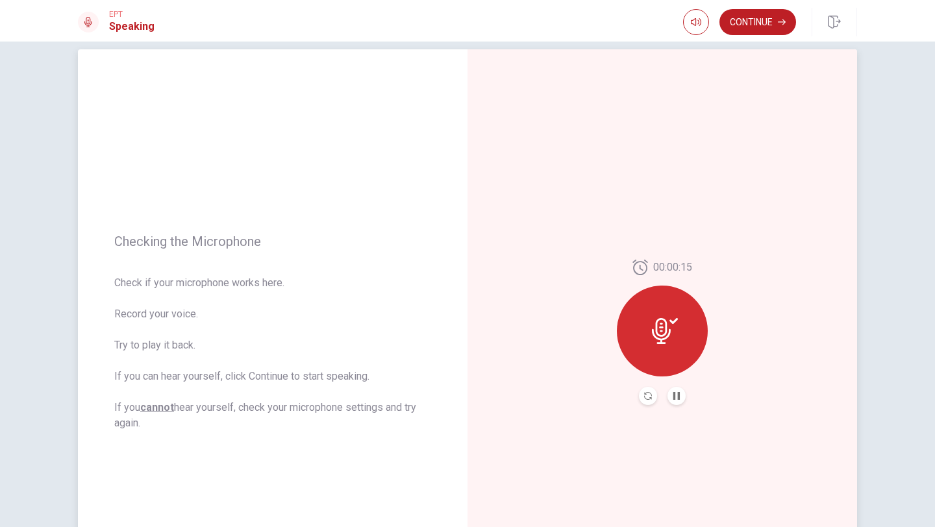
scroll to position [21, 0]
click at [754, 26] on button "Continue" at bounding box center [758, 22] width 77 height 26
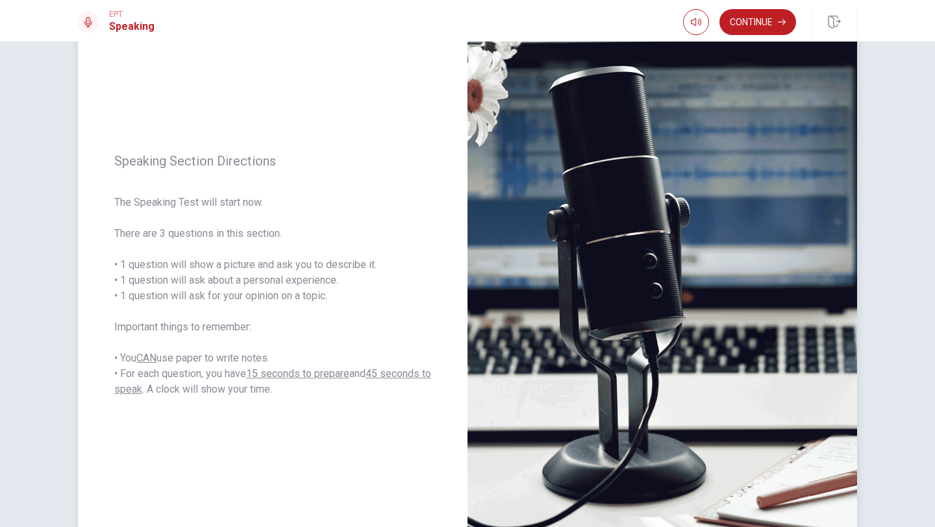
scroll to position [78, 0]
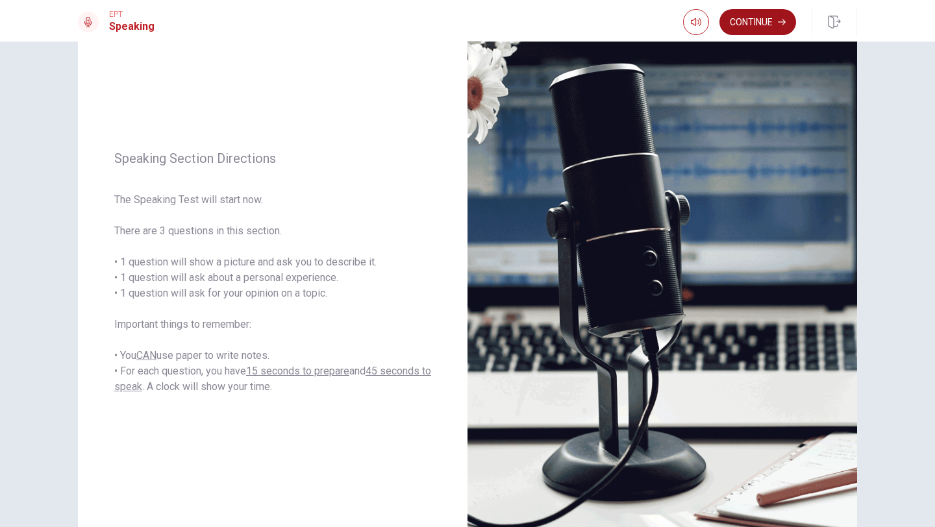
click at [755, 27] on button "Continue" at bounding box center [758, 22] width 77 height 26
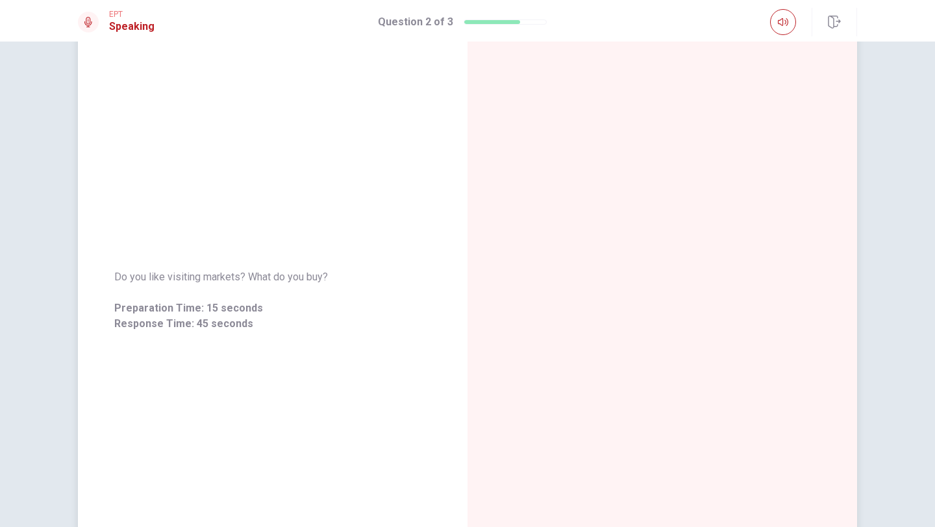
scroll to position [0, 0]
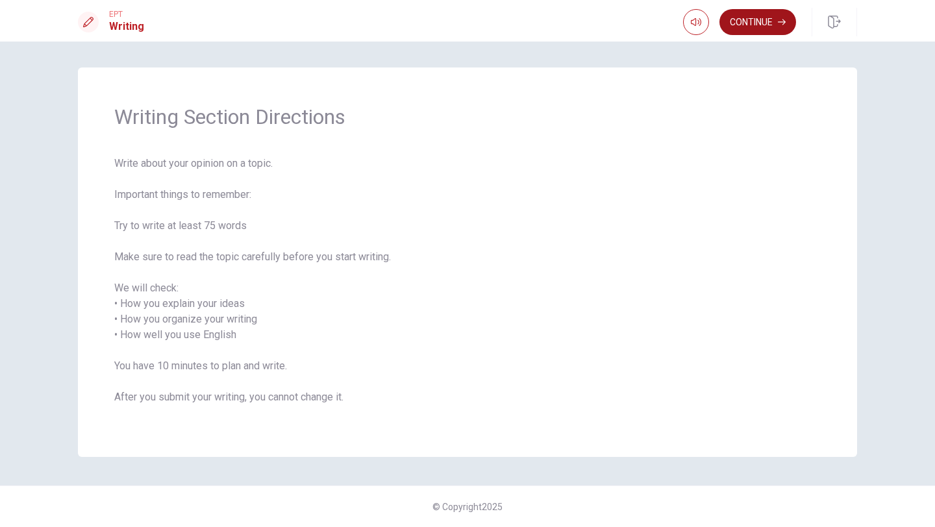
click at [746, 21] on button "Continue" at bounding box center [758, 22] width 77 height 26
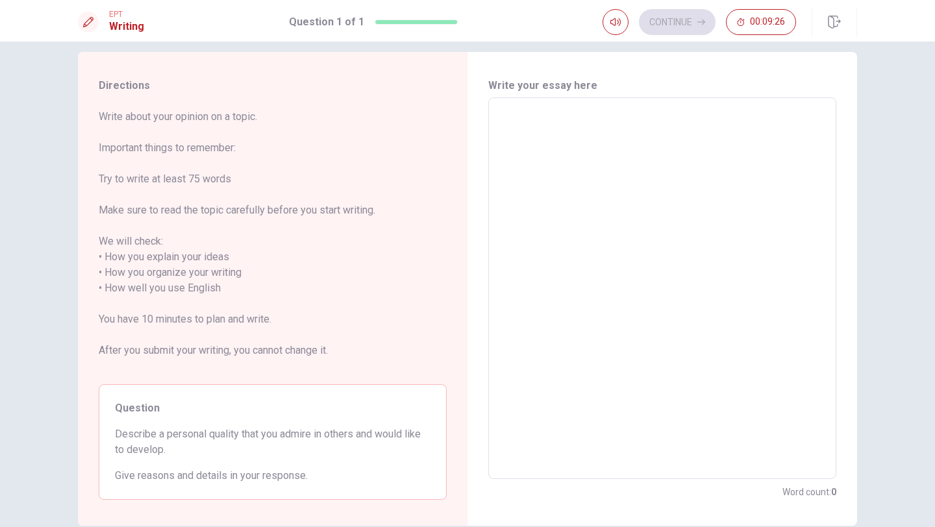
scroll to position [14, 0]
click at [566, 131] on textarea at bounding box center [663, 290] width 330 height 361
type textarea "T"
type textarea "x"
type textarea "Th"
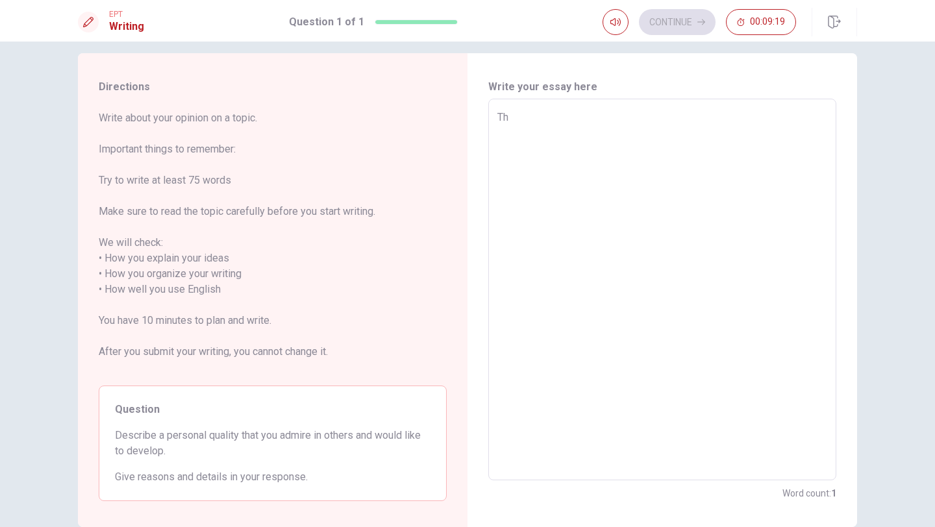
type textarea "x"
type textarea "The"
type textarea "x"
type textarea "The"
type textarea "x"
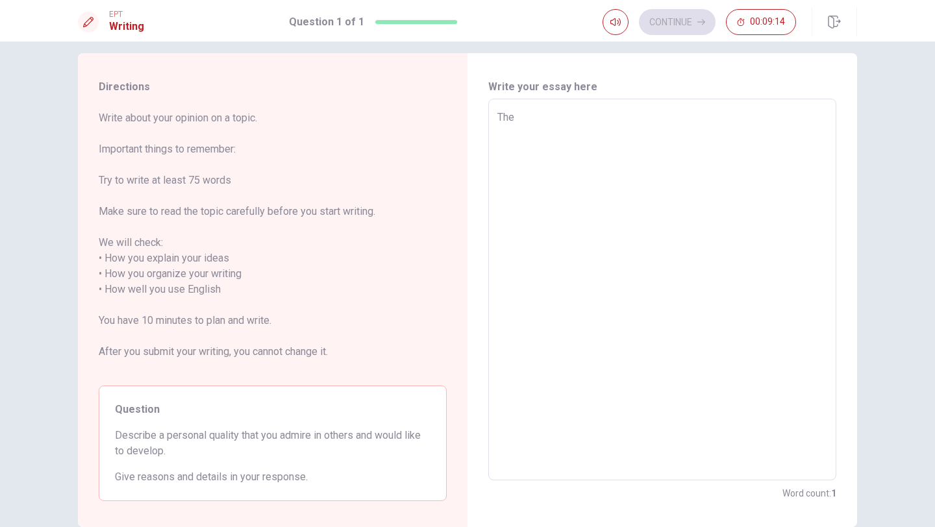
type textarea "The b"
type textarea "x"
type textarea "The be"
type textarea "x"
type textarea "The bes"
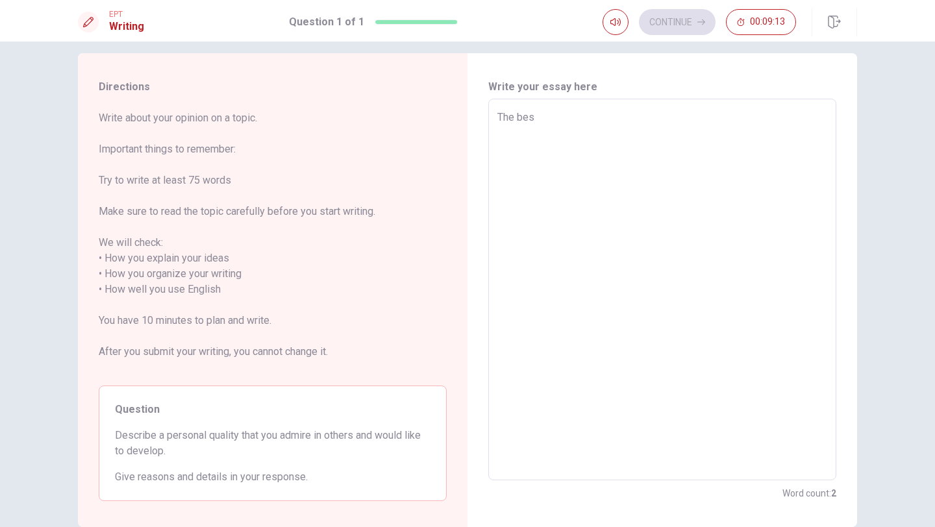
type textarea "x"
type textarea "The be"
type textarea "x"
type textarea "The b"
type textarea "x"
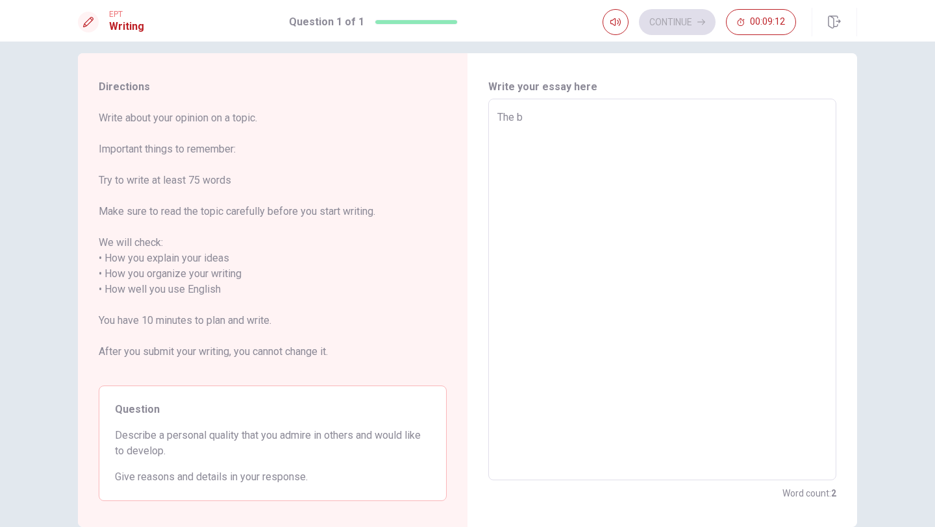
type textarea "The"
type textarea "x"
type textarea "The"
type textarea "x"
type textarea "Th"
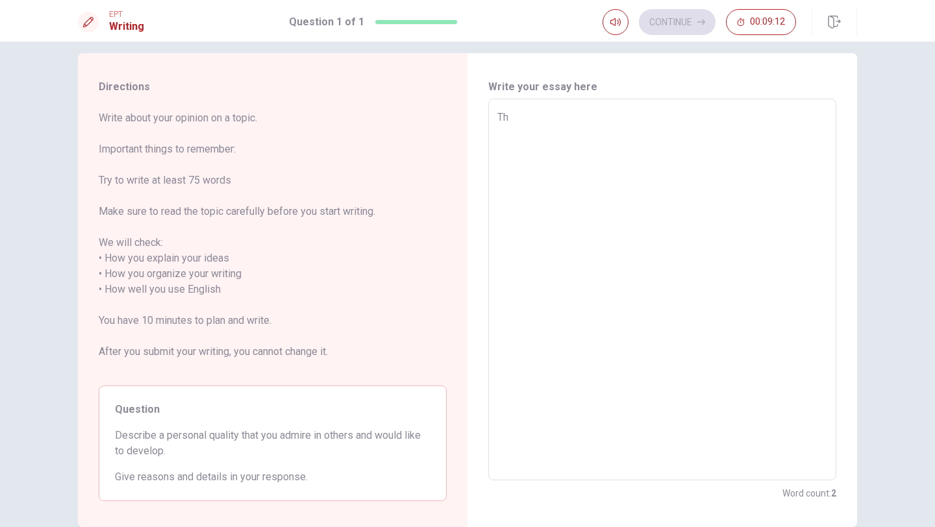
type textarea "x"
type textarea "T"
type textarea "x"
type textarea "O"
type textarea "x"
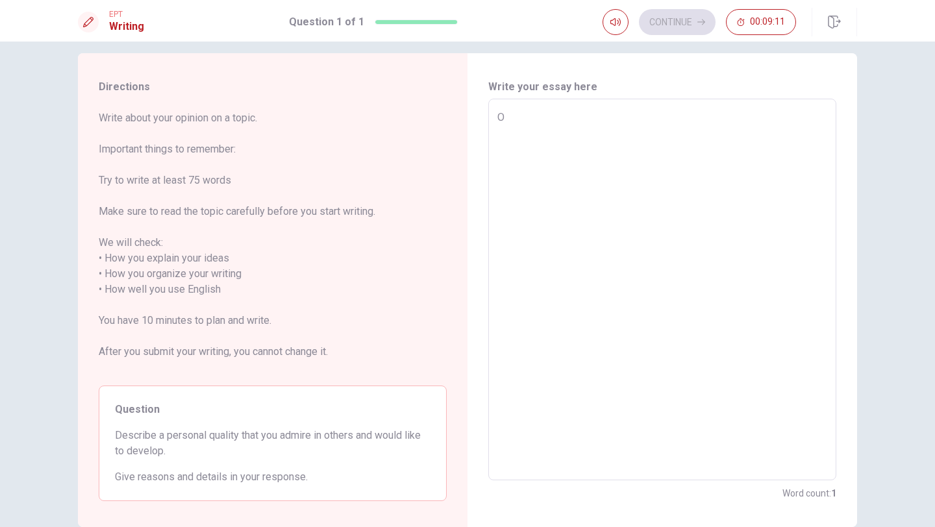
type textarea "On"
type textarea "x"
type textarea "One"
type textarea "x"
type textarea "One"
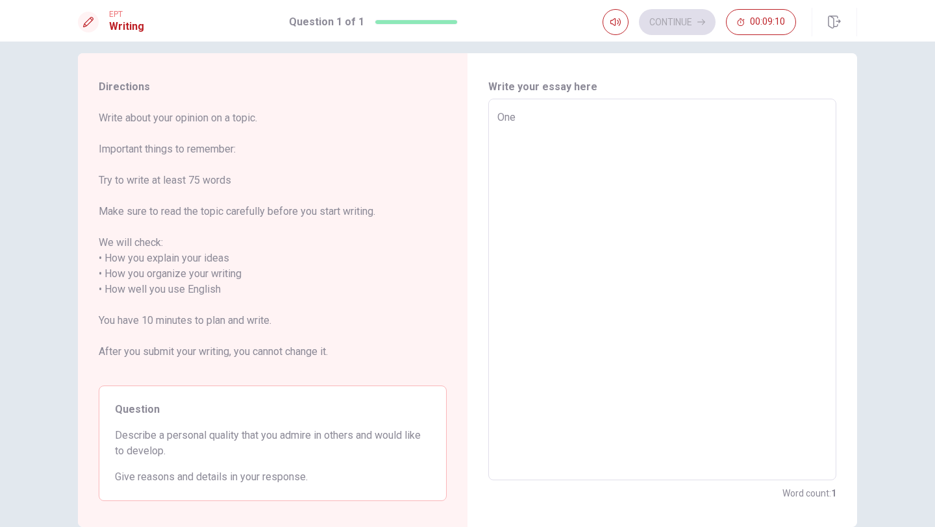
type textarea "x"
type textarea "One o"
type textarea "x"
type textarea "One of"
type textarea "x"
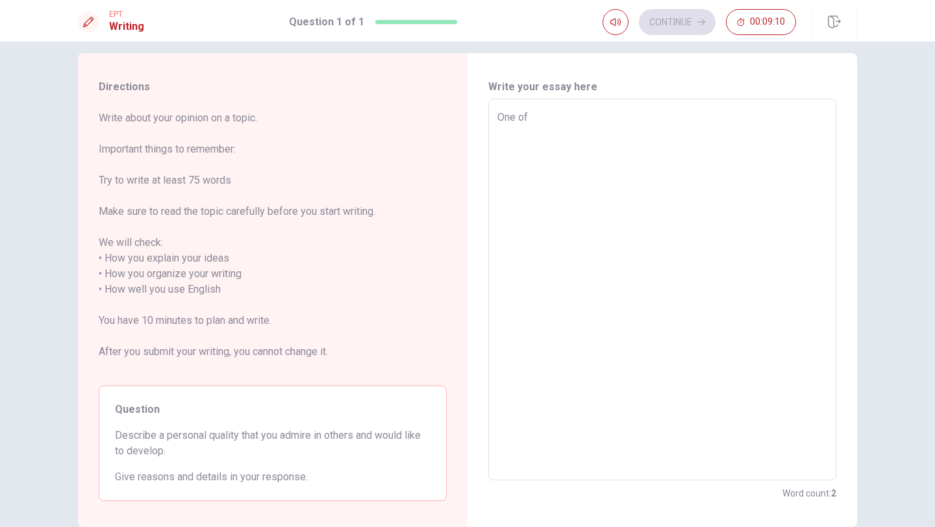
type textarea "One of"
type textarea "x"
type textarea "One of t"
type textarea "x"
type textarea "One of th"
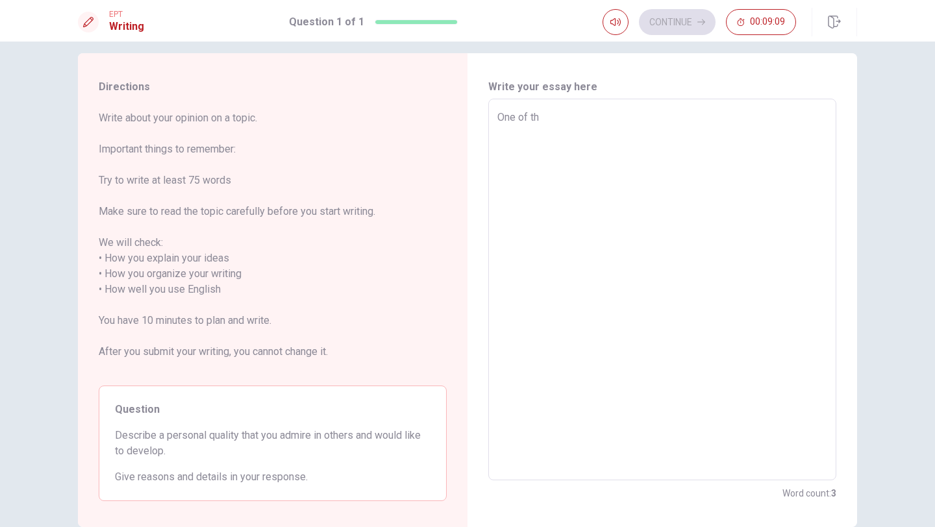
type textarea "x"
type textarea "One of the"
type textarea "x"
type textarea "One of the"
type textarea "x"
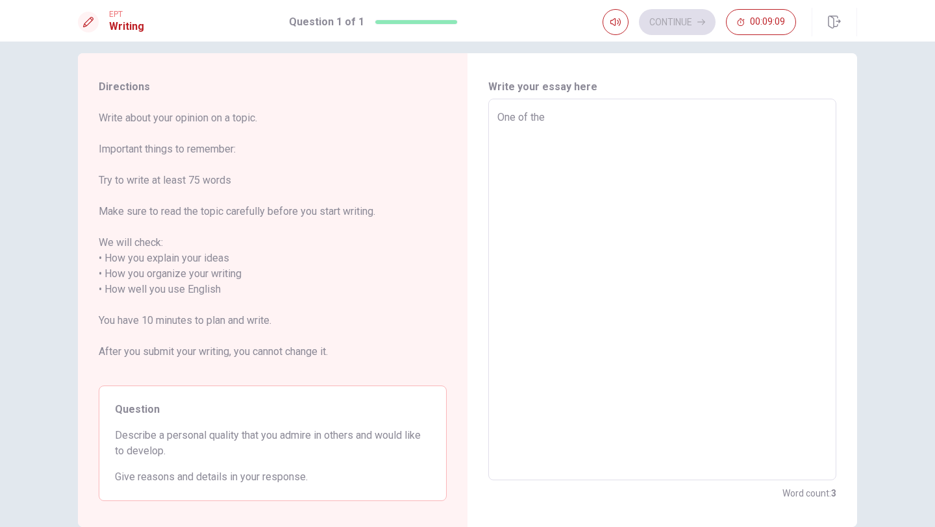
type textarea "One of the b"
type textarea "x"
type textarea "One of the be"
type textarea "x"
type textarea "One of the bes"
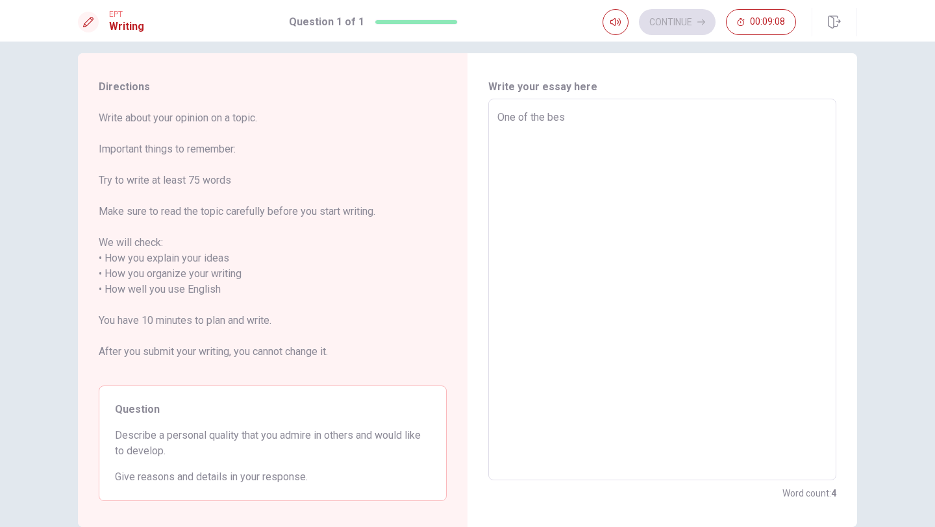
type textarea "x"
type textarea "One of the best"
type textarea "x"
type textarea "One of the best"
type textarea "x"
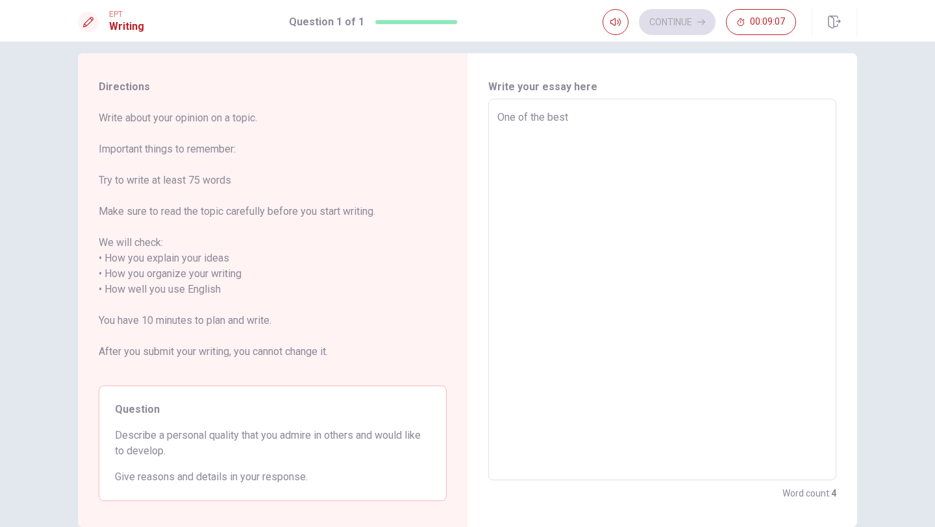
type textarea "One of the best q"
type textarea "x"
type textarea "One of the best qu"
type textarea "x"
type textarea "One of the best qua"
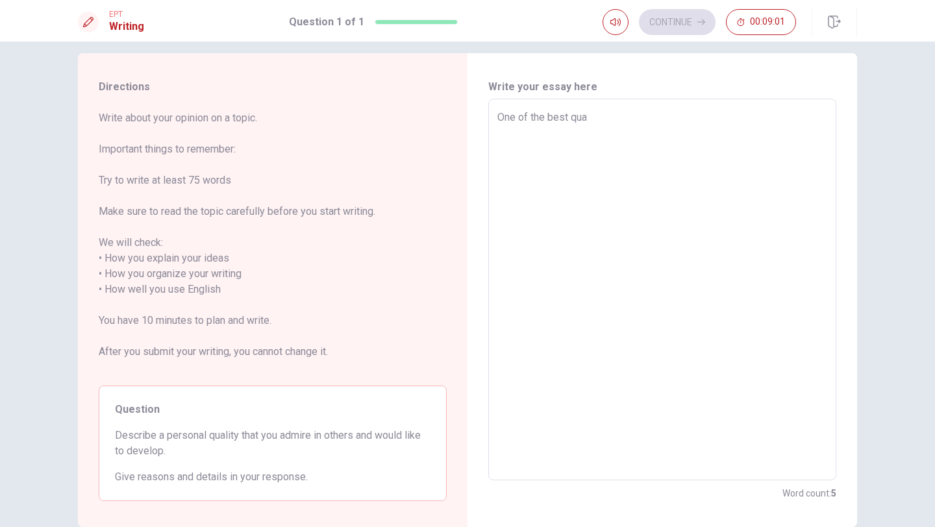
type textarea "x"
type textarea "One of the best qual"
type textarea "x"
type textarea "One of the best quali"
type textarea "x"
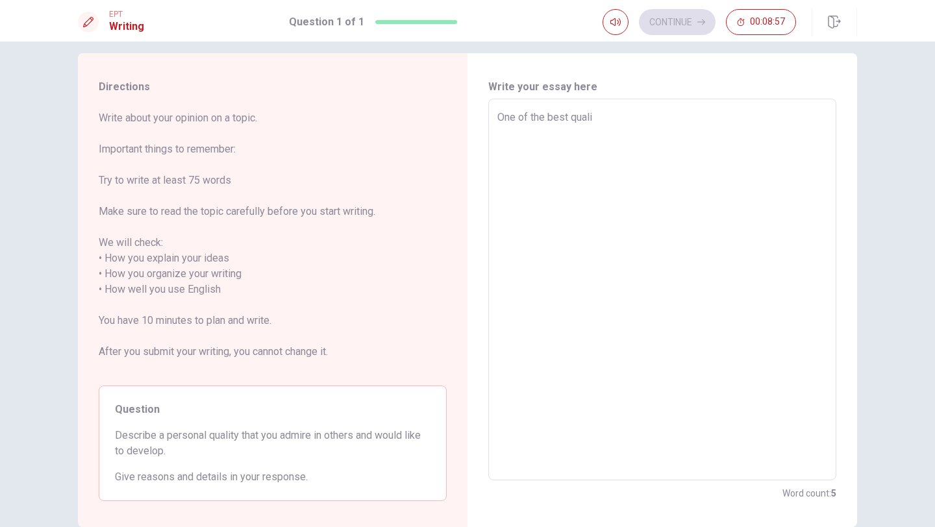
type textarea "One of the best qualit"
type textarea "x"
type textarea "One of the best quality"
type textarea "x"
type textarea "One of the best quality"
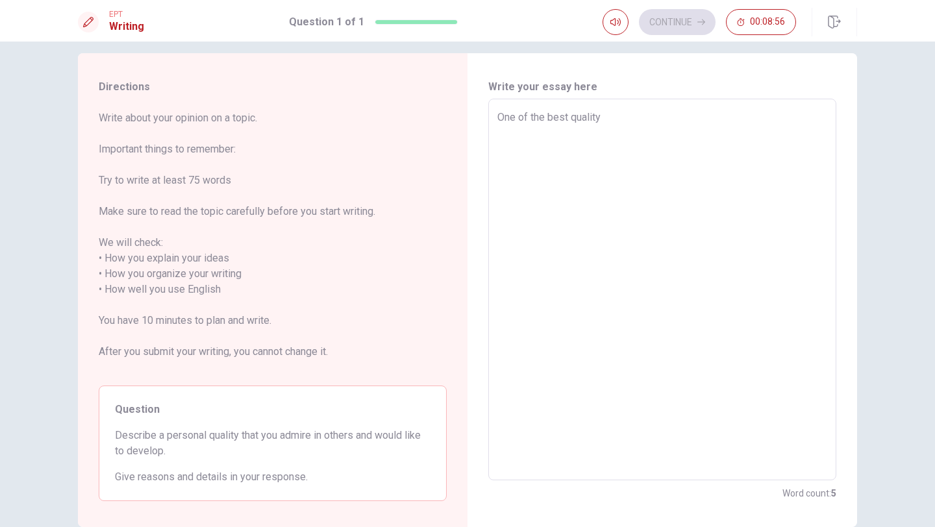
type textarea "x"
type textarea "One of the best quality t"
type textarea "x"
type textarea "One of the best quality th"
type textarea "x"
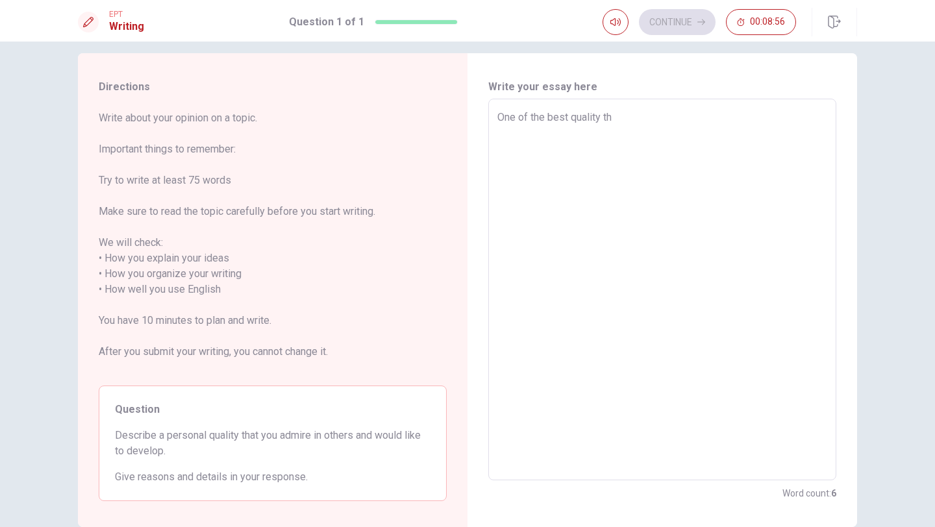
type textarea "One of the best quality tha"
type textarea "x"
type textarea "One of the best quality that"
type textarea "x"
type textarea "One of the best quality that"
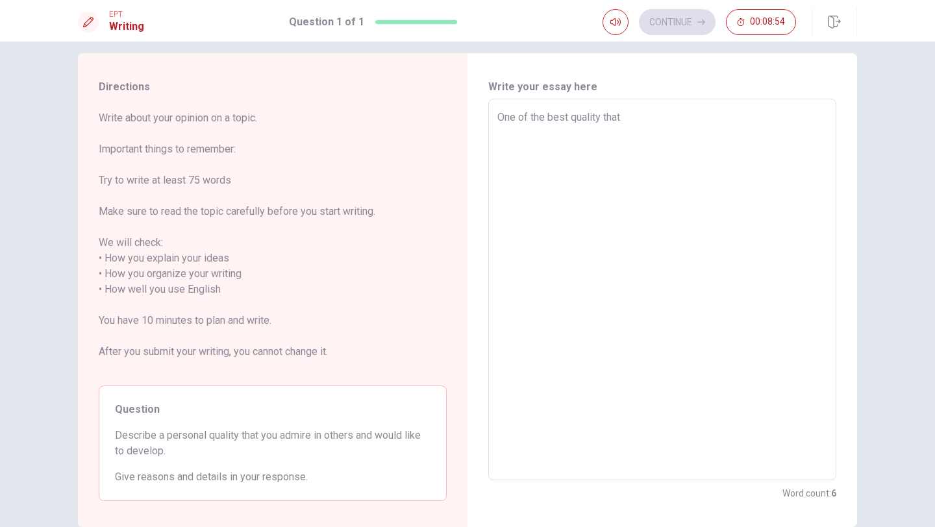
type textarea "x"
type textarea "One of the best quality that I"
type textarea "x"
type textarea "One of the best quality that I"
type textarea "x"
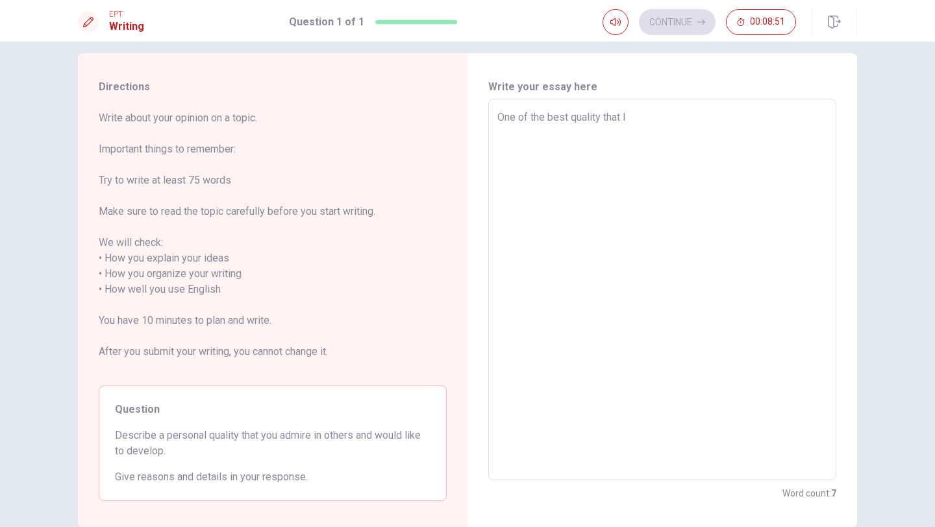
type textarea "One of the best quality that I a"
type textarea "x"
type textarea "One of the best quality that I ad"
type textarea "x"
type textarea "One of the best quality that I adm"
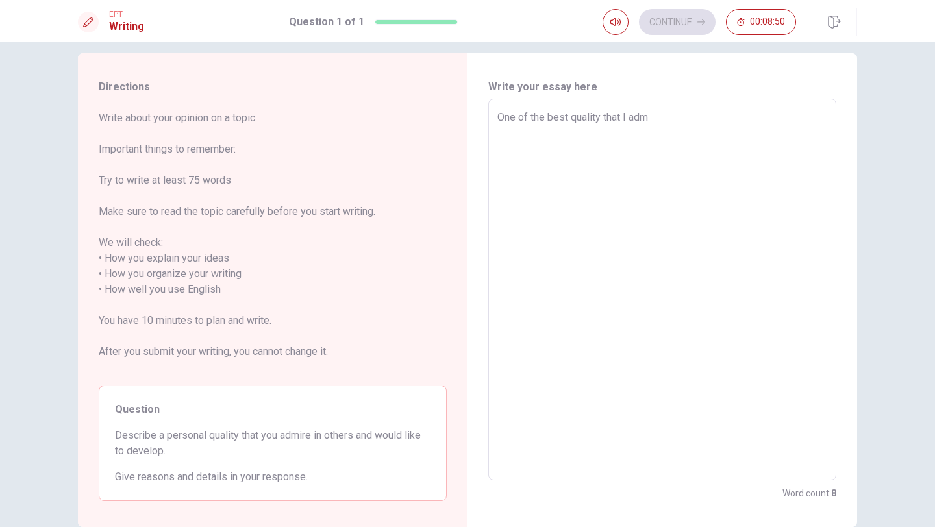
type textarea "x"
type textarea "One of the best quality that I admi"
type textarea "x"
type textarea "One of the best quality that I [PERSON_NAME]"
type textarea "x"
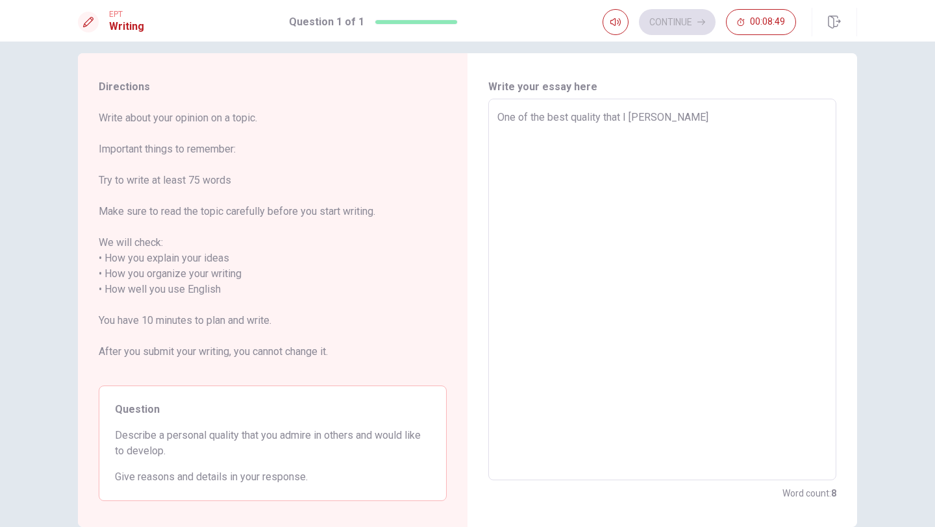
type textarea "One of the best quality that I admire"
type textarea "x"
type textarea "One of the best quality that I admire"
type textarea "x"
type textarea "One of the best quality that I admire i"
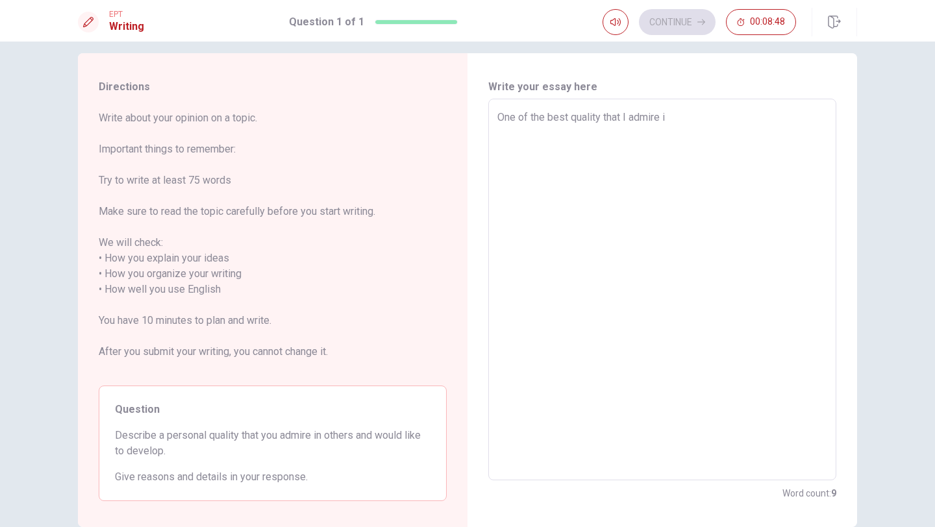
type textarea "x"
type textarea "One of the best quality that I admire in"
type textarea "x"
type textarea "One of the best quality that I admire in"
type textarea "x"
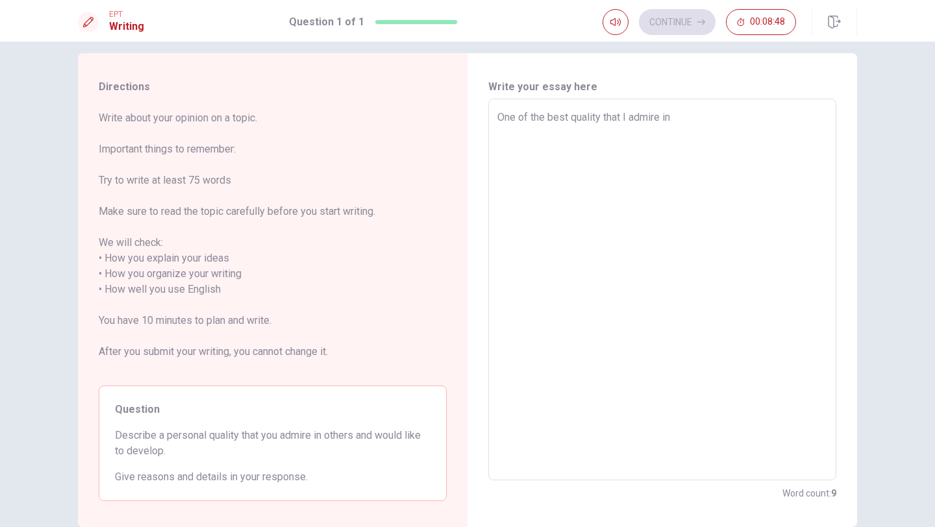
type textarea "One of the best quality that I admire in o"
type textarea "x"
type textarea "One of the best quality that I admire in ot"
type textarea "x"
type textarea "One of the best quality that I admire in oth"
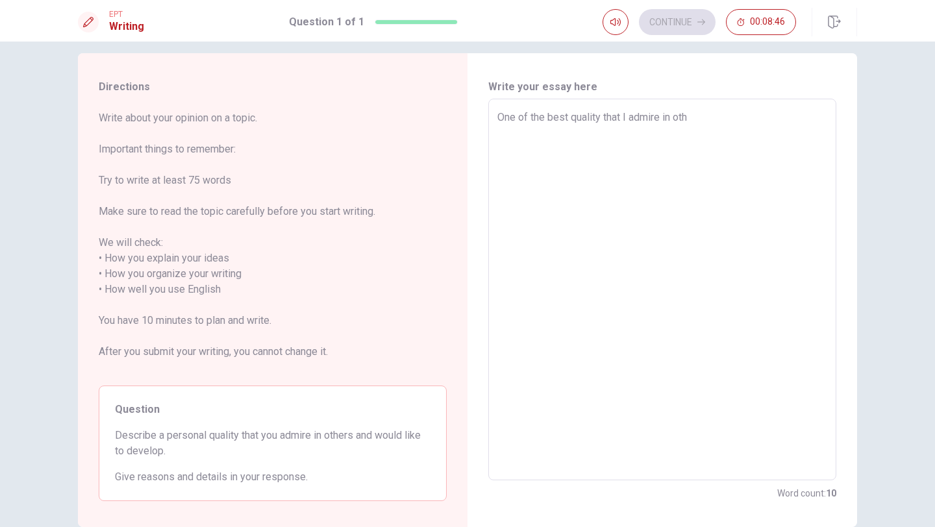
type textarea "x"
type textarea "One of the best quality that I admire in othe"
type textarea "x"
type textarea "One of the best quality that I admire in other"
type textarea "x"
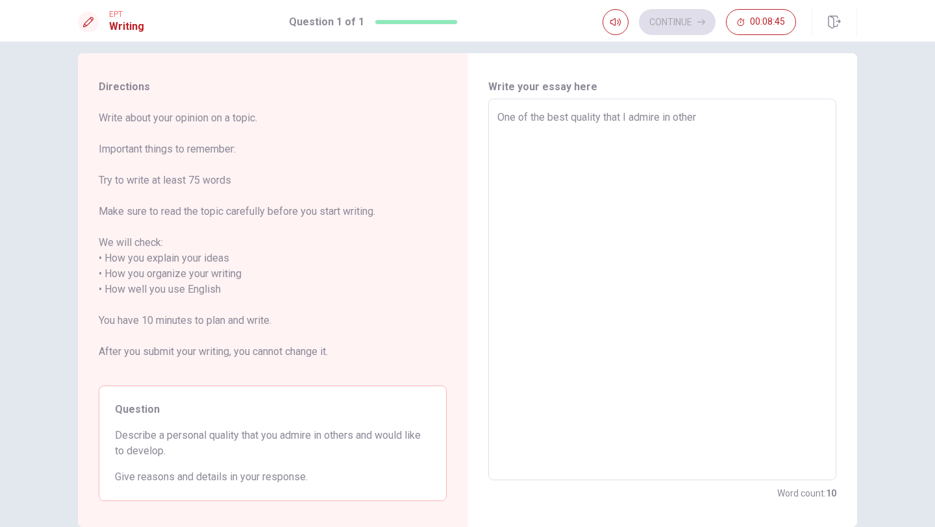
type textarea "One of the best quality that I admire in others"
type textarea "x"
type textarea "One of the best quality that I admire in others"
type textarea "x"
type textarea "One of the best quality that I admire in others i"
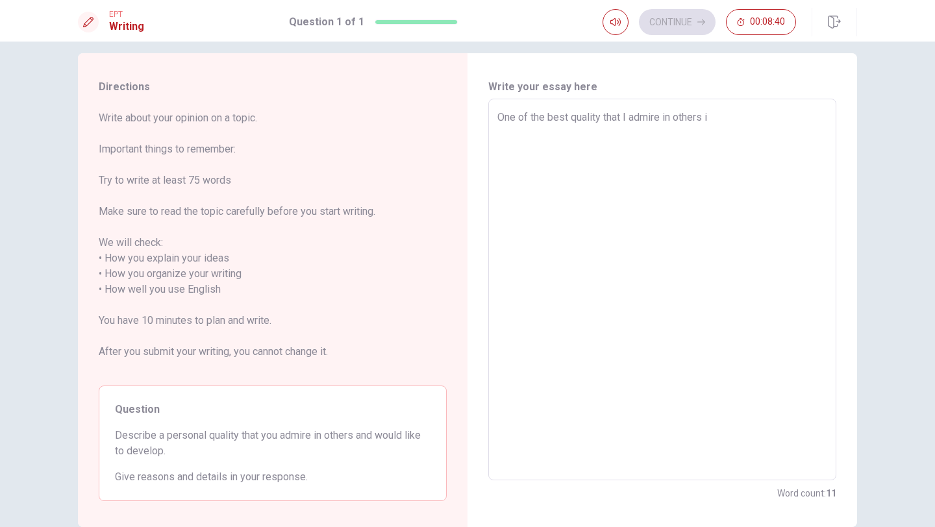
type textarea "x"
type textarea "One of the best quality that I admire in others is"
type textarea "x"
type textarea "One of the best quality that I admire in others is"
type textarea "x"
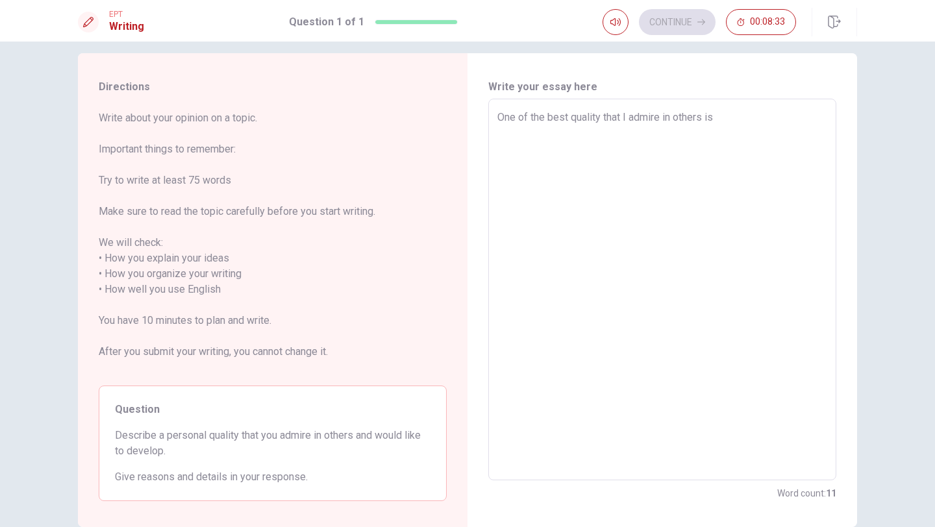
type textarea "One of the best quality that I admire in others is h"
type textarea "x"
type textarea "One of the best quality that I admire in others is ho"
type textarea "x"
type textarea "One of the best quality that I admire in others is how"
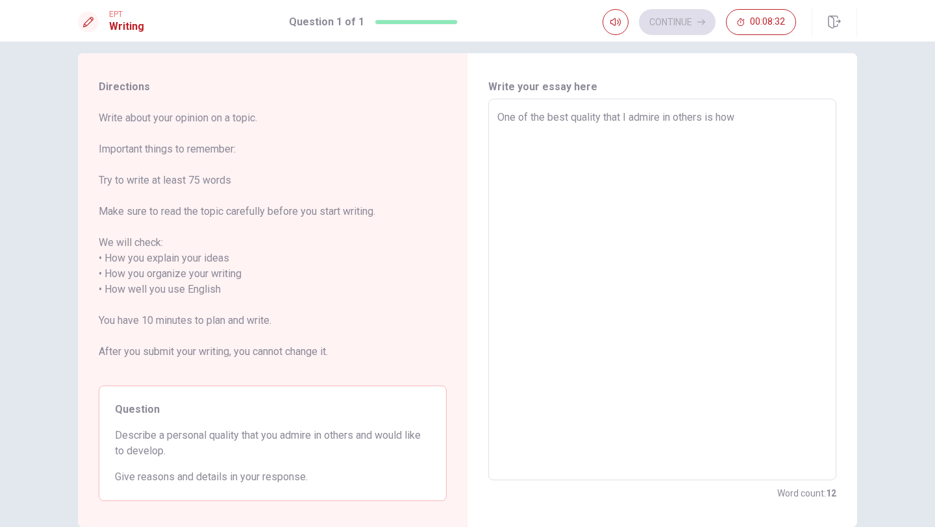
type textarea "x"
type textarea "One of the best quality that I admire in others is how"
type textarea "x"
type textarea "One of the best quality that I admire in others is how t"
type textarea "x"
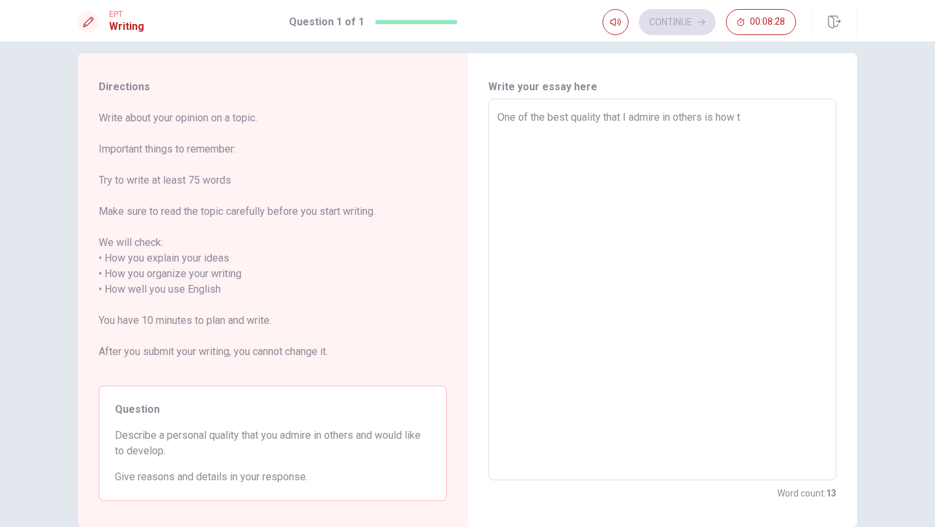
type textarea "One of the best quality that I admire in others is how th"
type textarea "x"
type textarea "One of the best quality that I admire in others is how the"
type textarea "x"
type textarea "One of the best quality that I admire in others is how they"
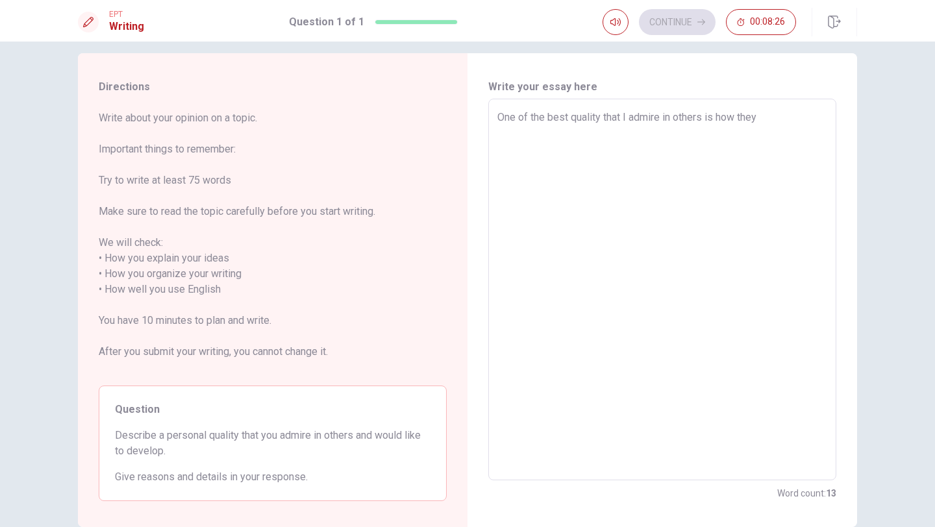
type textarea "x"
type textarea "One of the best quality that I admire in others is how the"
type textarea "x"
type textarea "One of the best quality that I admire in others is how th"
type textarea "x"
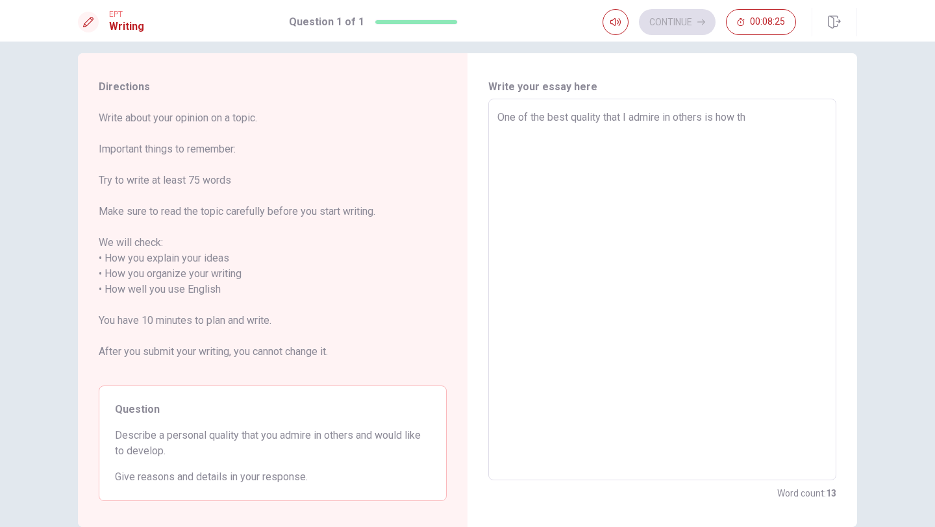
type textarea "One of the best quality that I admire in others is how t"
type textarea "x"
type textarea "One of the best quality that I admire in others is how"
type textarea "x"
type textarea "One of the best quality that I admire in others is how c"
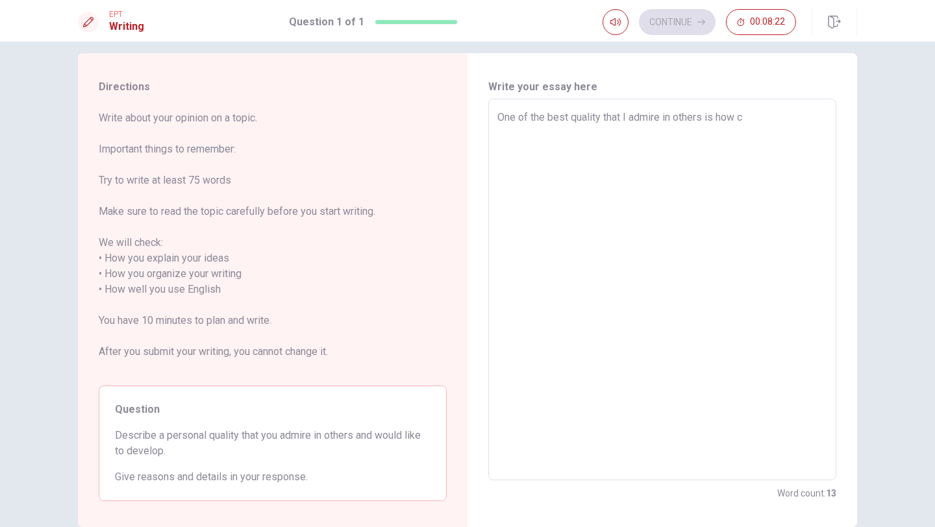
type textarea "x"
type textarea "One of the best quality that I admire in others is how cl"
type textarea "x"
type textarea "One of the best quality that I admire in others is how cle"
type textarea "x"
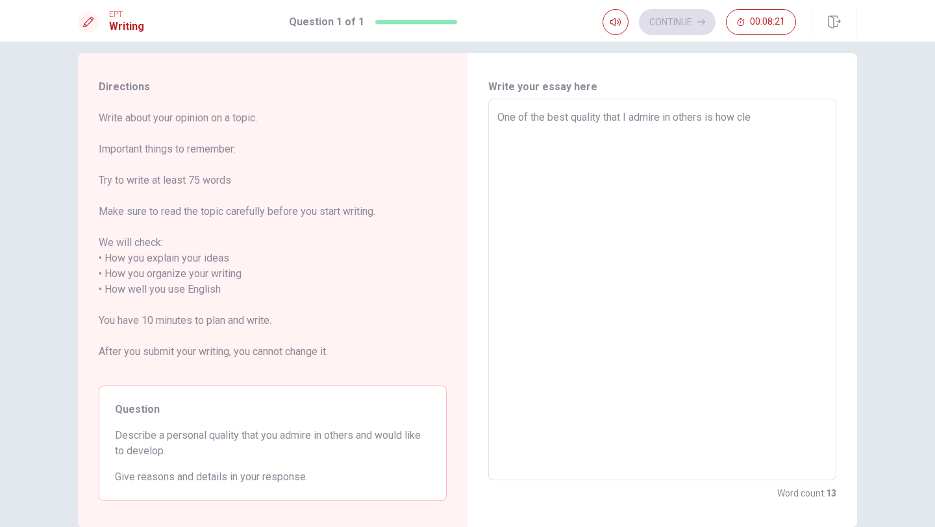
type textarea "One of the best quality that I admire in others is how clea"
type textarea "x"
type textarea "One of the best quality that I admire in others is how clear"
type textarea "x"
type textarea "One of the best quality that I admire in others is how clear"
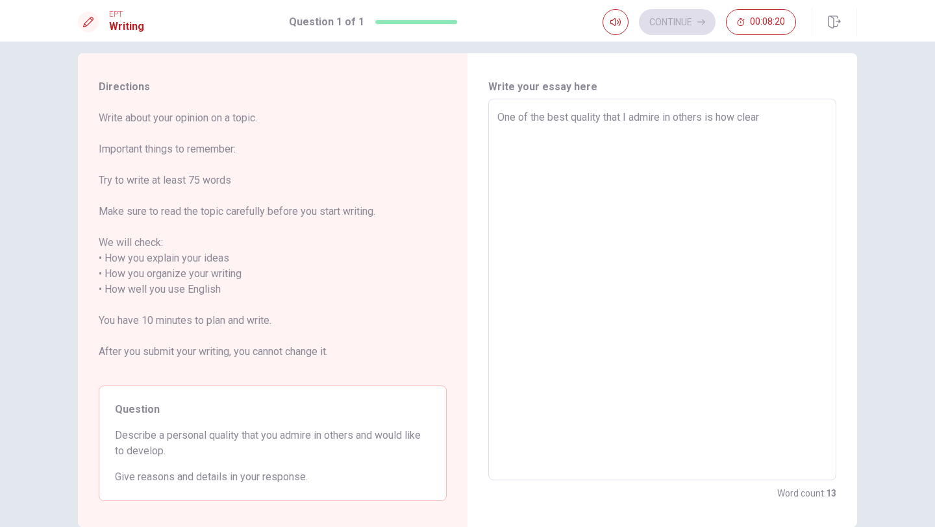
type textarea "x"
type textarea "One of the best quality that I admire in others is how clear t"
type textarea "x"
type textarea "One of the best quality that I admire in others is how clear th"
type textarea "x"
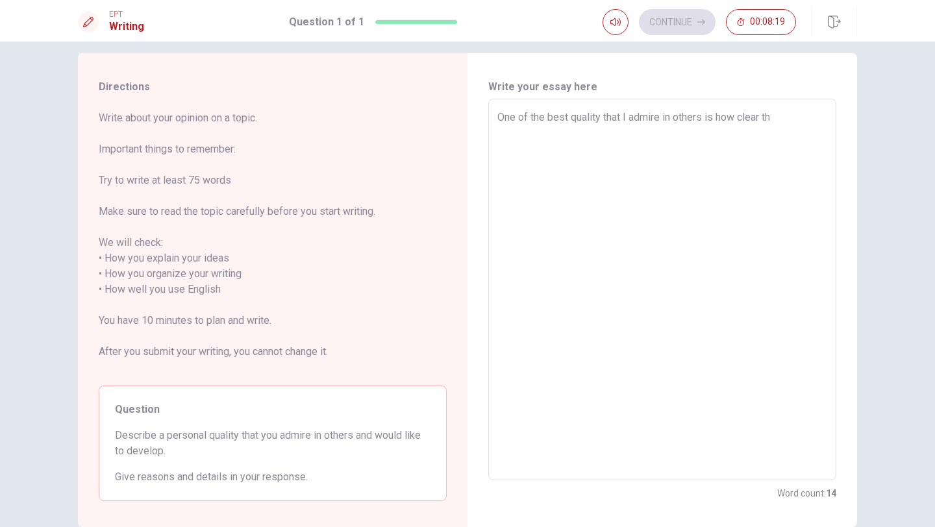
type textarea "One of the best quality that I admire in others is how clear the"
type textarea "x"
type textarea "One of the best quality that I admire in others is how clear they"
type textarea "x"
type textarea "One of the best quality that I admire in others is how clear they"
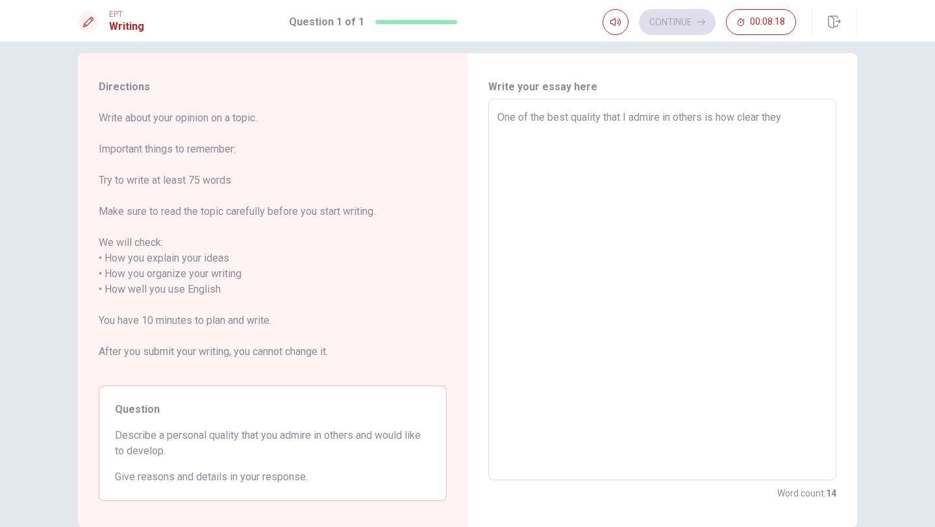
type textarea "x"
type textarea "One of the best quality that I admire in others is how clear they c"
type textarea "x"
type textarea "One of the best quality that I admire in others is how clear they ca"
type textarea "x"
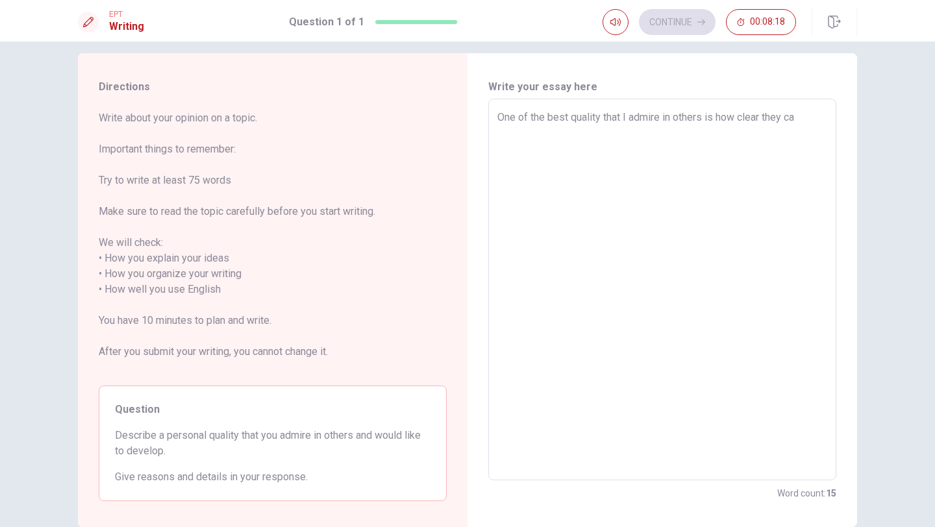
type textarea "One of the best quality that I admire in others is how clear they can"
type textarea "x"
type textarea "One of the best quality that I admire in others is how clear they can"
type textarea "x"
type textarea "One of the best quality that I admire in others is how clear they can c"
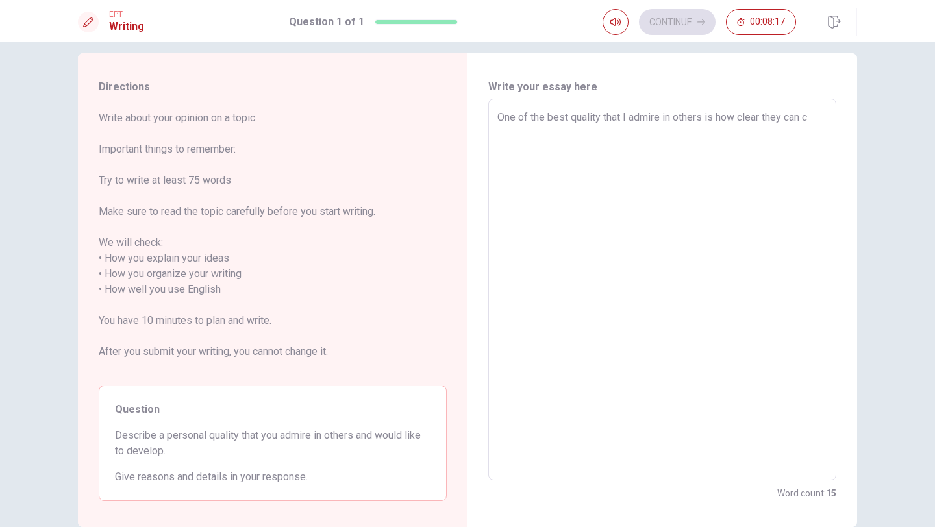
type textarea "x"
type textarea "One of the best quality that I admire in others is how clear they can co"
type textarea "x"
type textarea "One of the best quality that I admire in others is how clear they can com"
type textarea "x"
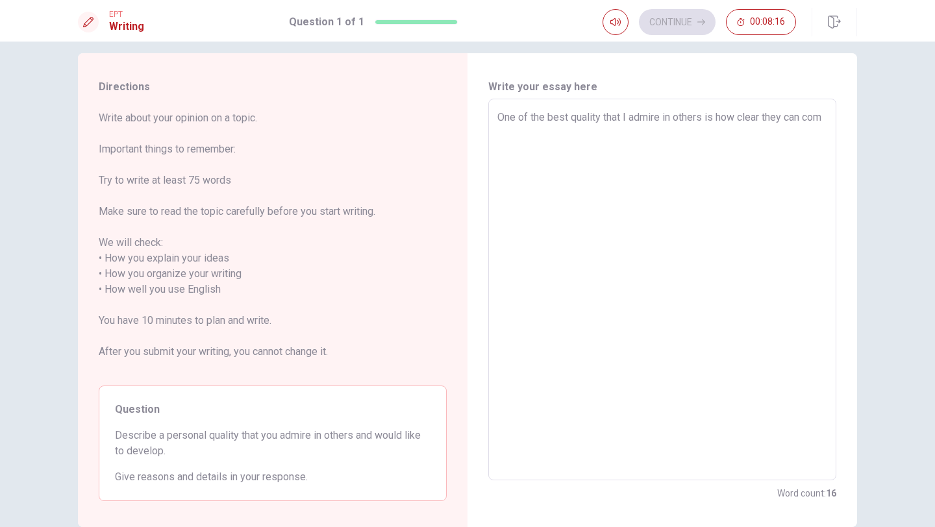
type textarea "One of the best quality that I admire in others is how clear they can comm"
type textarea "x"
type textarea "One of the best quality that I admire in others is how clear they can commu"
type textarea "x"
type textarea "One of the best quality that I admire in others is how clear they can commun"
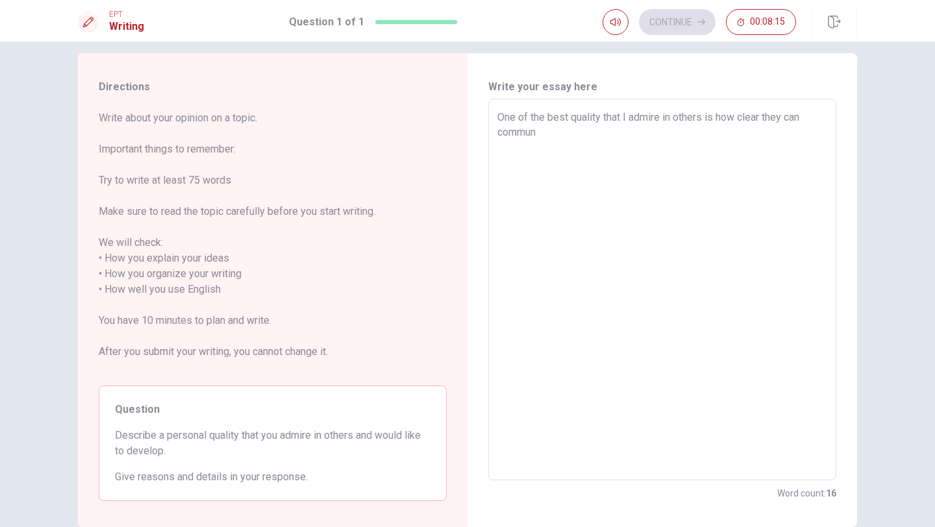
type textarea "x"
type textarea "One of the best quality that I admire in others is how clear they can communi"
type textarea "x"
type textarea "One of the best quality that I admire in others is how clear they can communic"
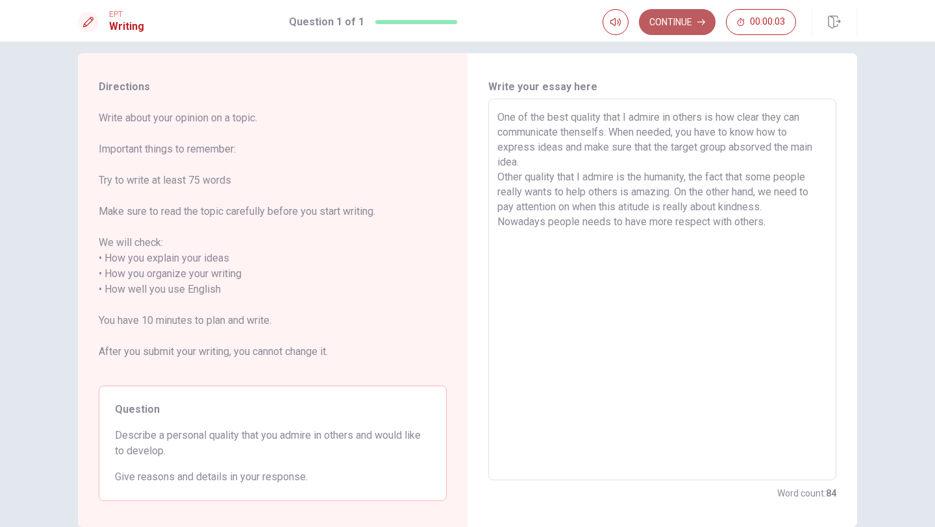
click at [662, 27] on button "Continue" at bounding box center [677, 22] width 77 height 26
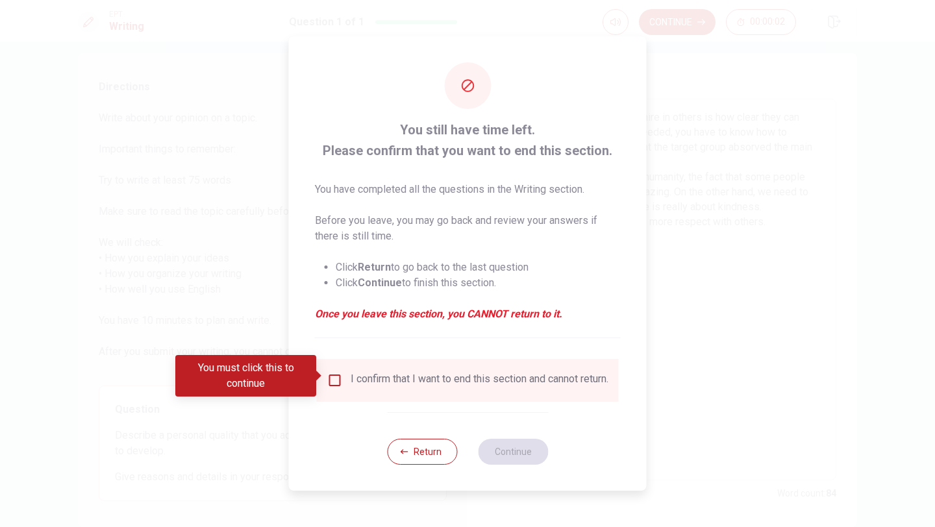
click at [337, 374] on input "You must click this to continue" at bounding box center [335, 381] width 16 height 16
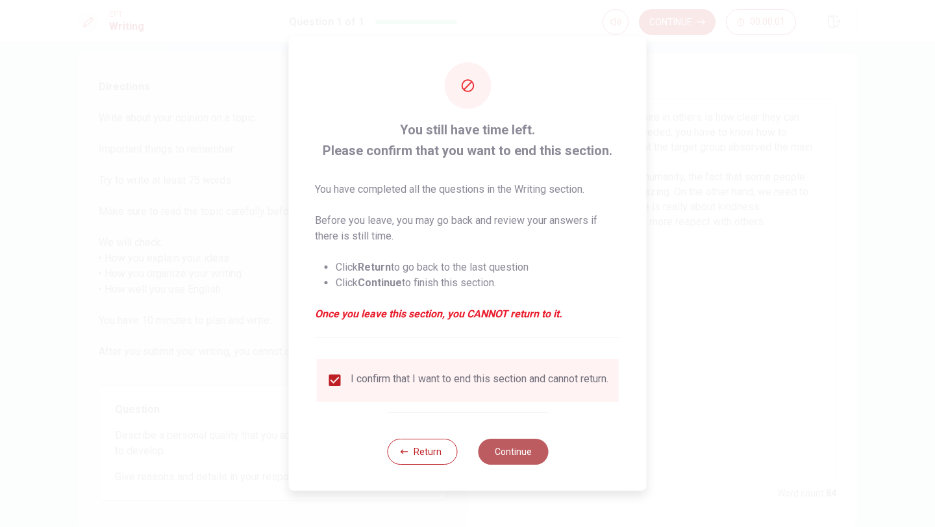
click at [509, 463] on button "Continue" at bounding box center [513, 452] width 70 height 26
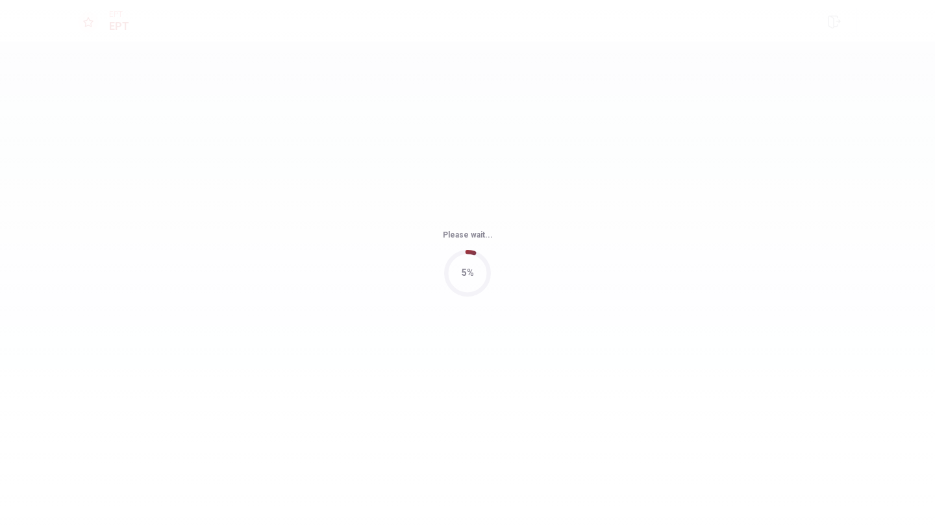
scroll to position [0, 0]
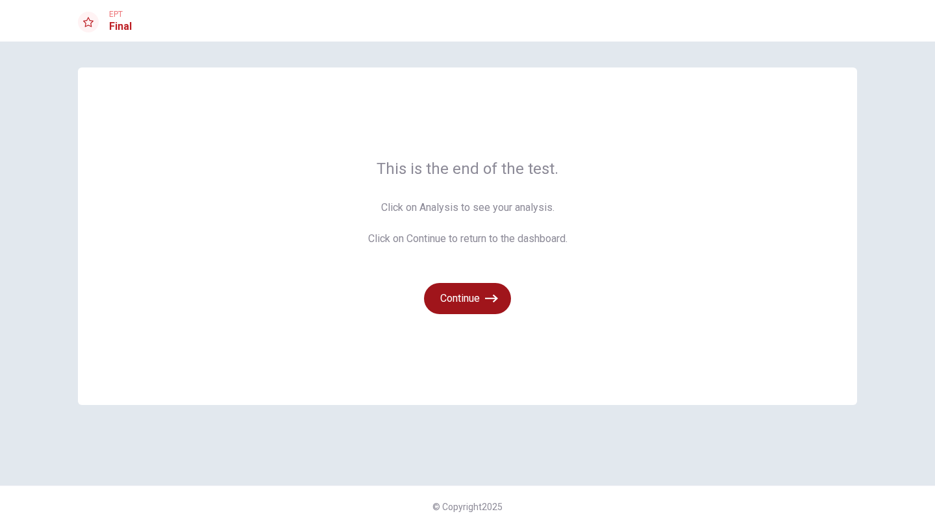
click at [478, 307] on button "Continue" at bounding box center [467, 298] width 87 height 31
